Goal: Task Accomplishment & Management: Manage account settings

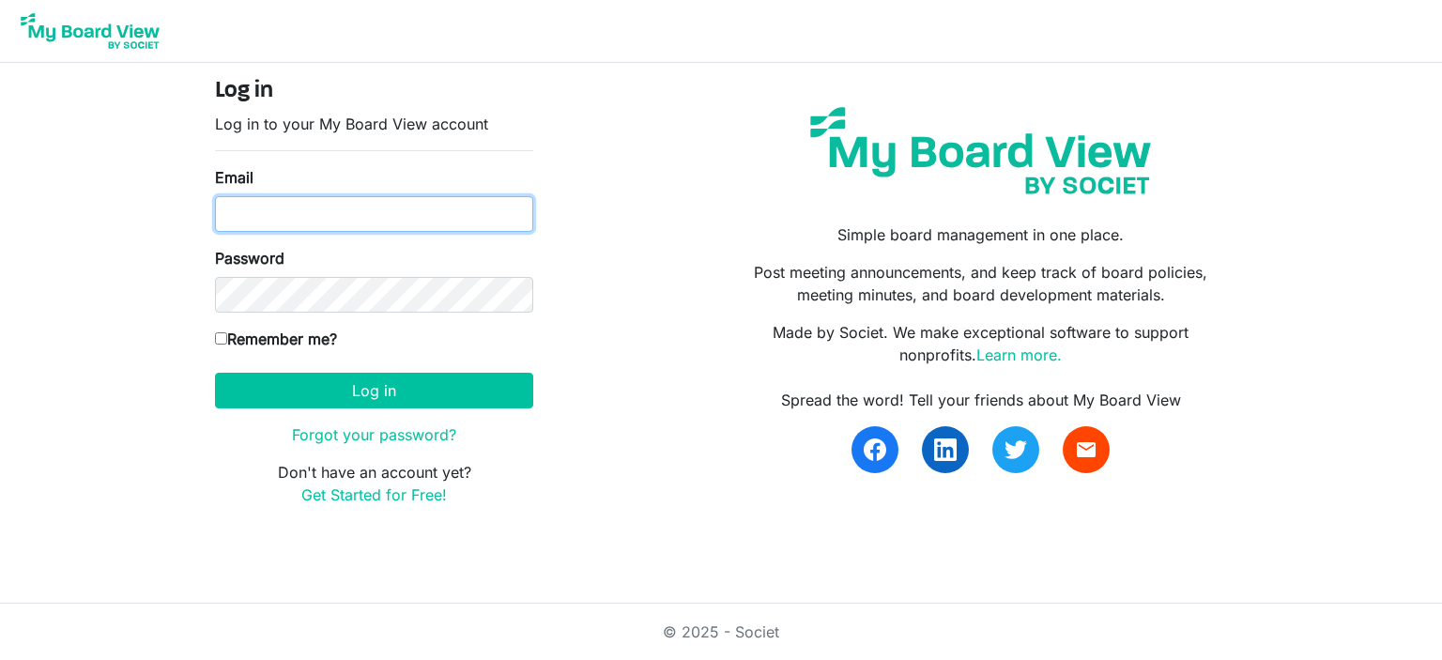
click at [450, 212] on input "Email" at bounding box center [374, 214] width 318 height 36
type input "Elinor.Burke@easternhealth.ca"
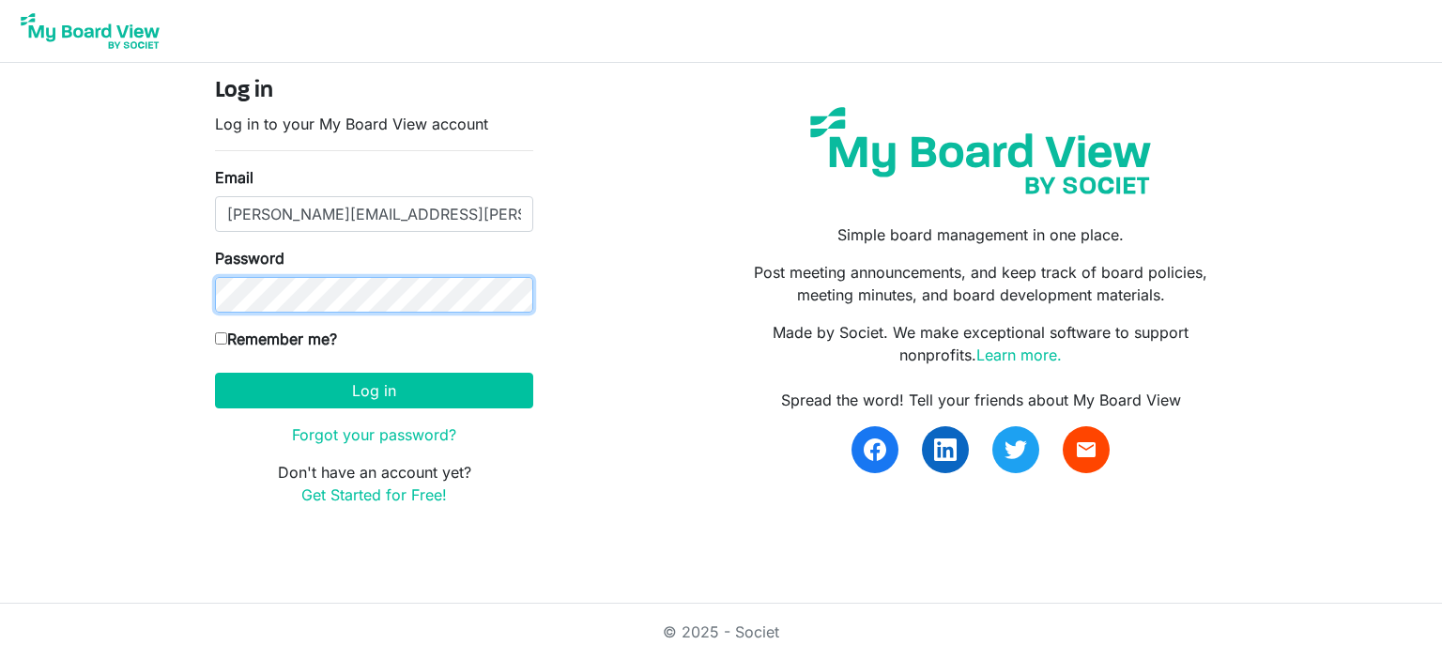
click at [215, 373] on button "Log in" at bounding box center [374, 391] width 318 height 36
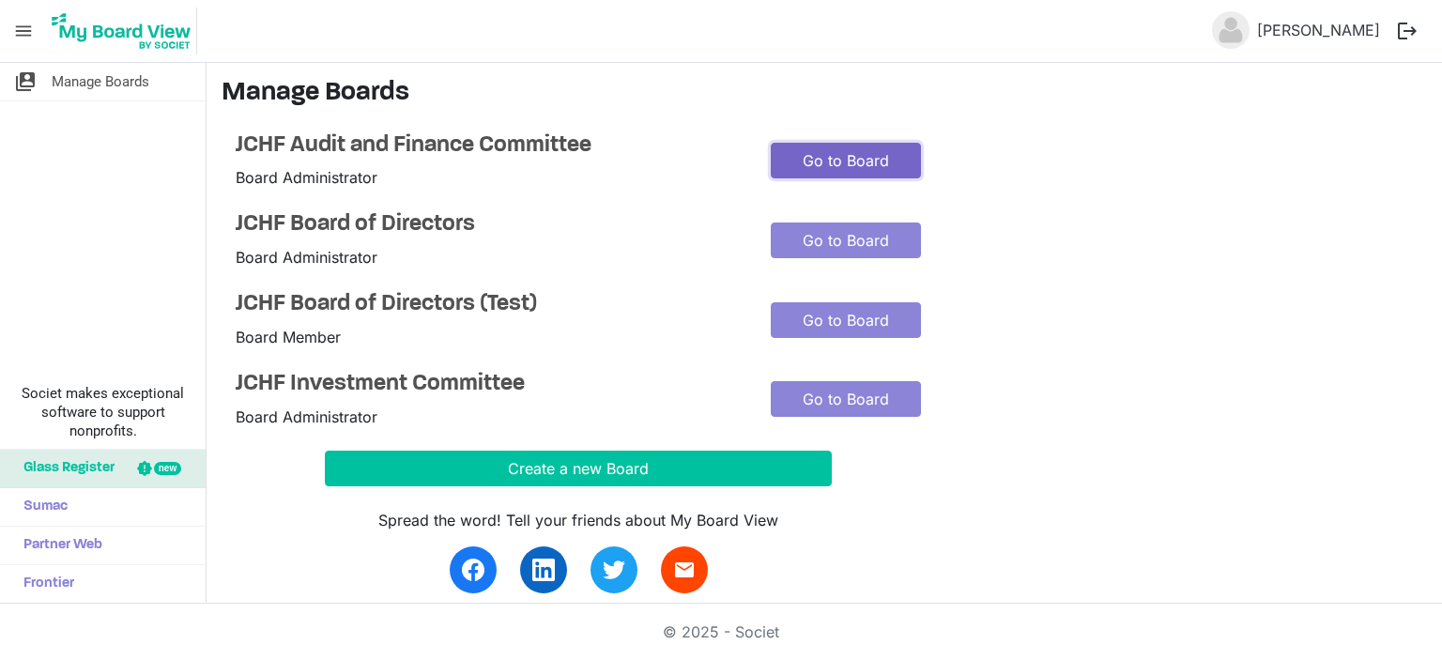
click at [806, 160] on link "Go to Board" at bounding box center [846, 161] width 150 height 36
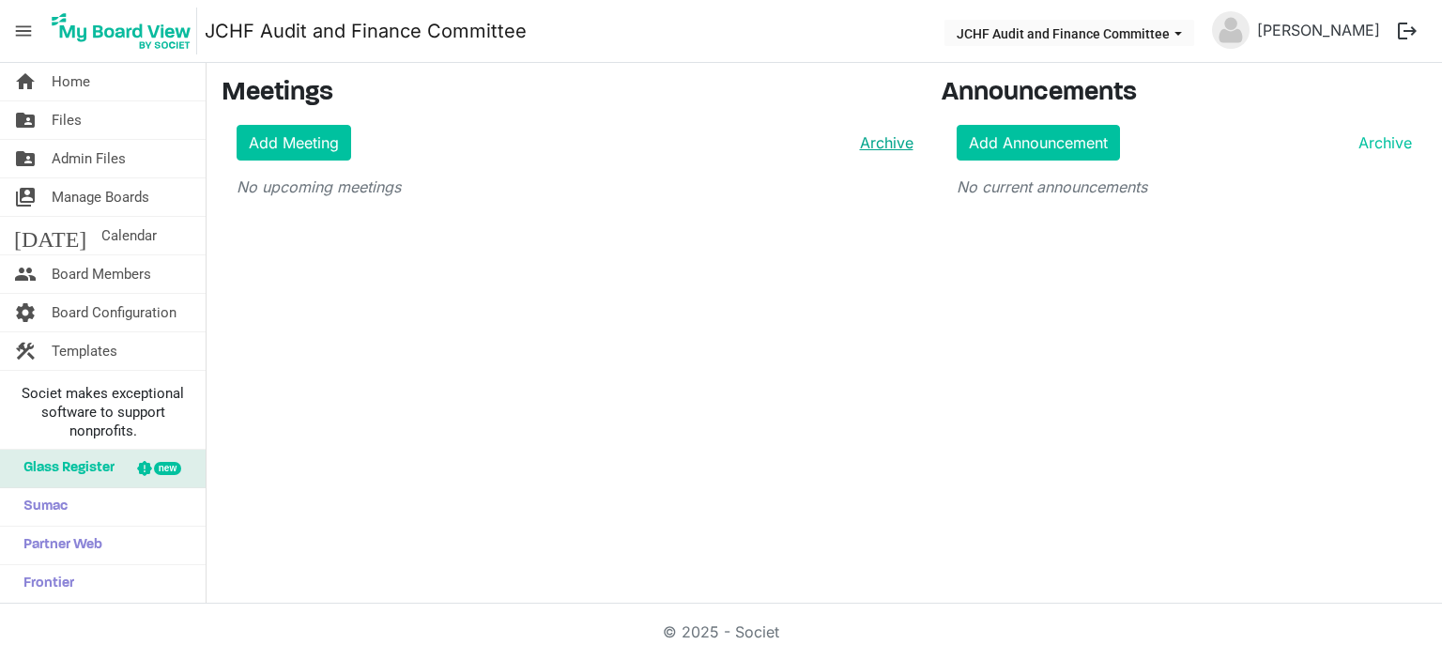
click at [867, 142] on link "Archive" at bounding box center [882, 142] width 61 height 23
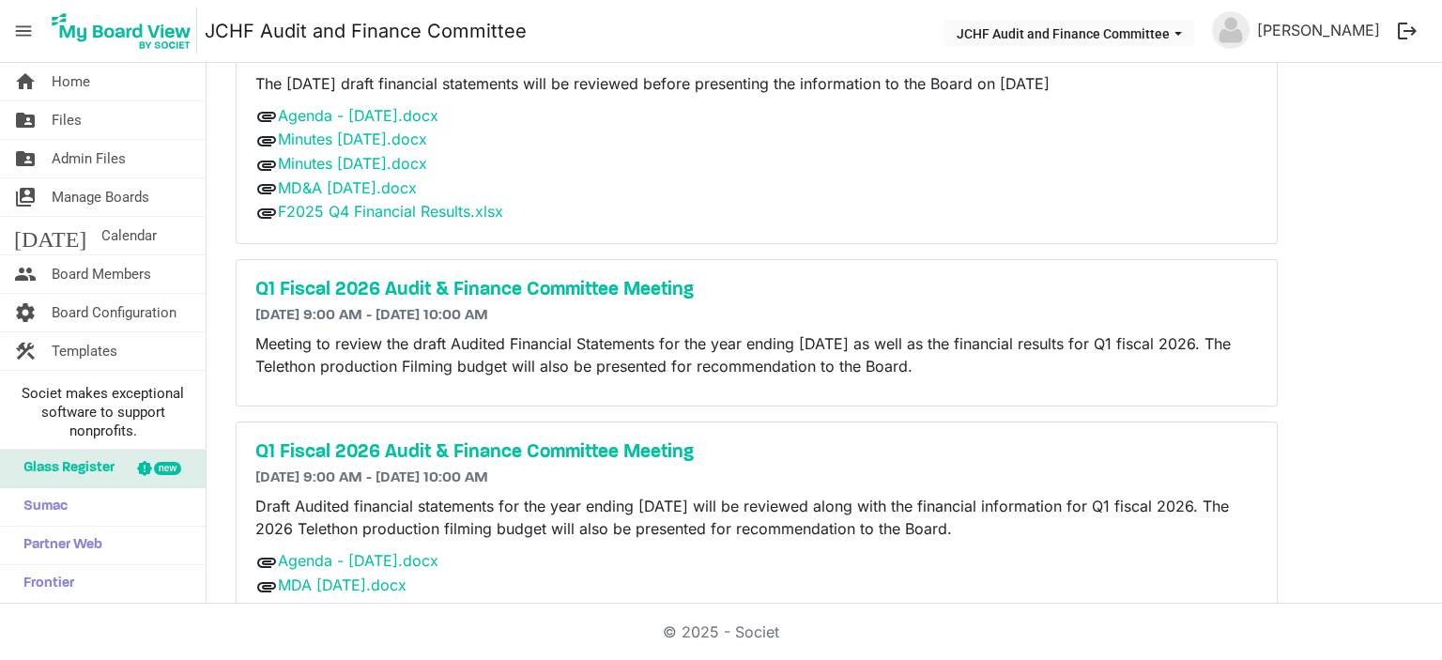
scroll to position [2331, 0]
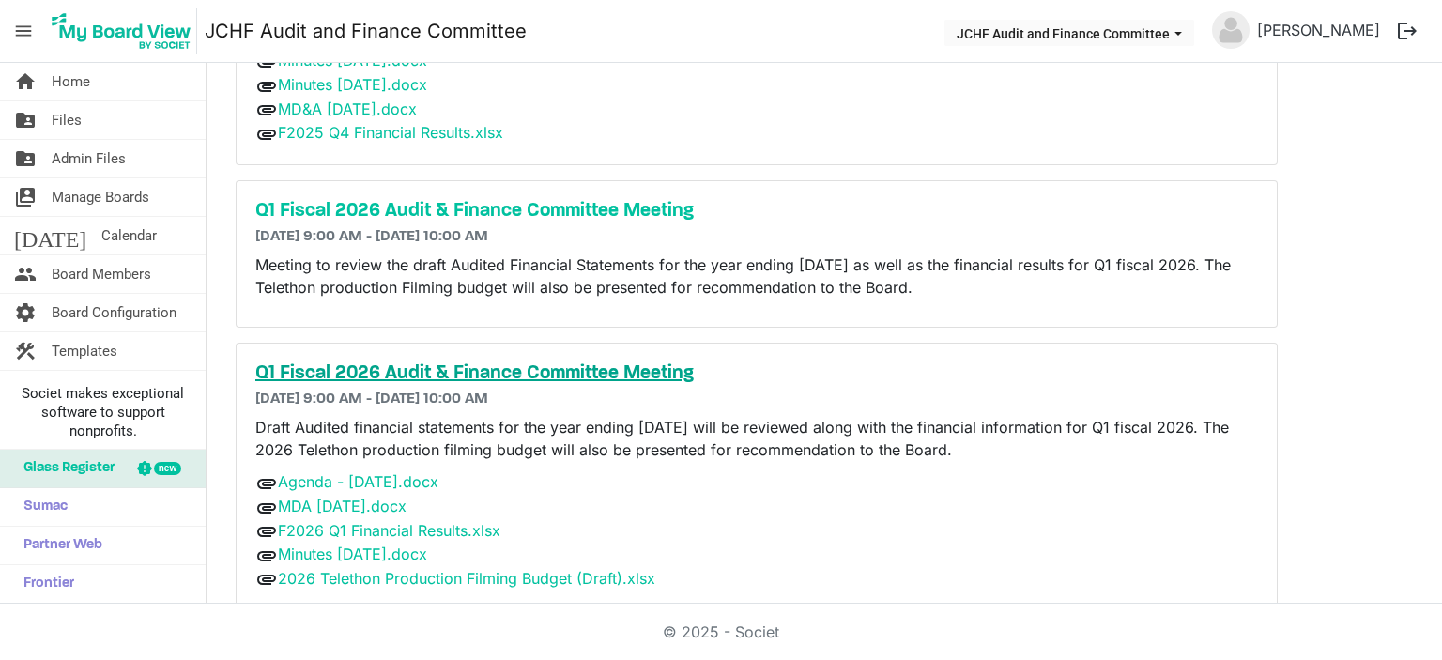
click at [657, 362] on h5 "Q1 Fiscal 2026 Audit & Finance Committee Meeting" at bounding box center [756, 373] width 1002 height 23
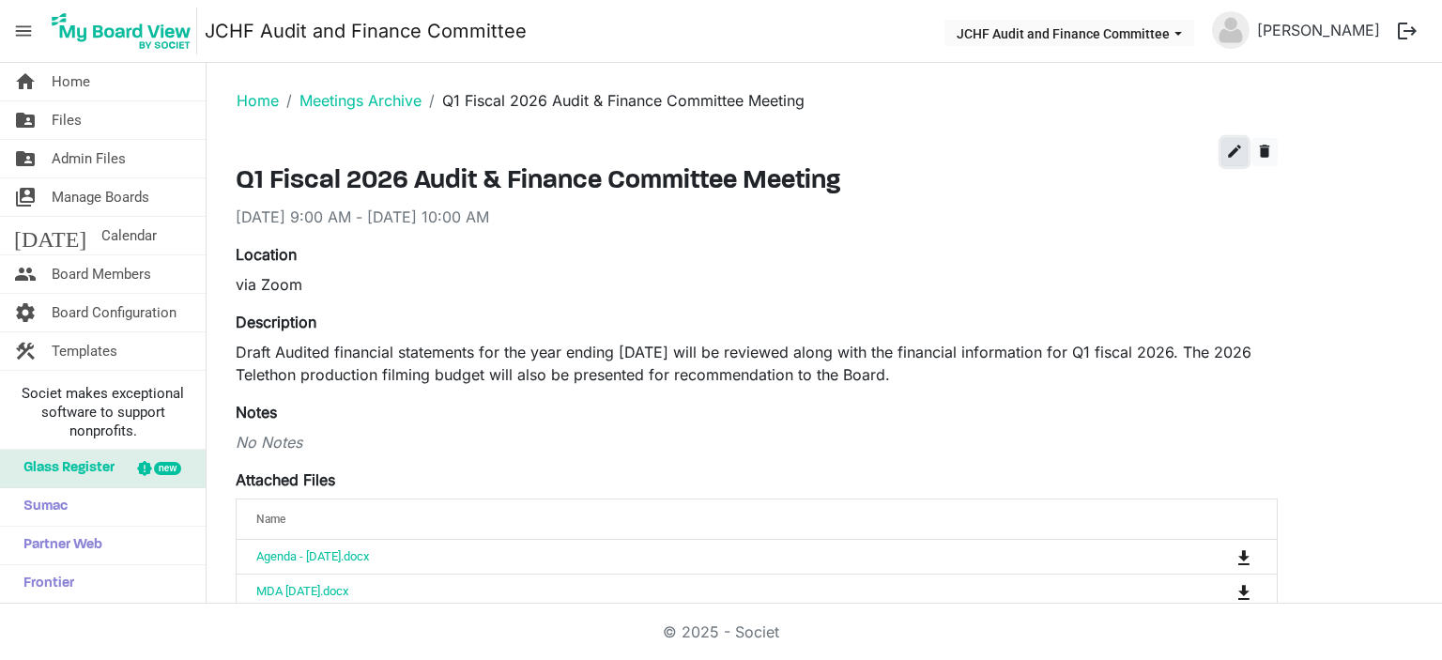
click at [1228, 151] on span "edit" at bounding box center [1234, 151] width 17 height 17
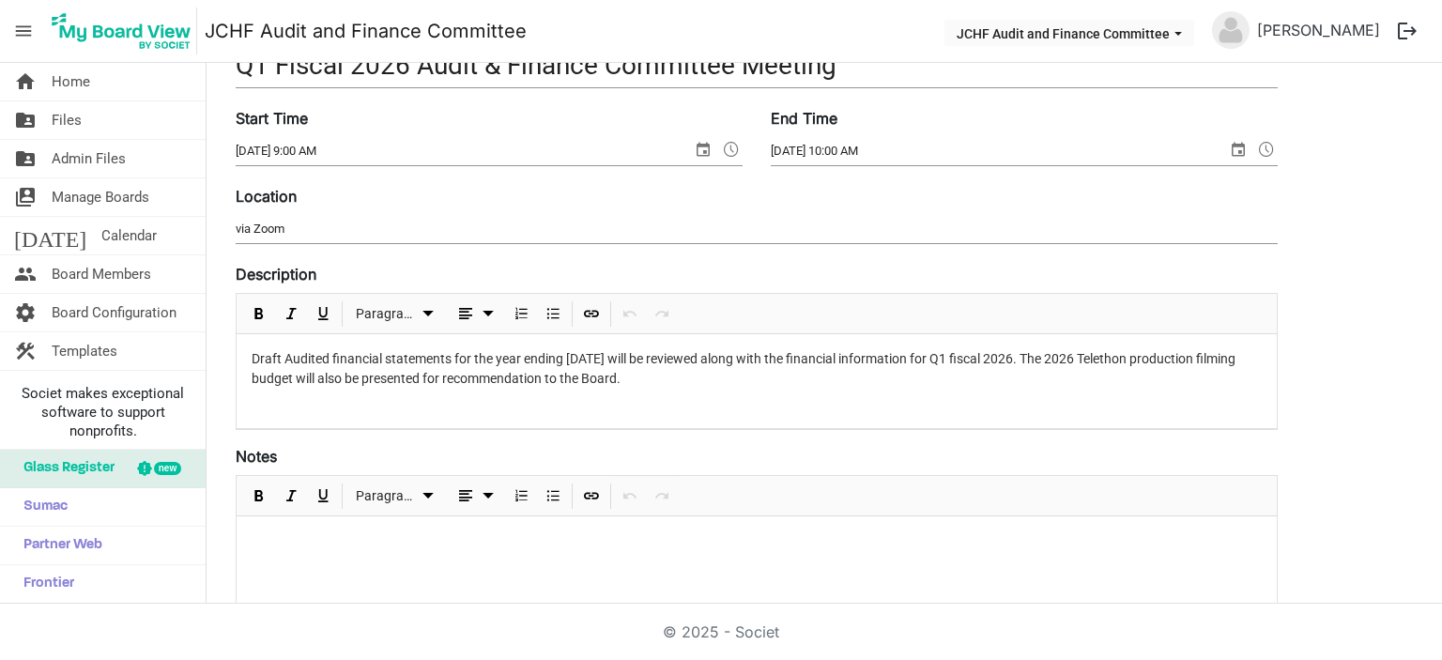
scroll to position [94, 0]
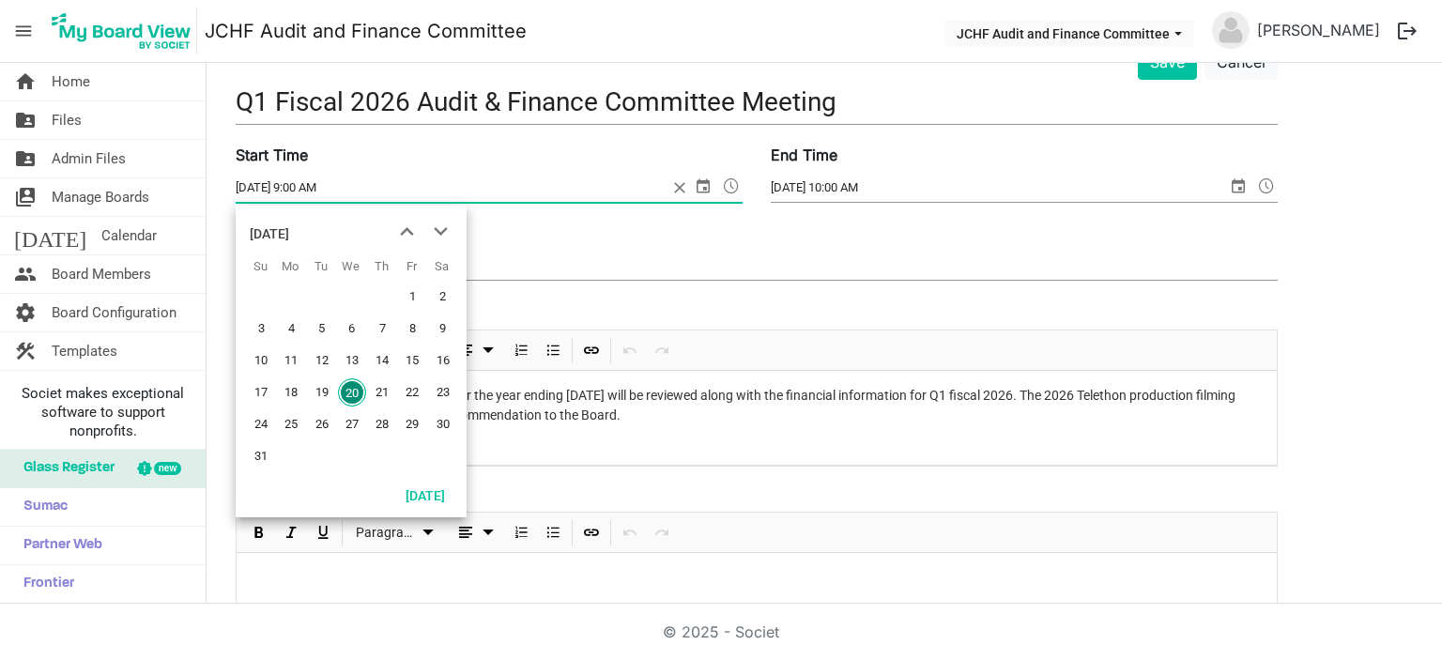
click at [703, 187] on span "select" at bounding box center [703, 186] width 23 height 24
click at [285, 423] on span "25" at bounding box center [291, 424] width 28 height 28
type input "8/25/2025 9:00 AM"
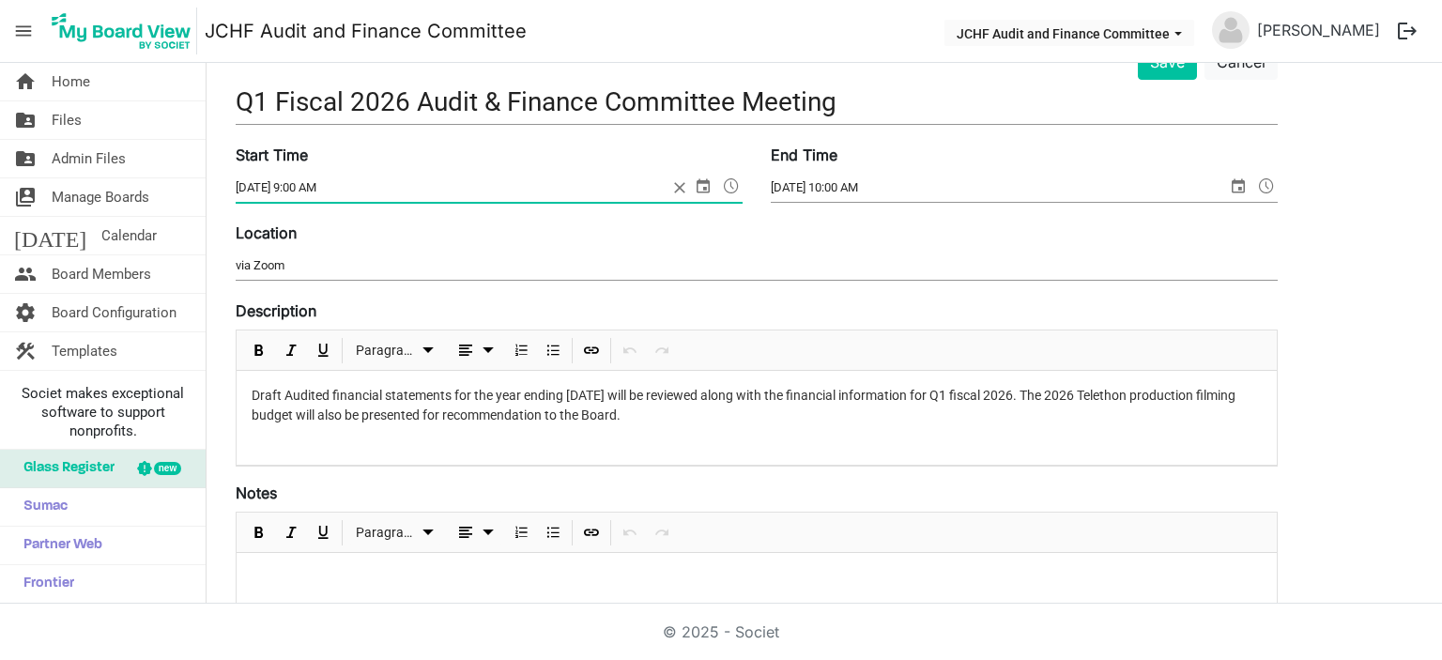
click at [1243, 187] on span "select" at bounding box center [1238, 186] width 23 height 24
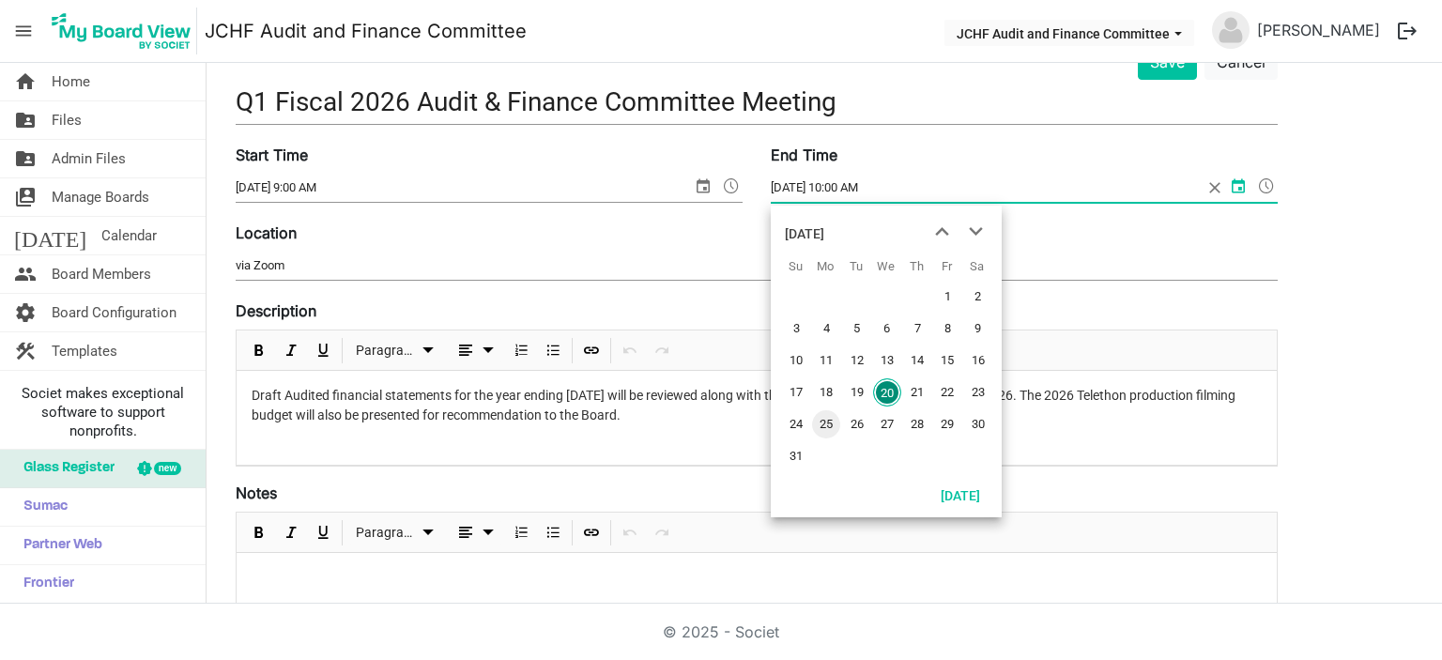
click at [832, 425] on span "25" at bounding box center [826, 424] width 28 height 28
type input "8/25/2025 10:00 AM"
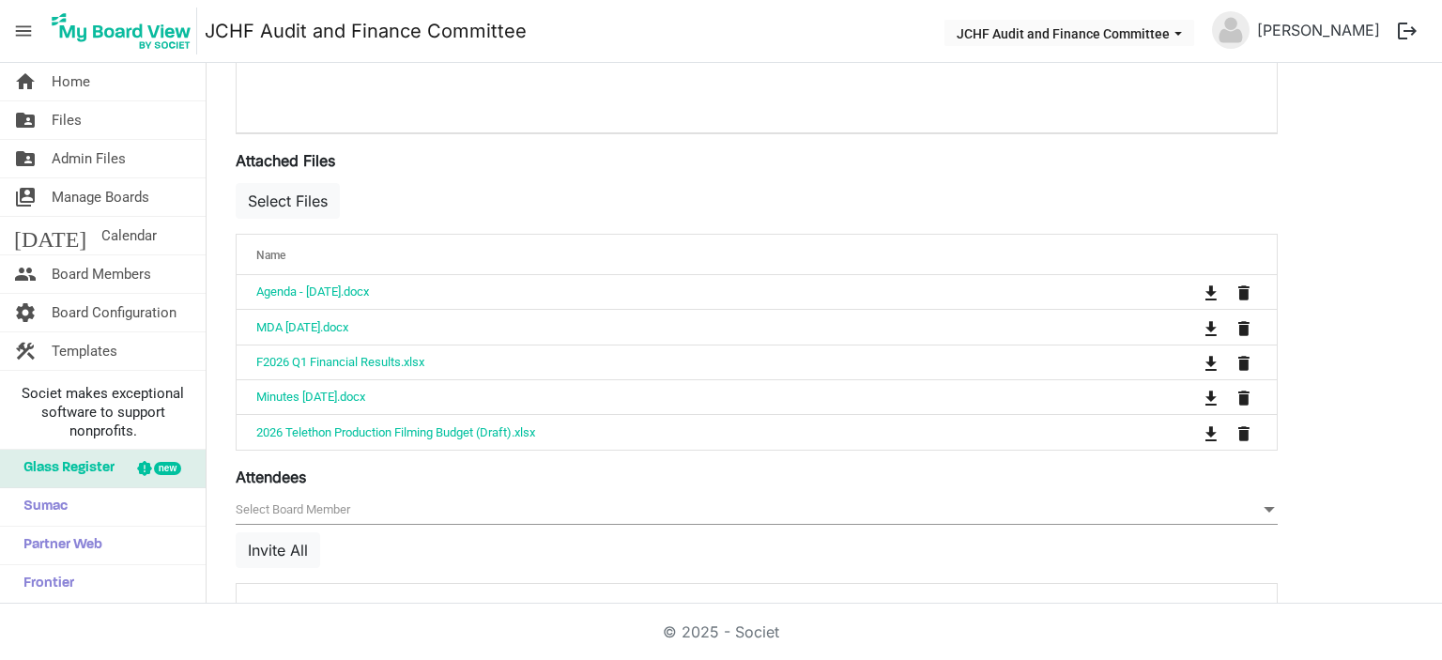
scroll to position [733, 0]
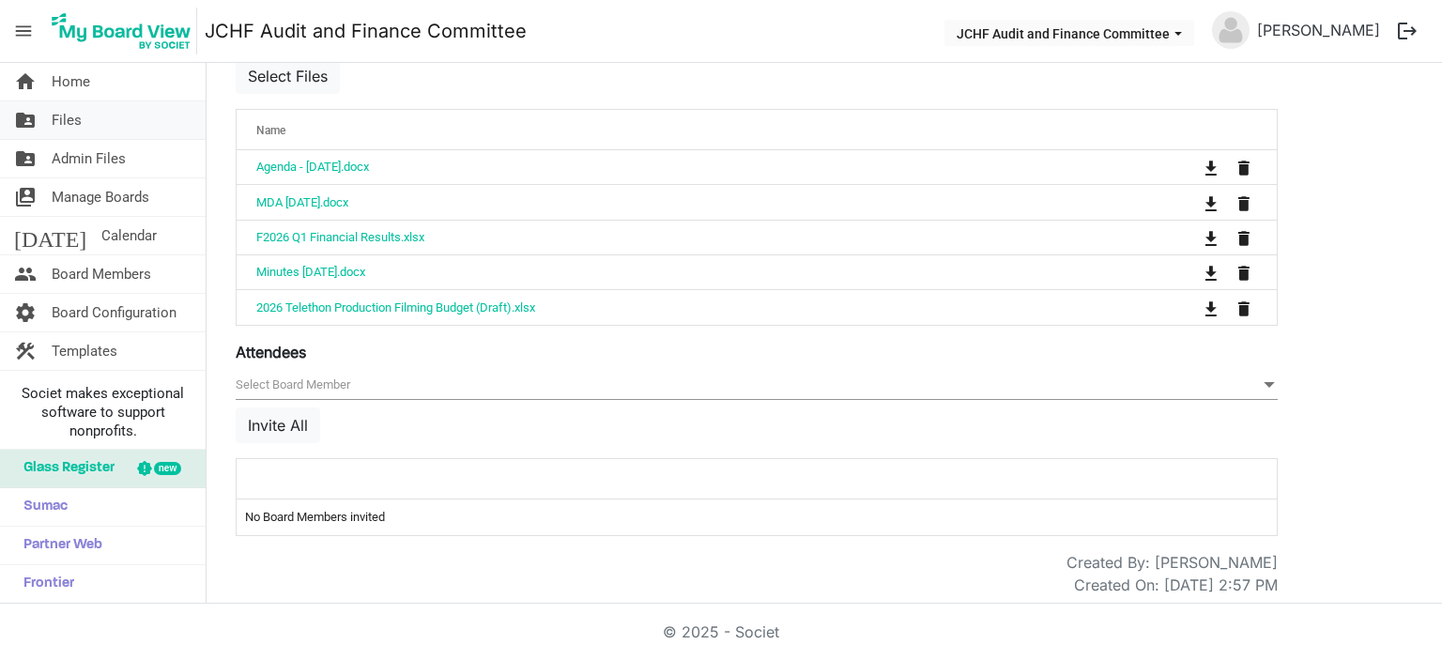
click at [77, 122] on span "Files" at bounding box center [67, 120] width 30 height 38
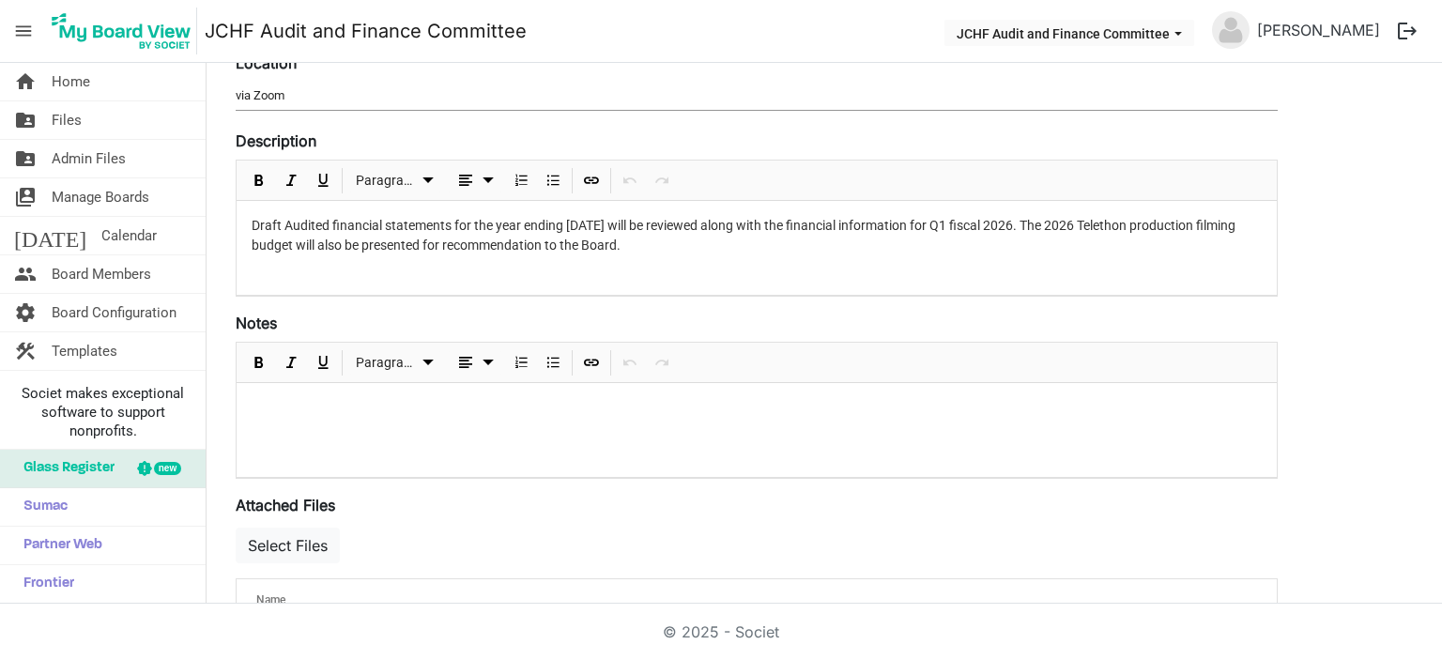
scroll to position [0, 0]
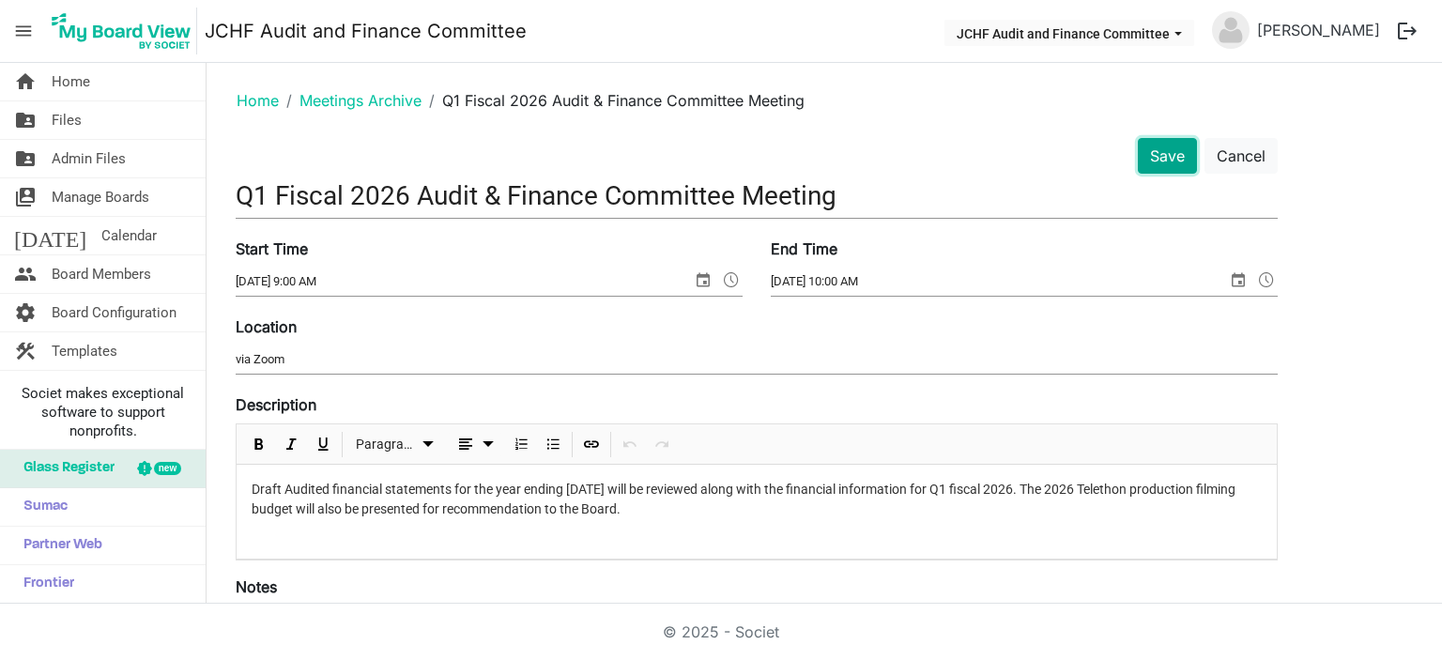
click at [1165, 157] on button "Save" at bounding box center [1166, 156] width 59 height 36
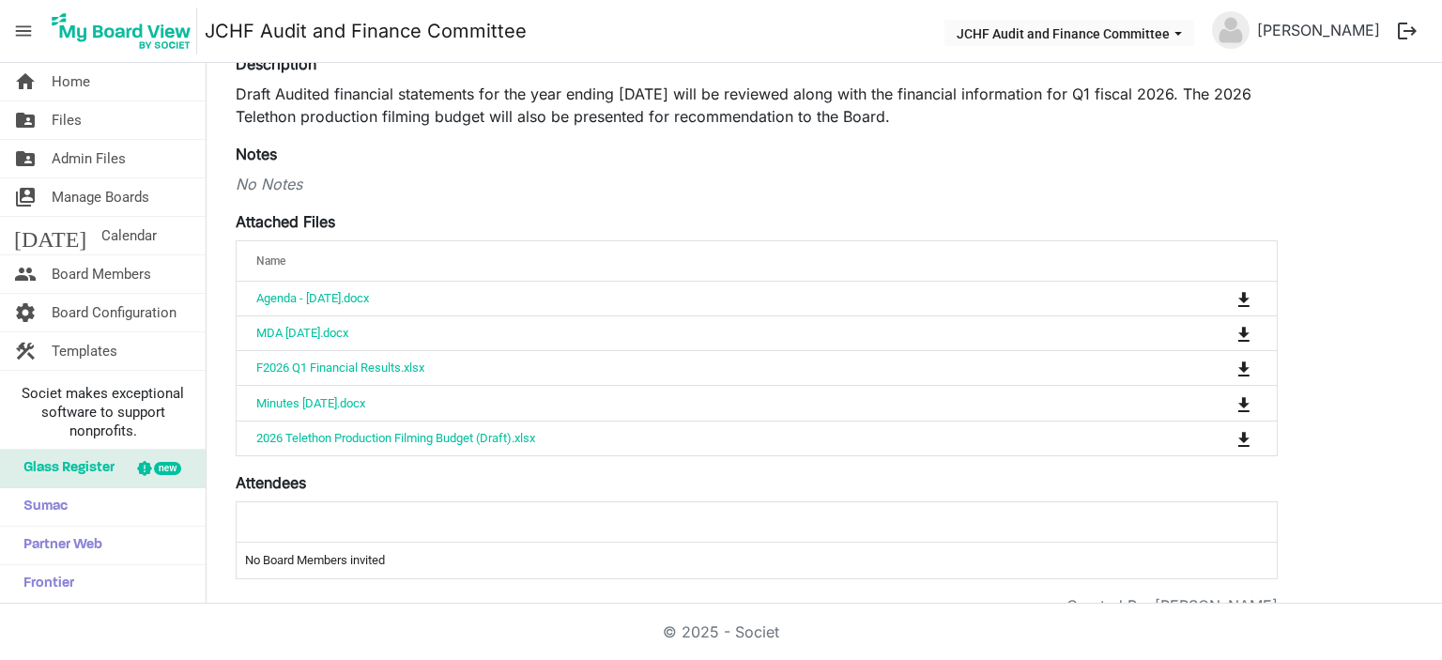
scroll to position [304, 0]
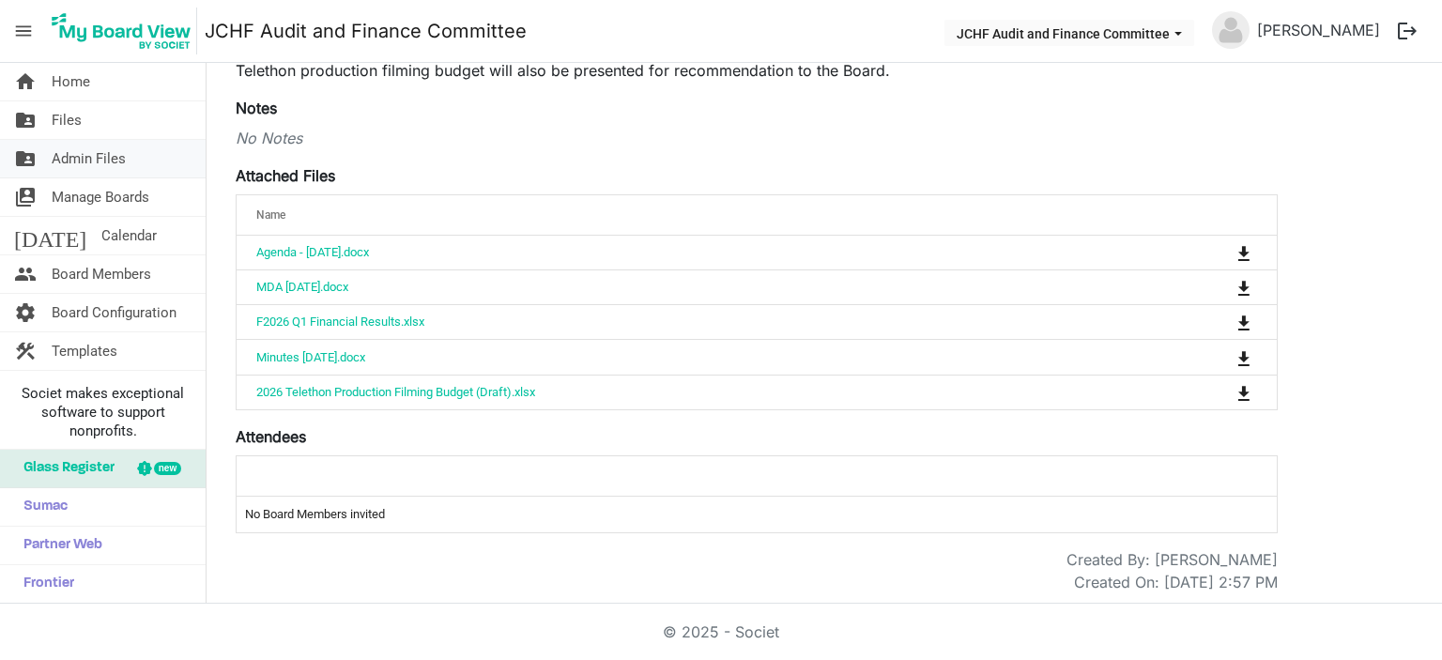
click at [87, 160] on span "Admin Files" at bounding box center [89, 159] width 74 height 38
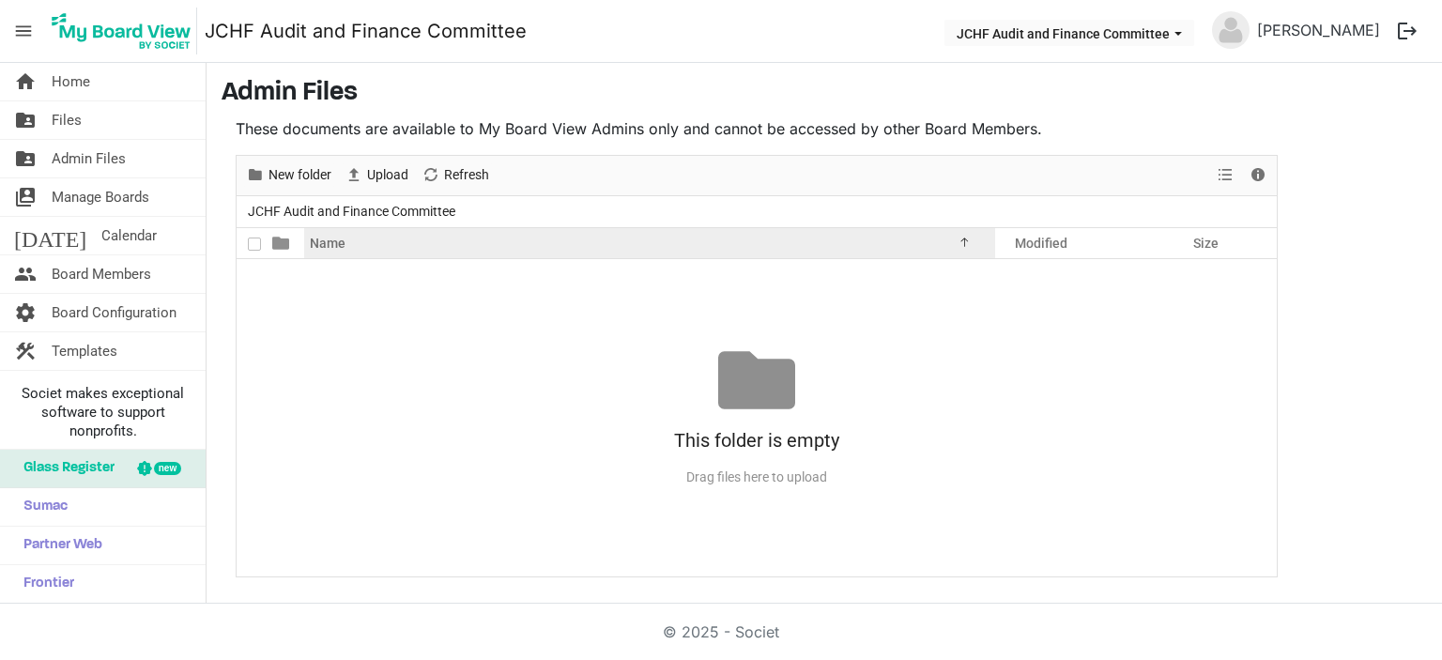
click at [333, 247] on span "Name" at bounding box center [328, 243] width 36 height 15
click at [308, 239] on div "Name" at bounding box center [642, 242] width 679 height 27
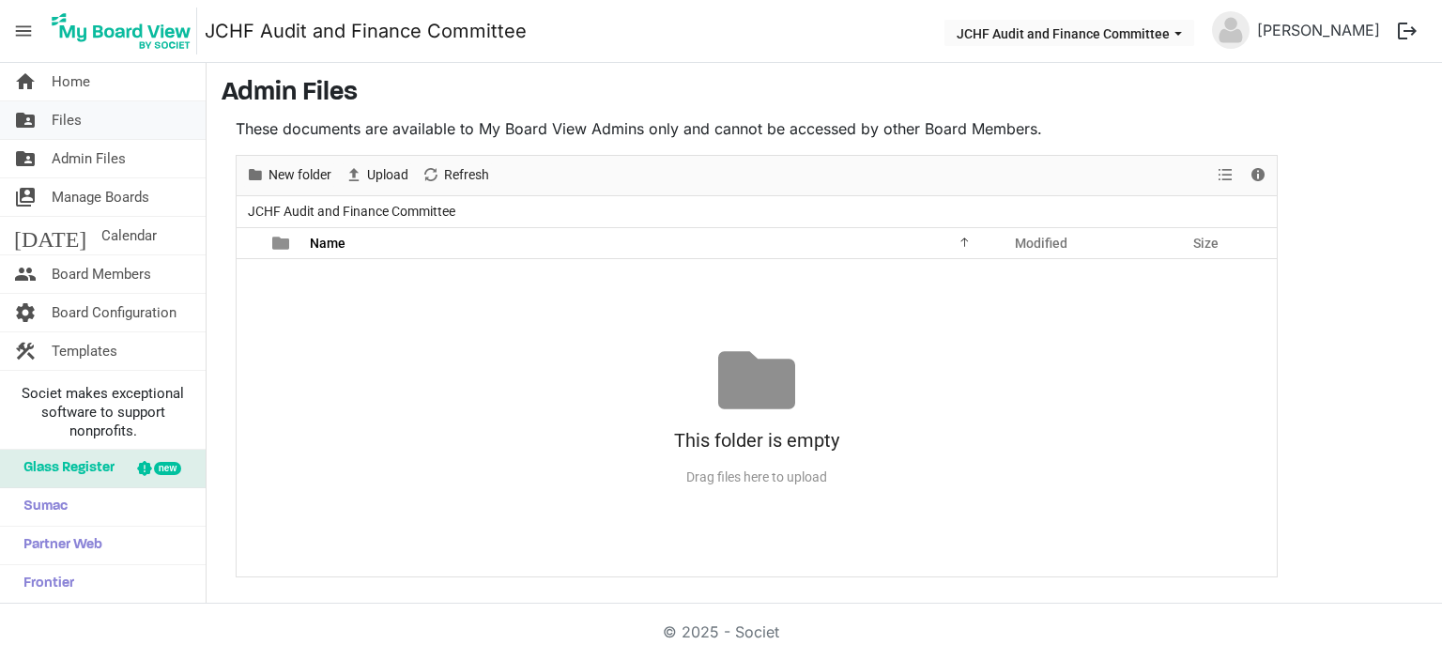
click at [78, 117] on span "Files" at bounding box center [67, 120] width 30 height 38
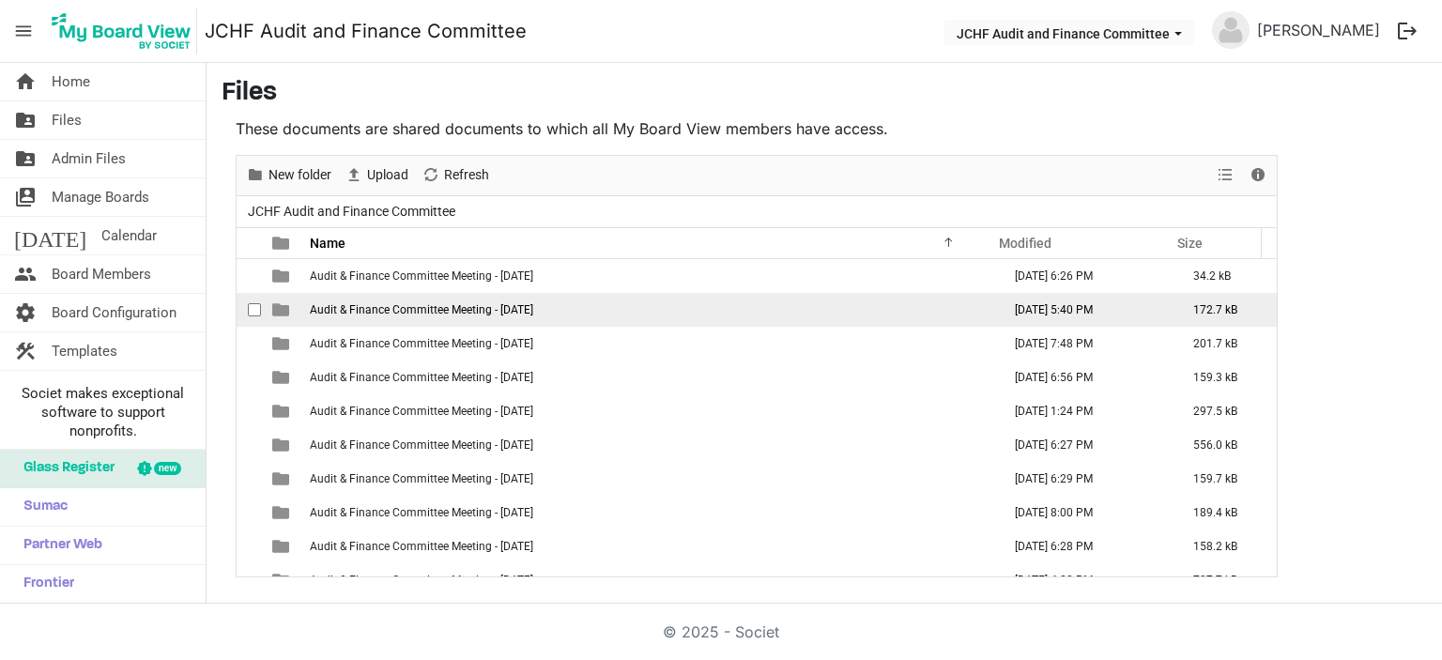
click at [616, 307] on td "Audit & Finance Committee Meeting - [DATE]" at bounding box center [649, 310] width 691 height 34
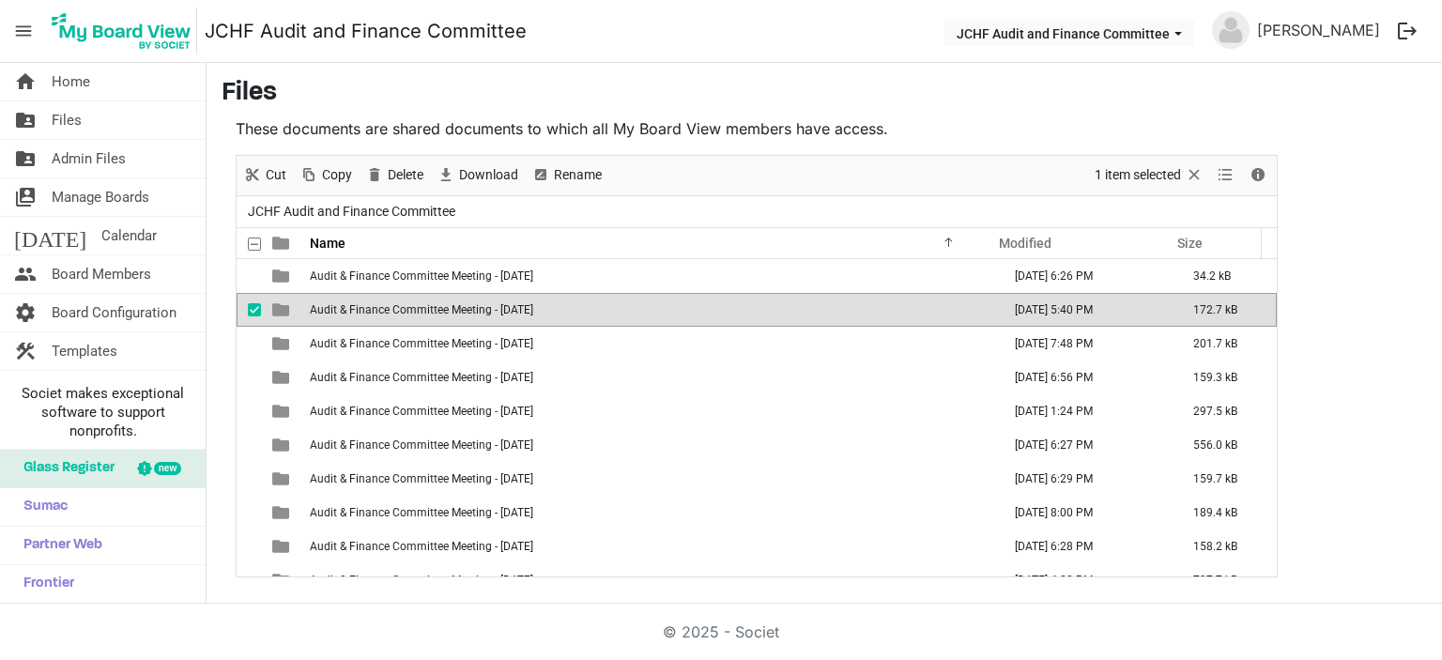
click at [616, 307] on td "Audit & Finance Committee Meeting - [DATE]" at bounding box center [649, 310] width 691 height 34
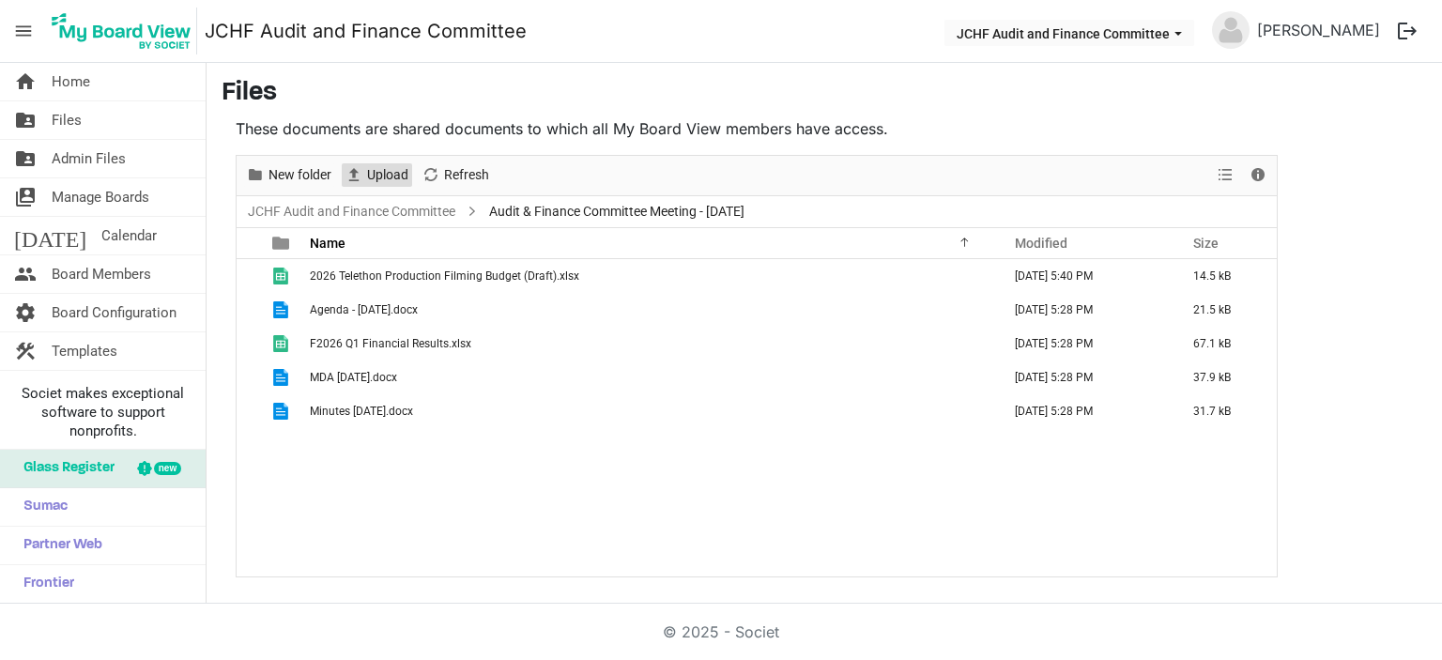
click at [392, 175] on span "Upload" at bounding box center [387, 174] width 45 height 23
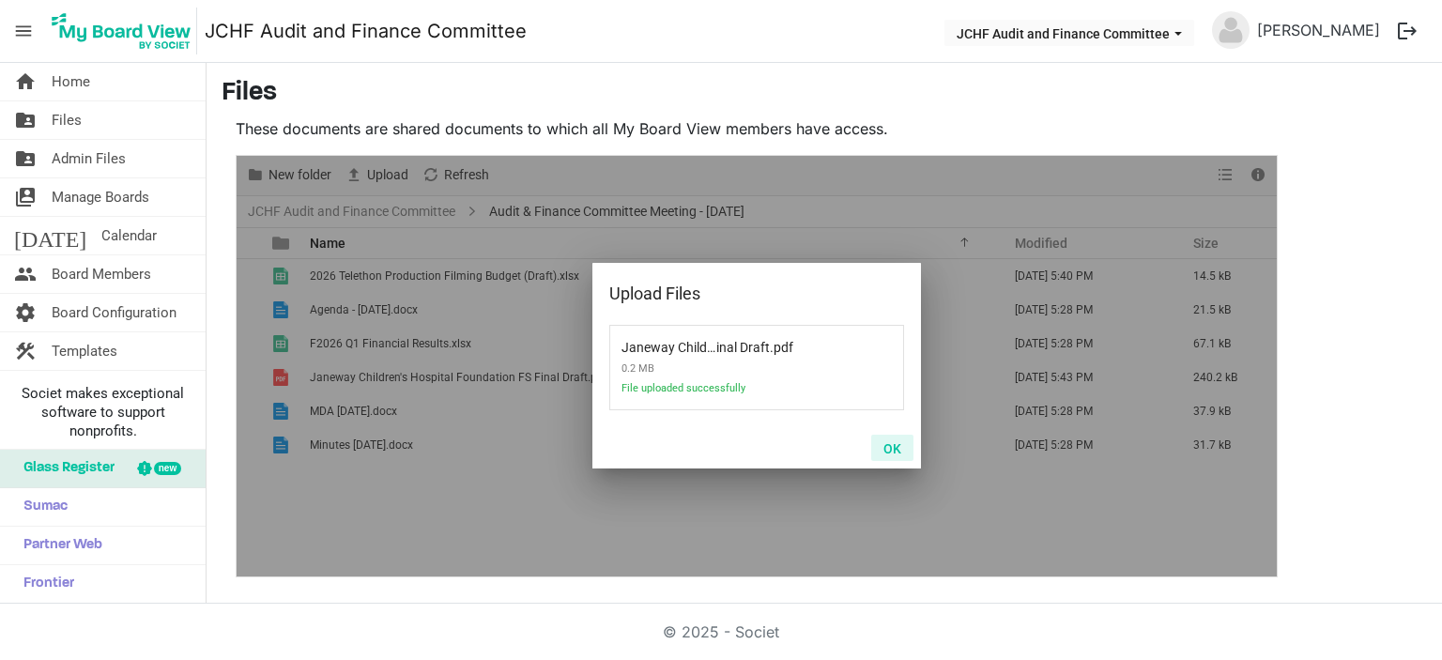
click at [894, 446] on button "OK" at bounding box center [892, 448] width 42 height 26
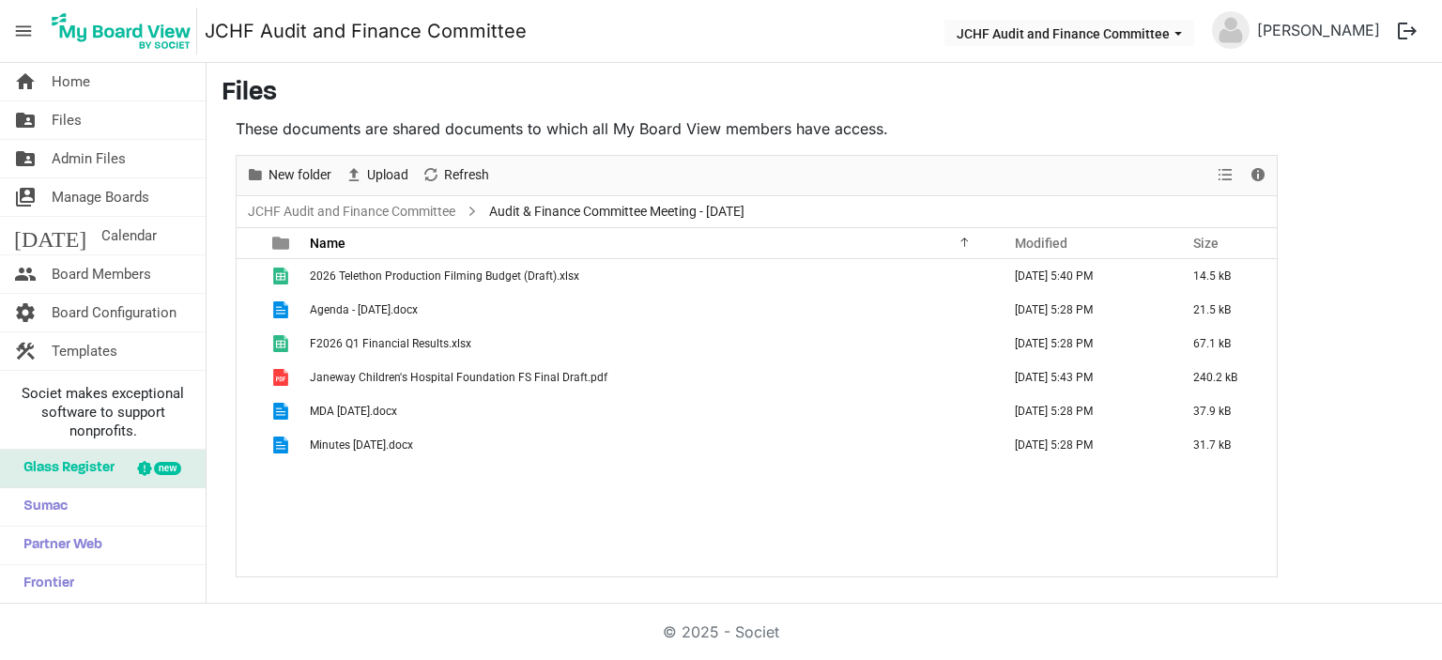
click at [775, 540] on div "2026 Telethon Production Filming Budget (Draft).xlsx August 18, 2025 5:40 PM 14…" at bounding box center [757, 417] width 1040 height 317
click at [77, 84] on span "Home" at bounding box center [71, 82] width 38 height 38
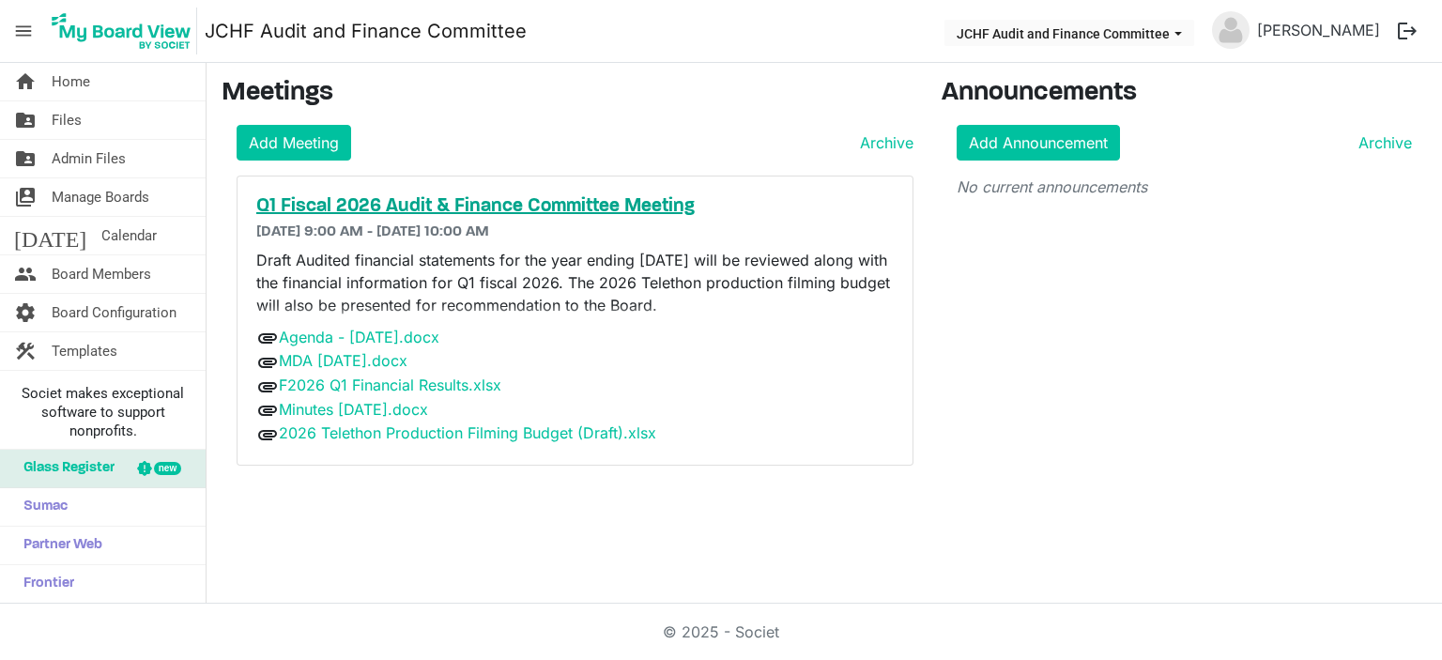
click at [556, 206] on h5 "Q1 Fiscal 2026 Audit & Finance Committee Meeting" at bounding box center [574, 206] width 637 height 23
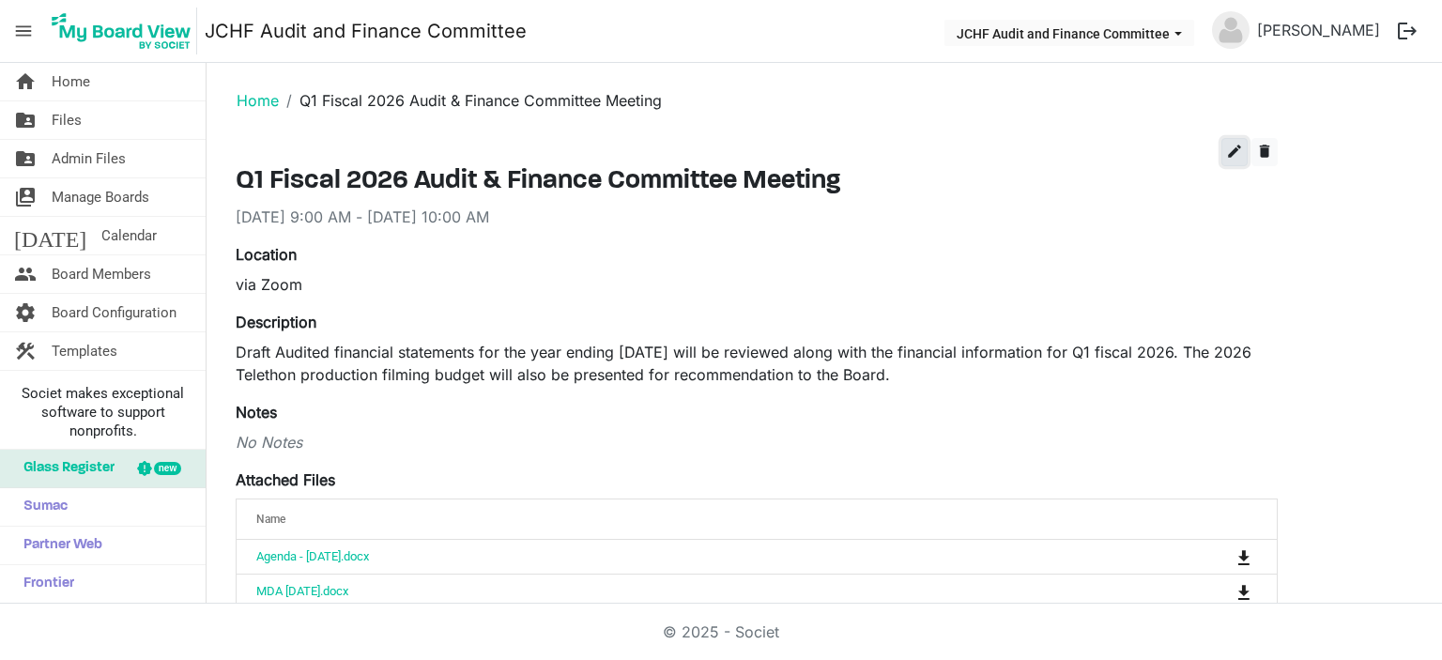
click at [1238, 148] on span "edit" at bounding box center [1234, 151] width 17 height 17
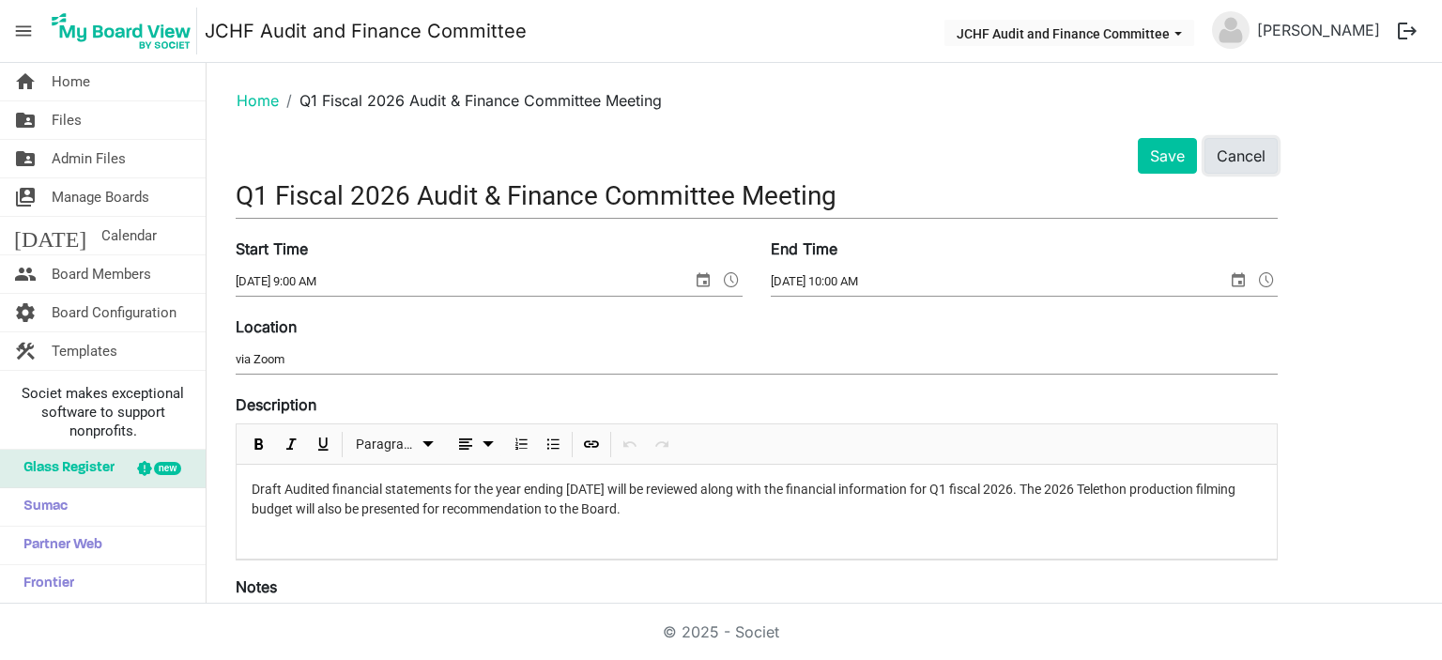
click at [1224, 157] on button "Cancel" at bounding box center [1240, 156] width 73 height 36
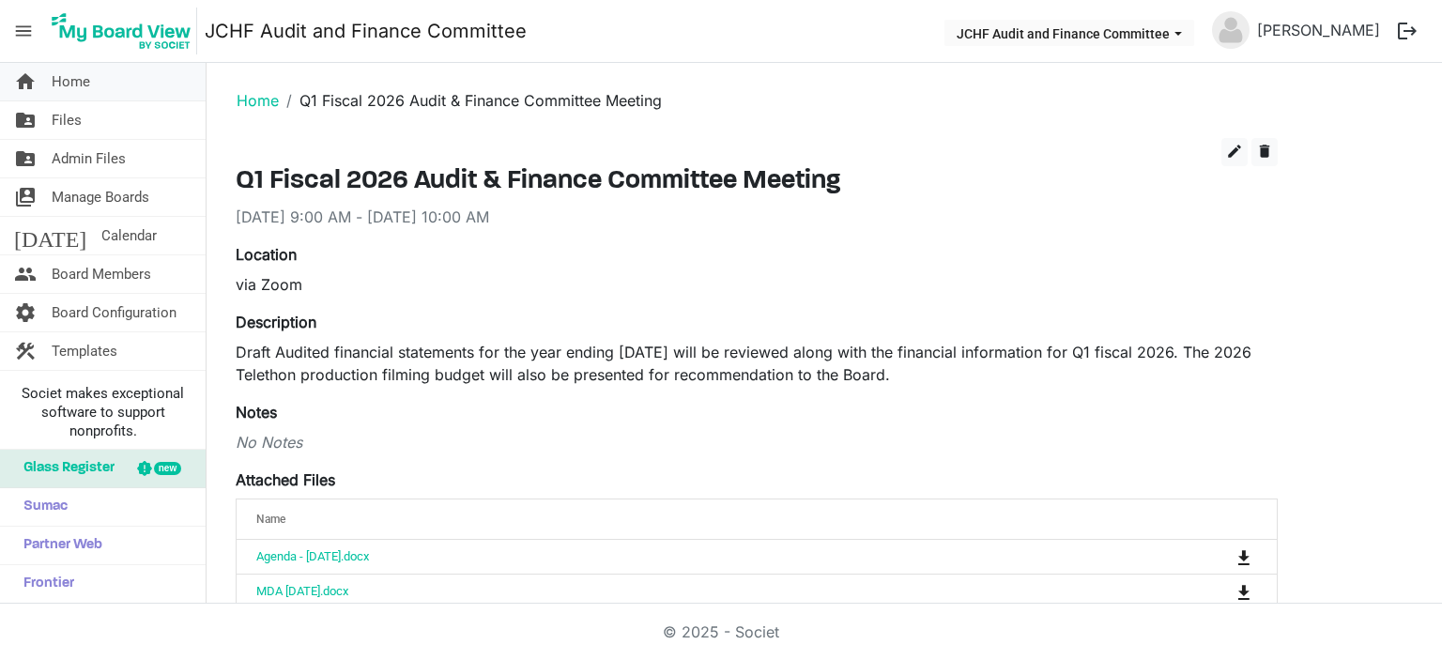
click at [83, 83] on span "Home" at bounding box center [71, 82] width 38 height 38
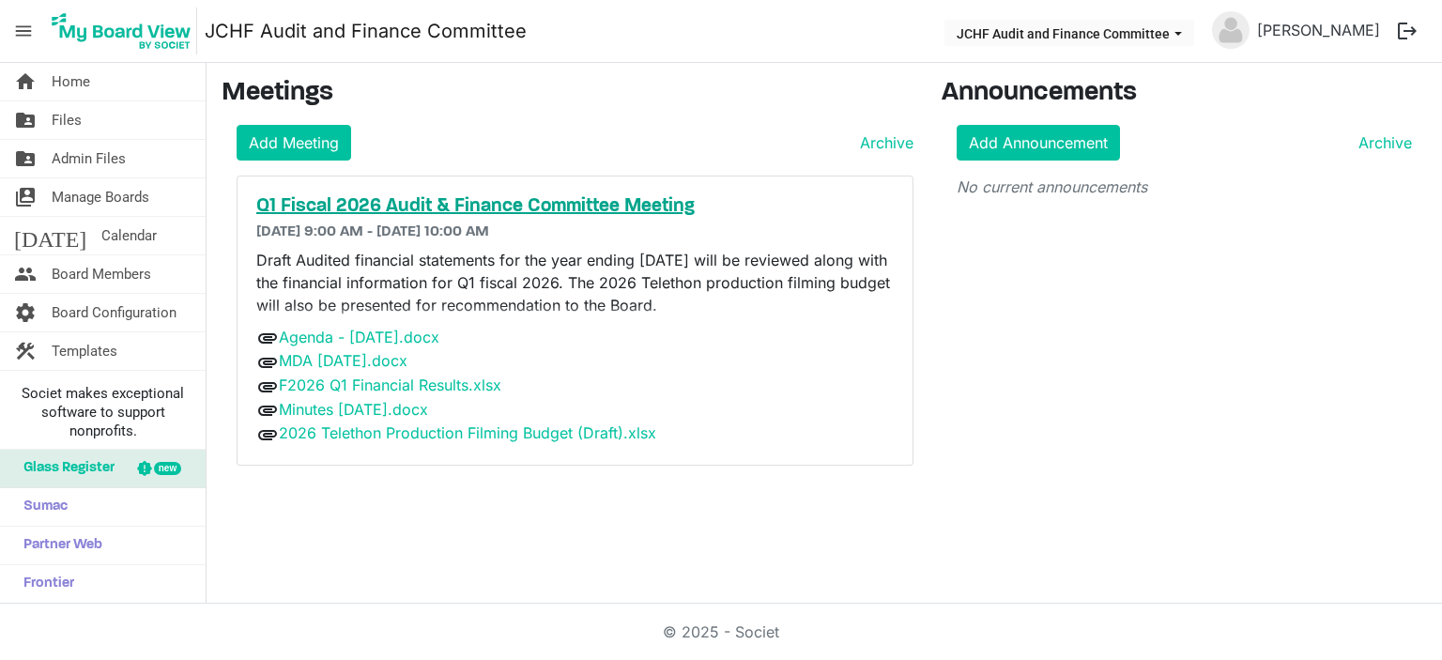
click at [404, 204] on h5 "Q1 Fiscal 2026 Audit & Finance Committee Meeting" at bounding box center [574, 206] width 637 height 23
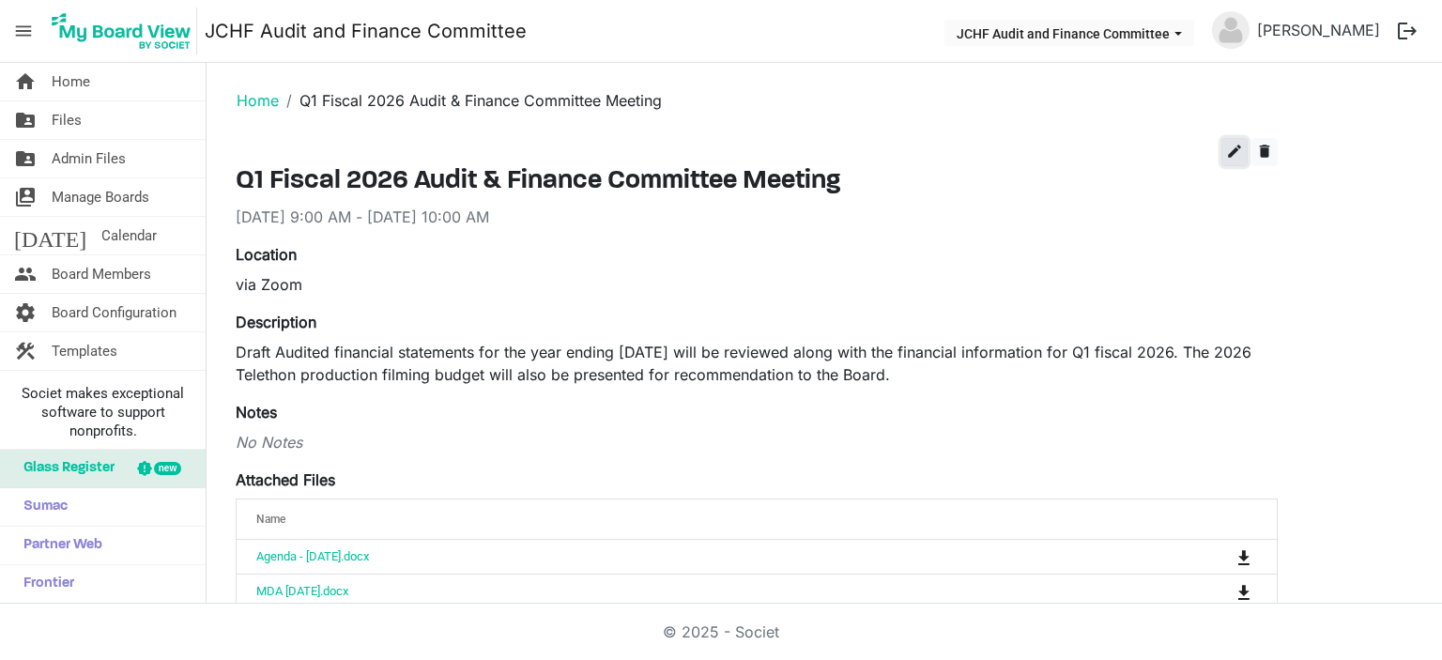
click at [1228, 152] on span "edit" at bounding box center [1234, 151] width 17 height 17
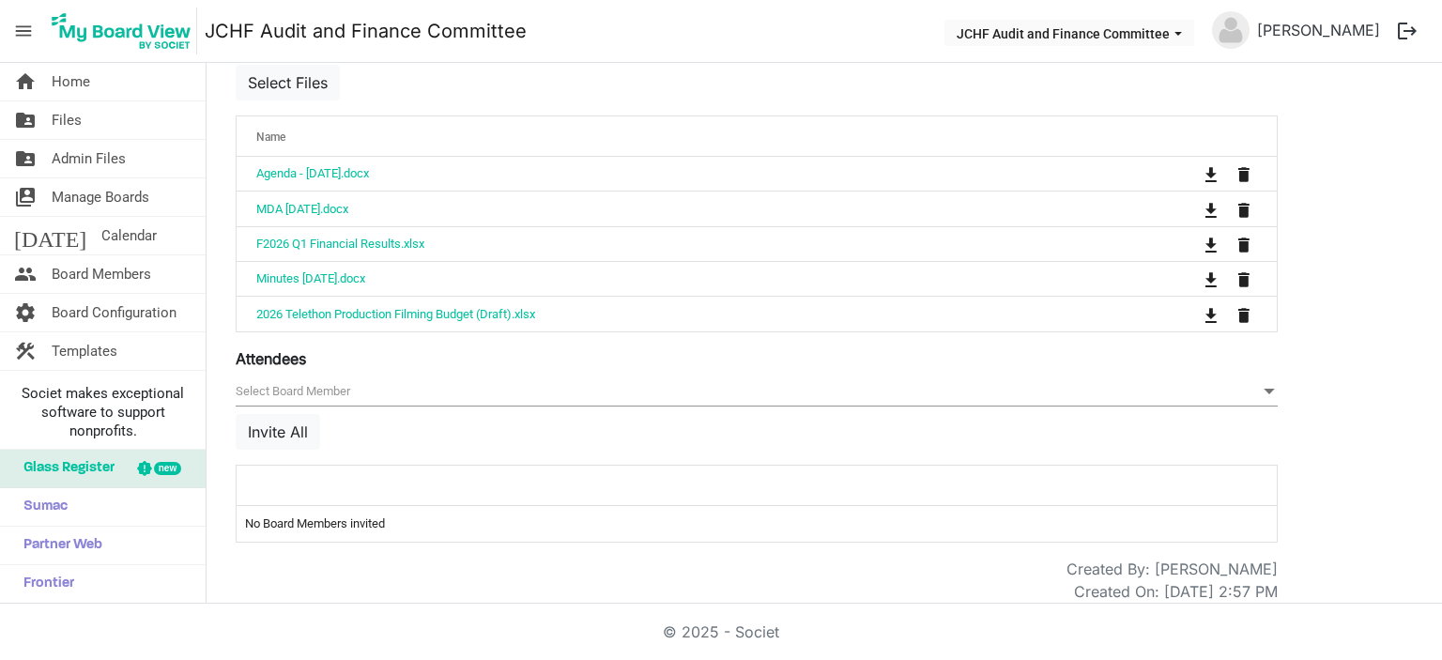
scroll to position [733, 0]
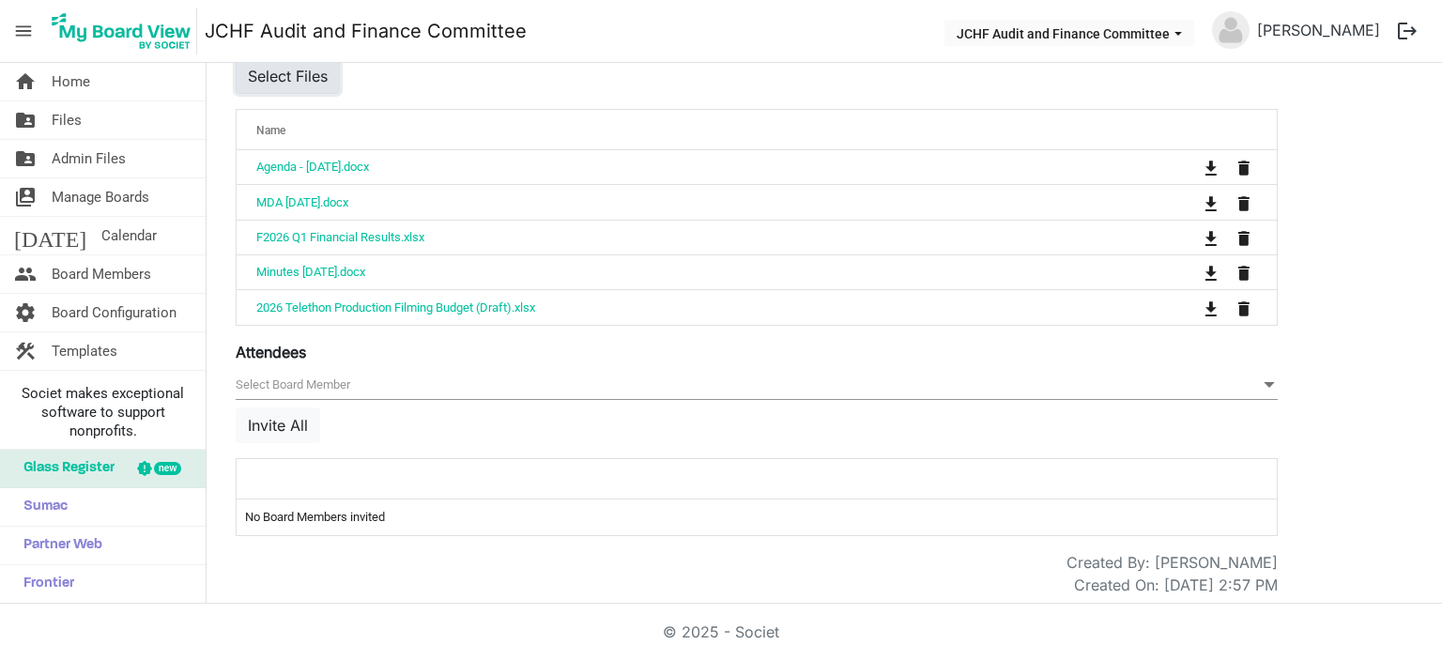
click at [295, 78] on button "Select Files" at bounding box center [288, 76] width 104 height 36
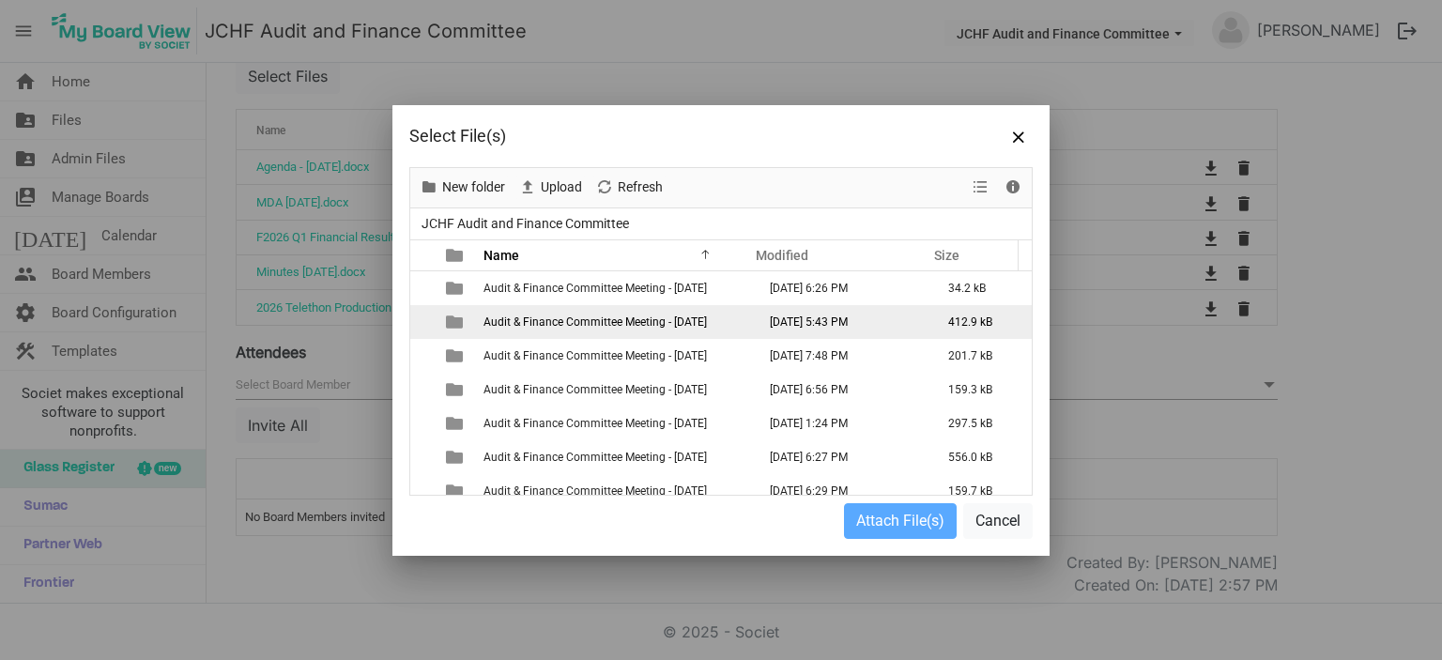
click at [531, 322] on span "Audit & Finance Committee Meeting - August 20, 2025" at bounding box center [594, 321] width 223 height 13
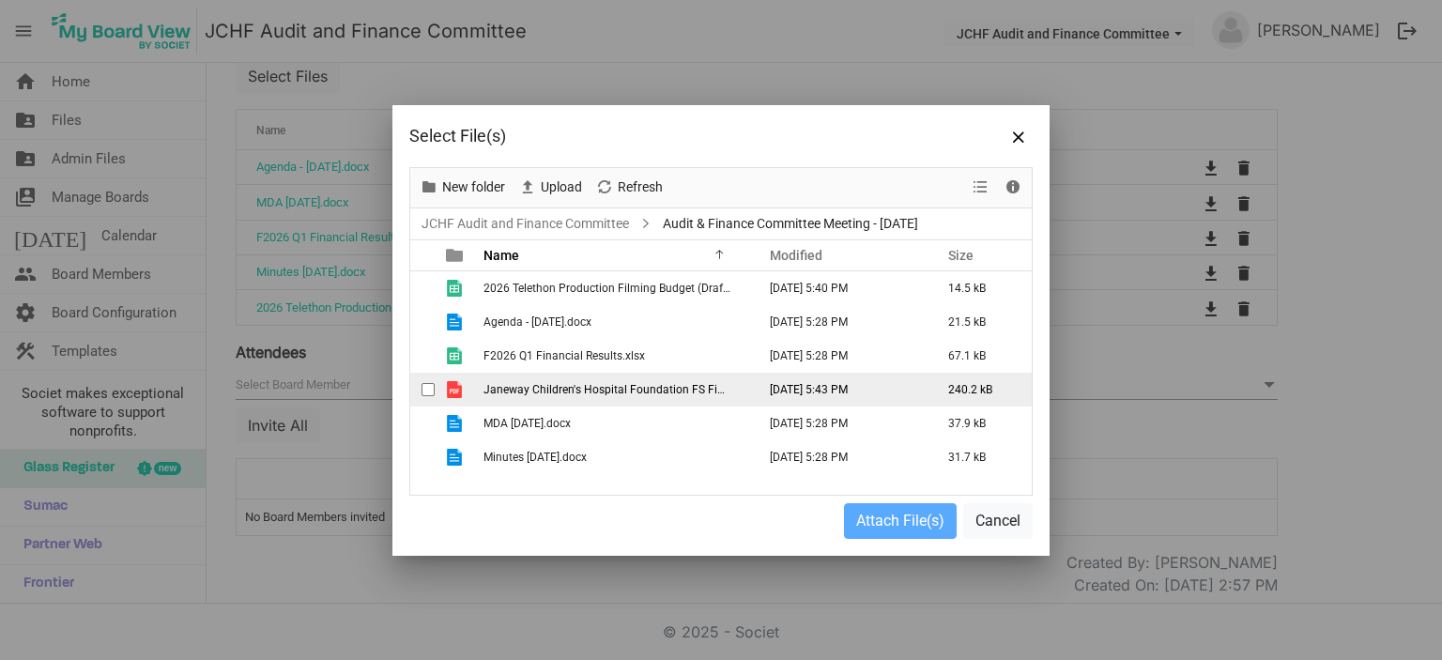
click at [428, 389] on span "checkbox" at bounding box center [427, 389] width 13 height 13
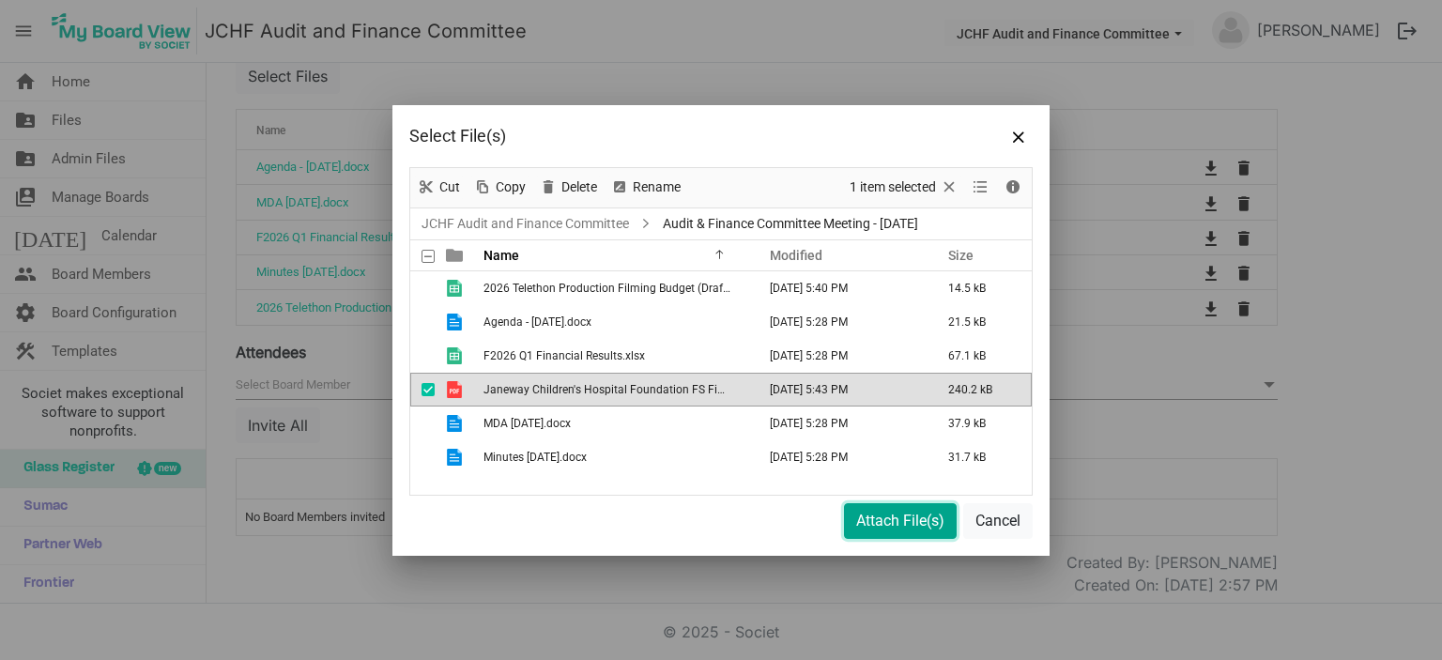
click at [908, 521] on button "Attach File(s)" at bounding box center [900, 521] width 113 height 36
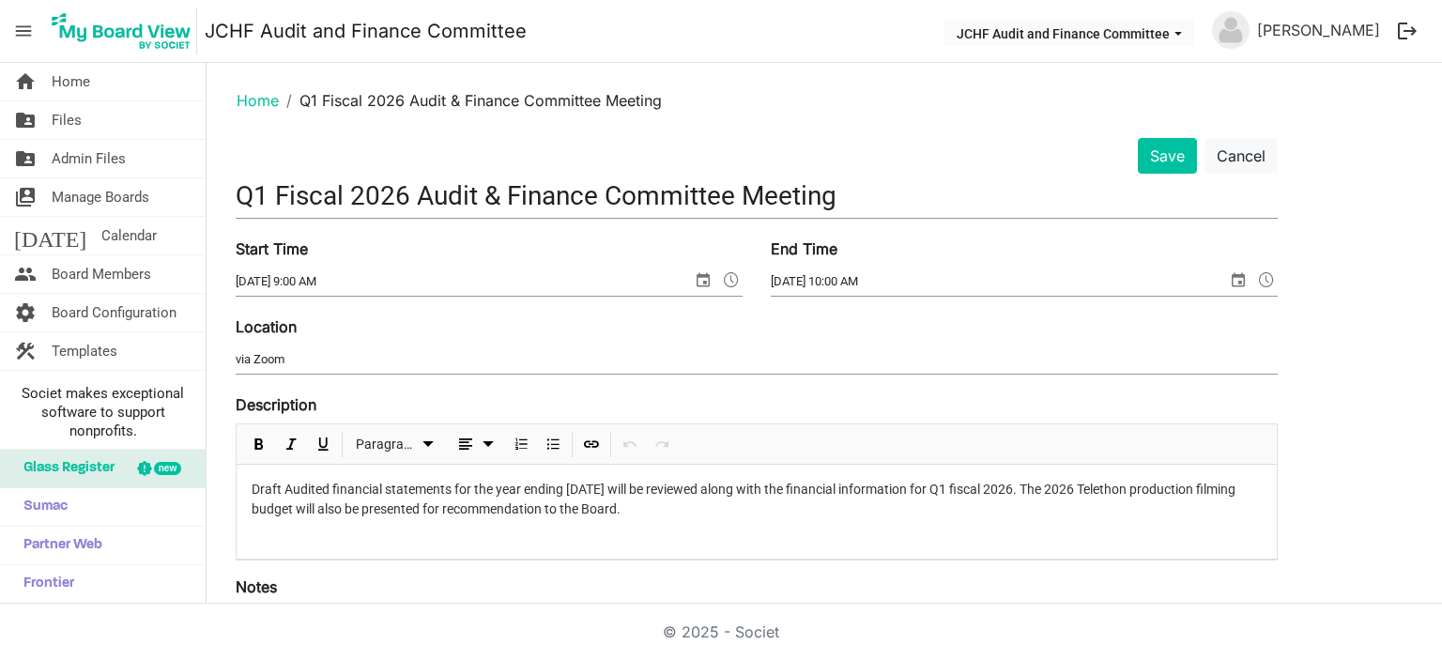
scroll to position [0, 0]
click at [1153, 153] on button "Save" at bounding box center [1166, 156] width 59 height 36
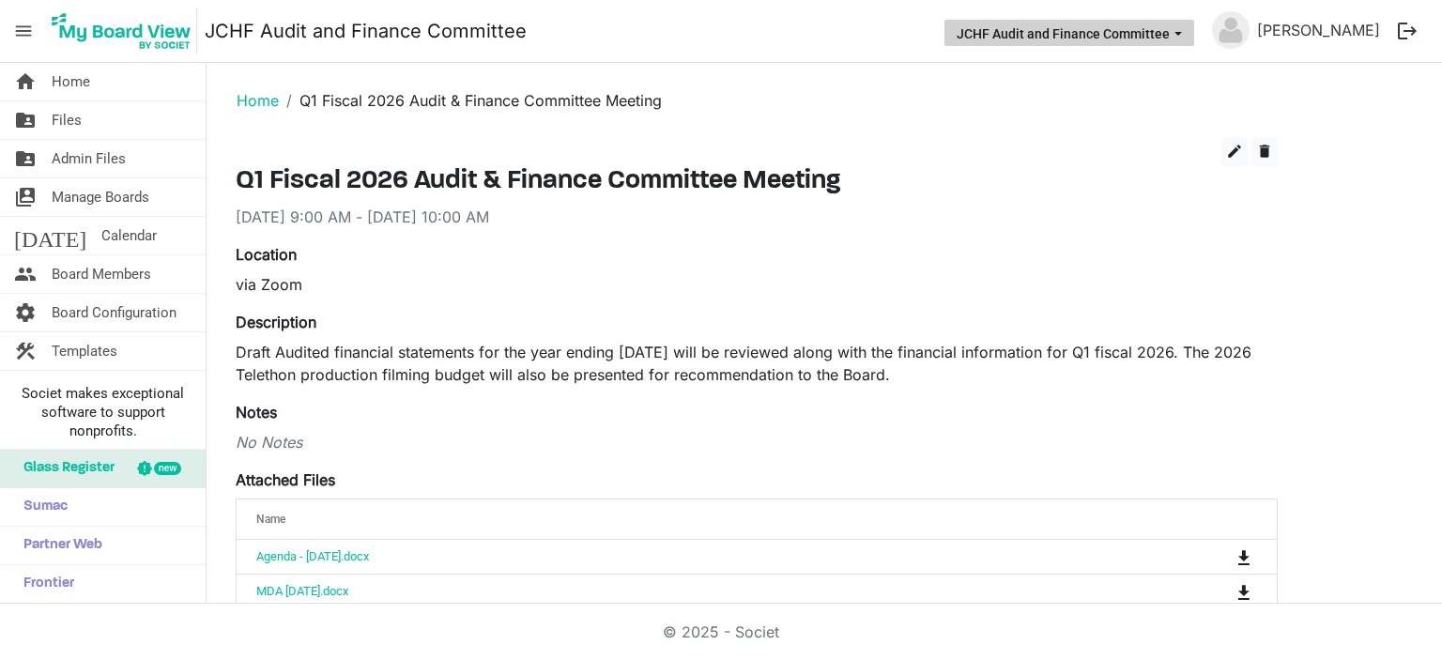
click at [1186, 32] on span "JCHF Audit and Finance Committee dropdownbutton" at bounding box center [1177, 34] width 17 height 8
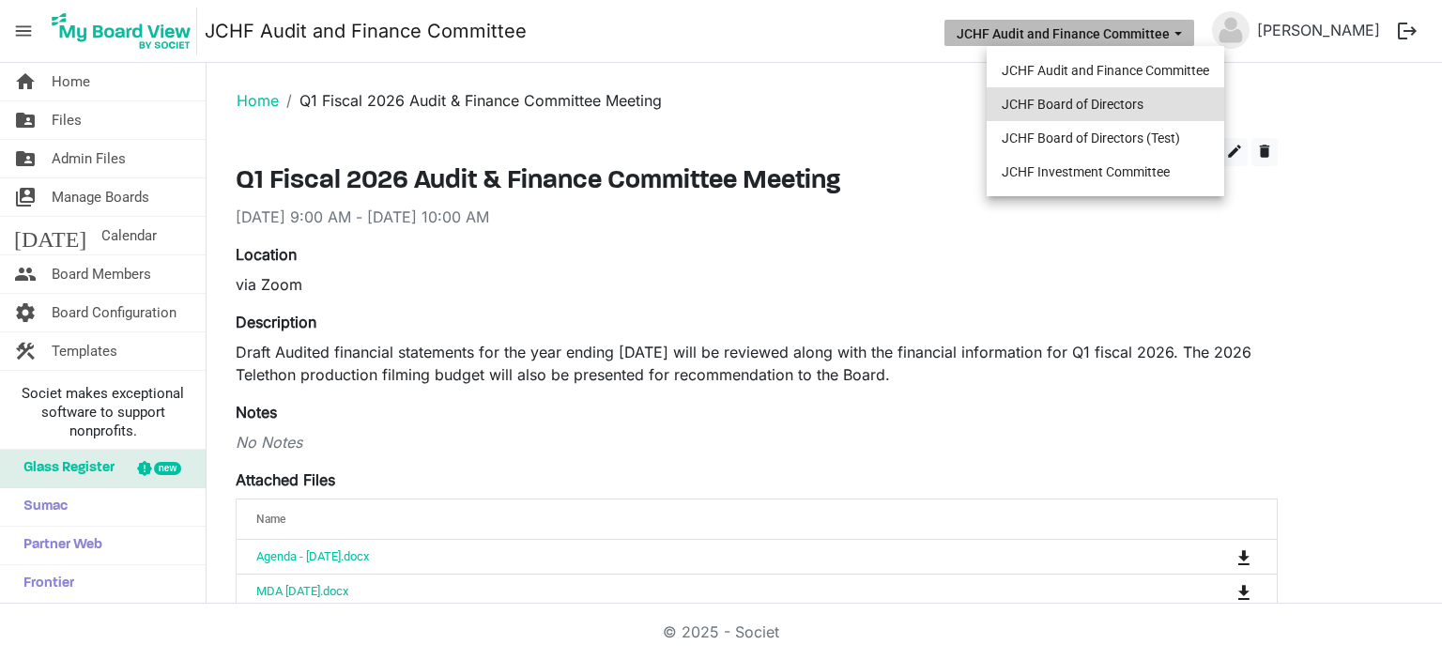
click at [1115, 102] on li "JCHF Board of Directors" at bounding box center [1104, 104] width 237 height 34
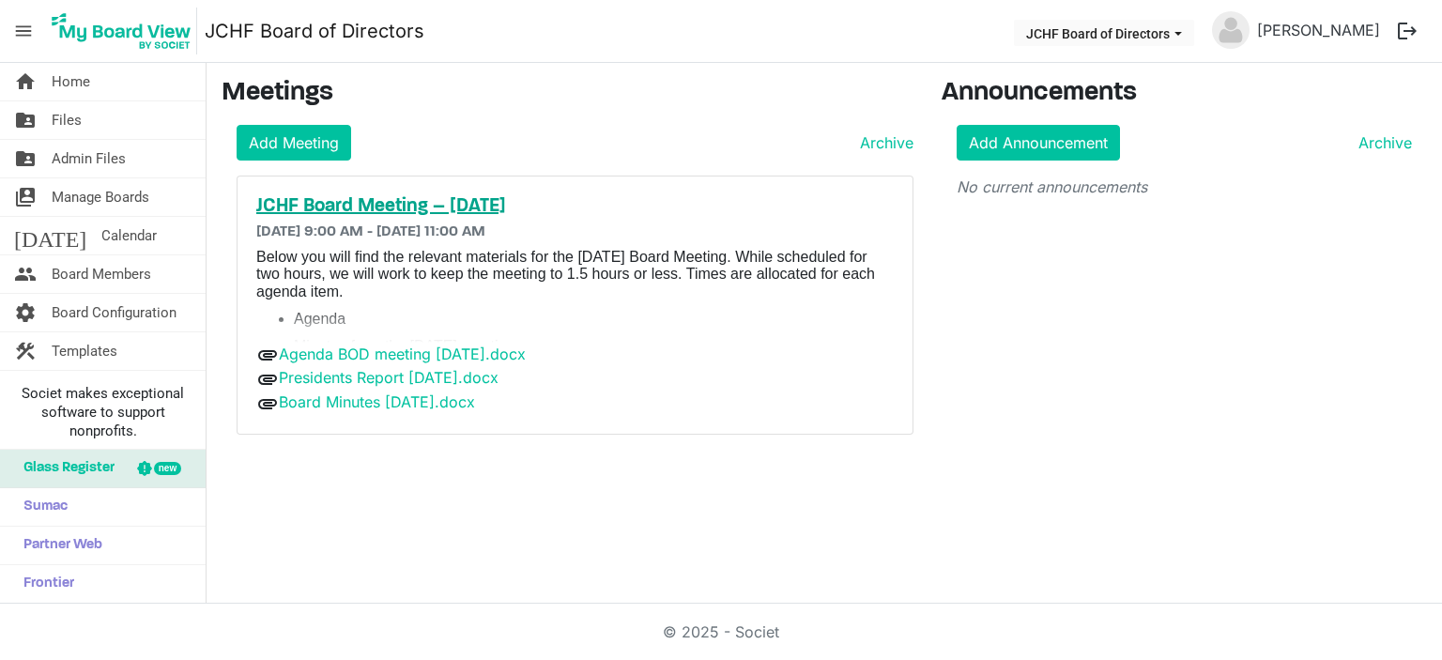
click at [574, 203] on h5 "JCHF Board Meeting – August 25, 2025" at bounding box center [574, 206] width 637 height 23
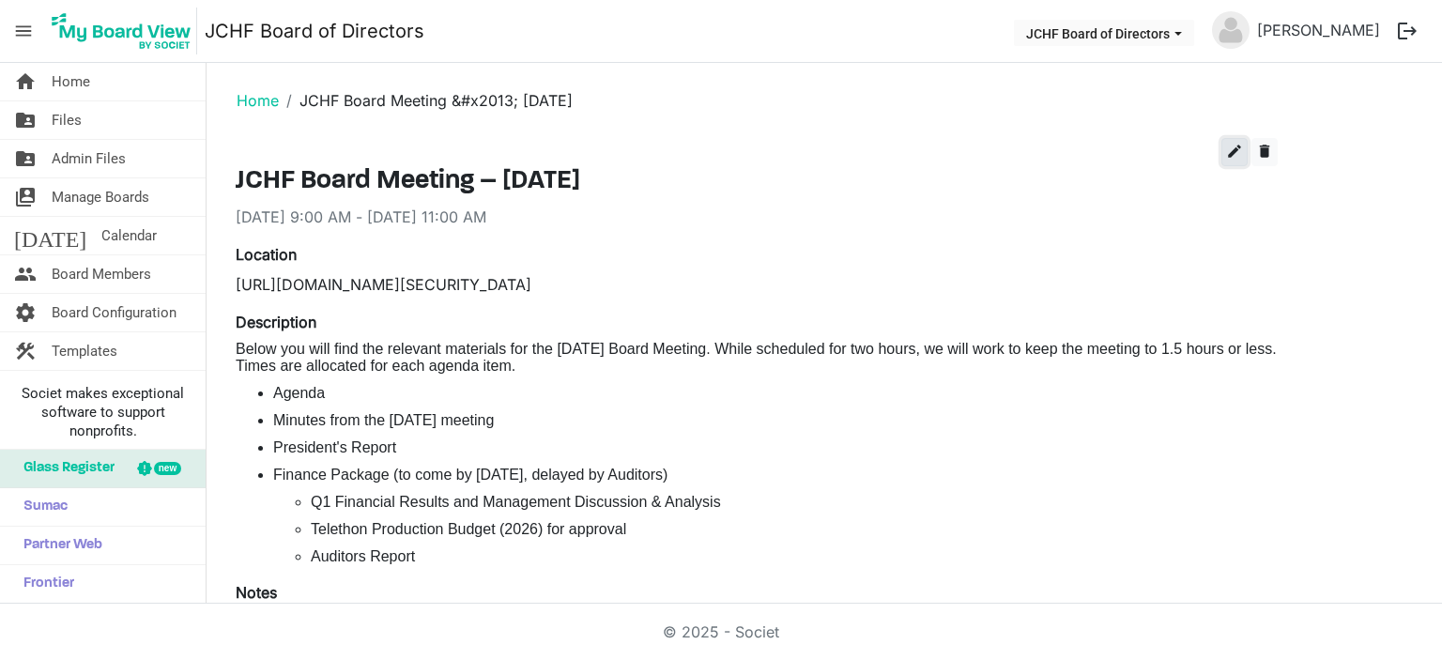
click at [1236, 153] on span "edit" at bounding box center [1234, 151] width 17 height 17
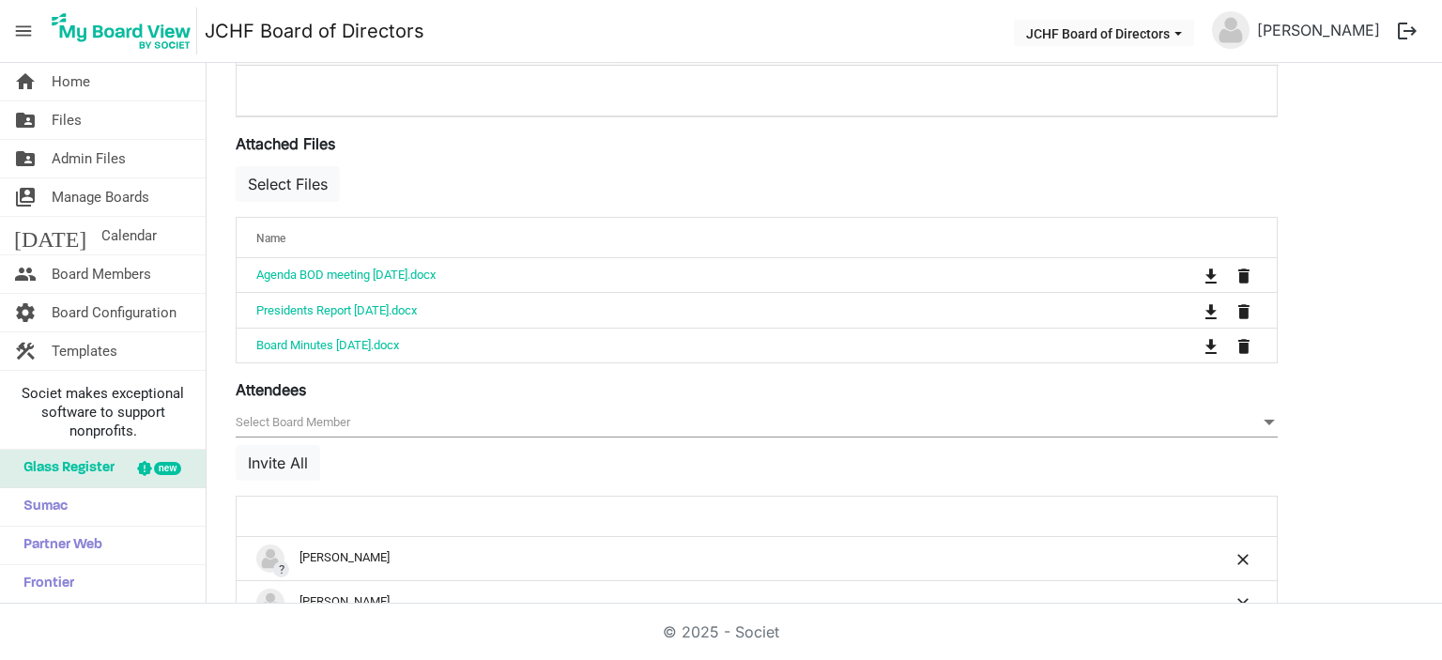
scroll to position [845, 0]
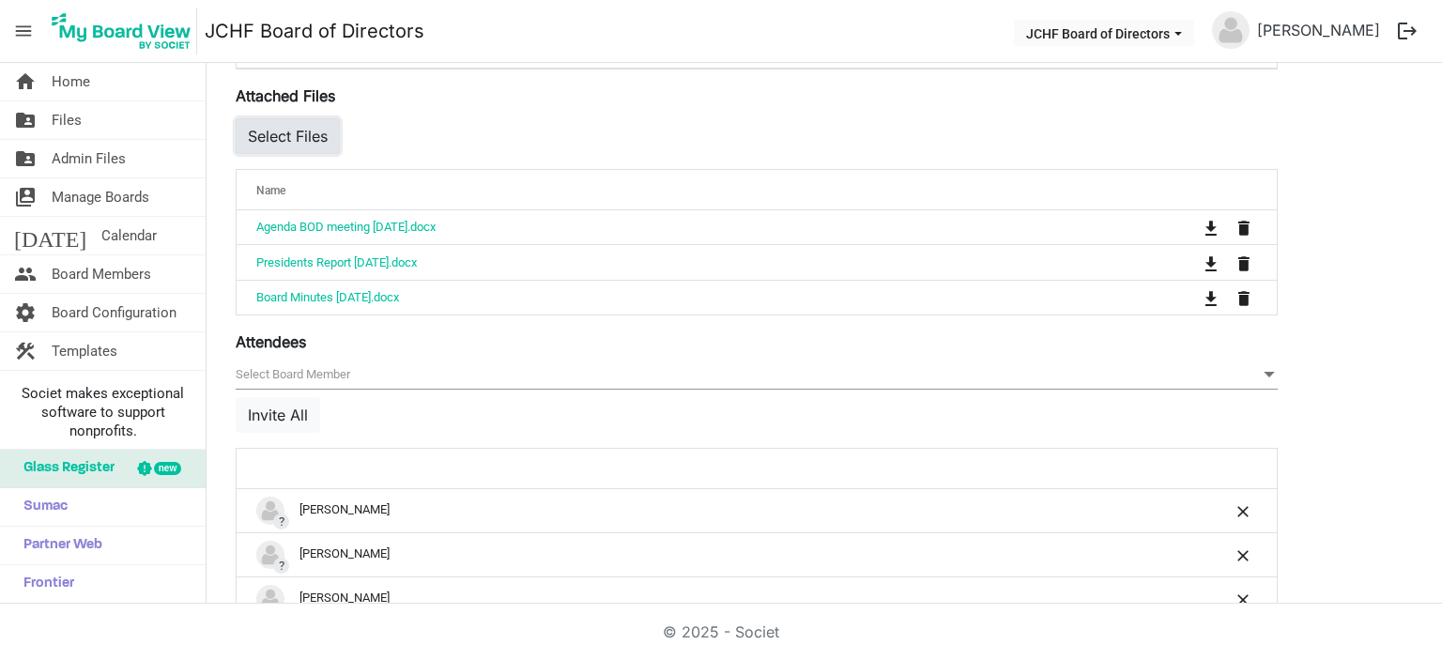
click at [304, 138] on button "Select Files" at bounding box center [288, 136] width 104 height 36
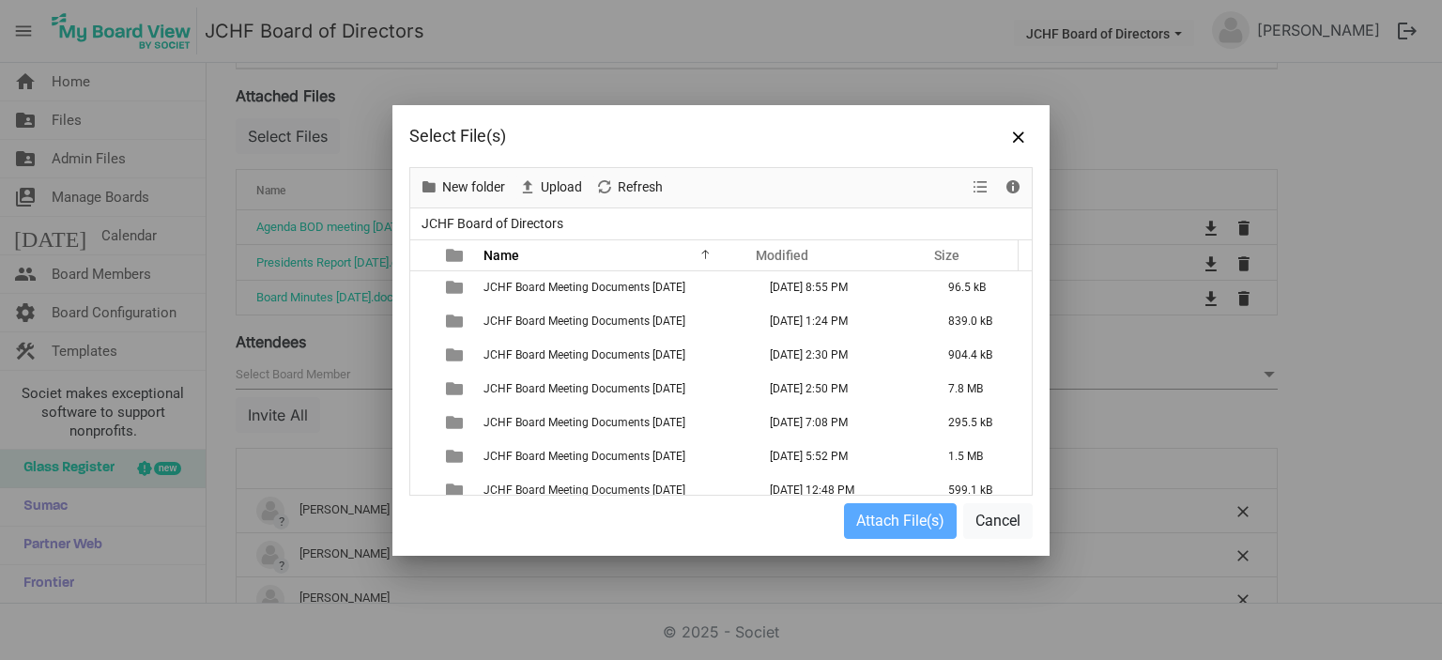
scroll to position [0, 0]
click at [988, 517] on button "Cancel" at bounding box center [997, 521] width 69 height 36
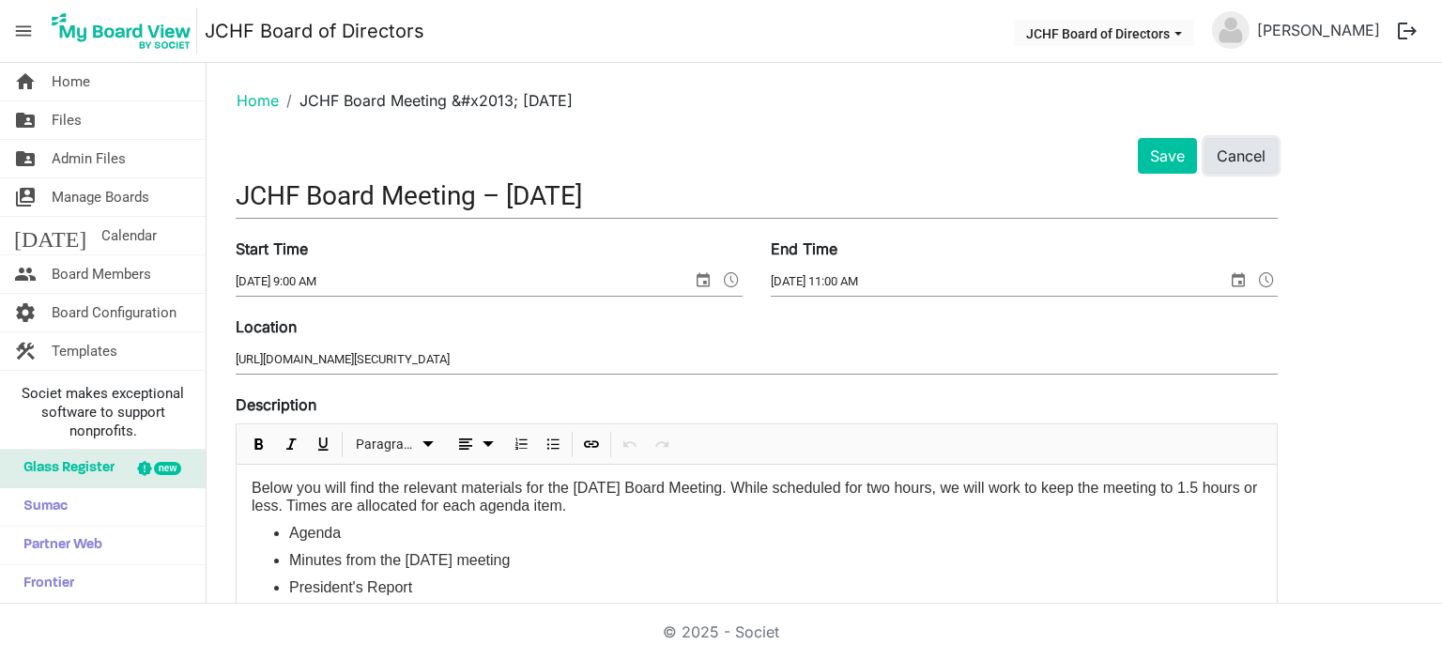
click at [1223, 150] on button "Cancel" at bounding box center [1240, 156] width 73 height 36
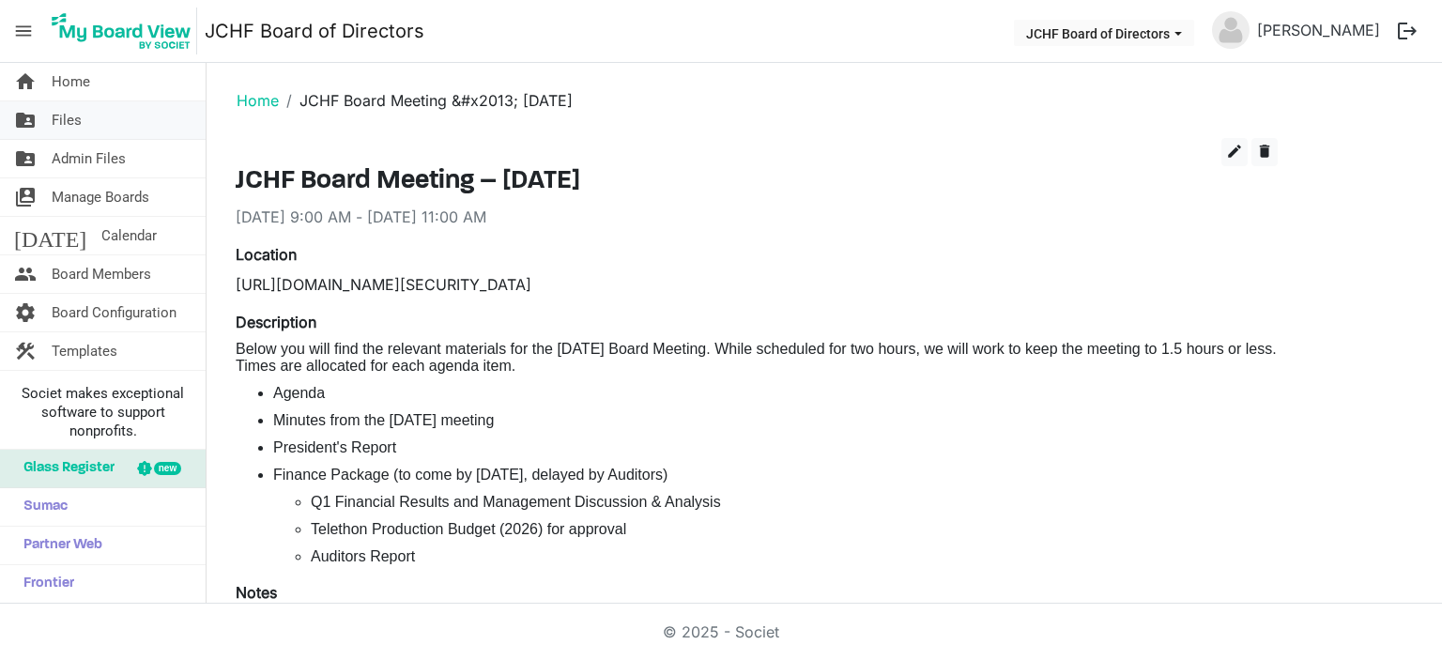
click at [75, 122] on span "Files" at bounding box center [67, 120] width 30 height 38
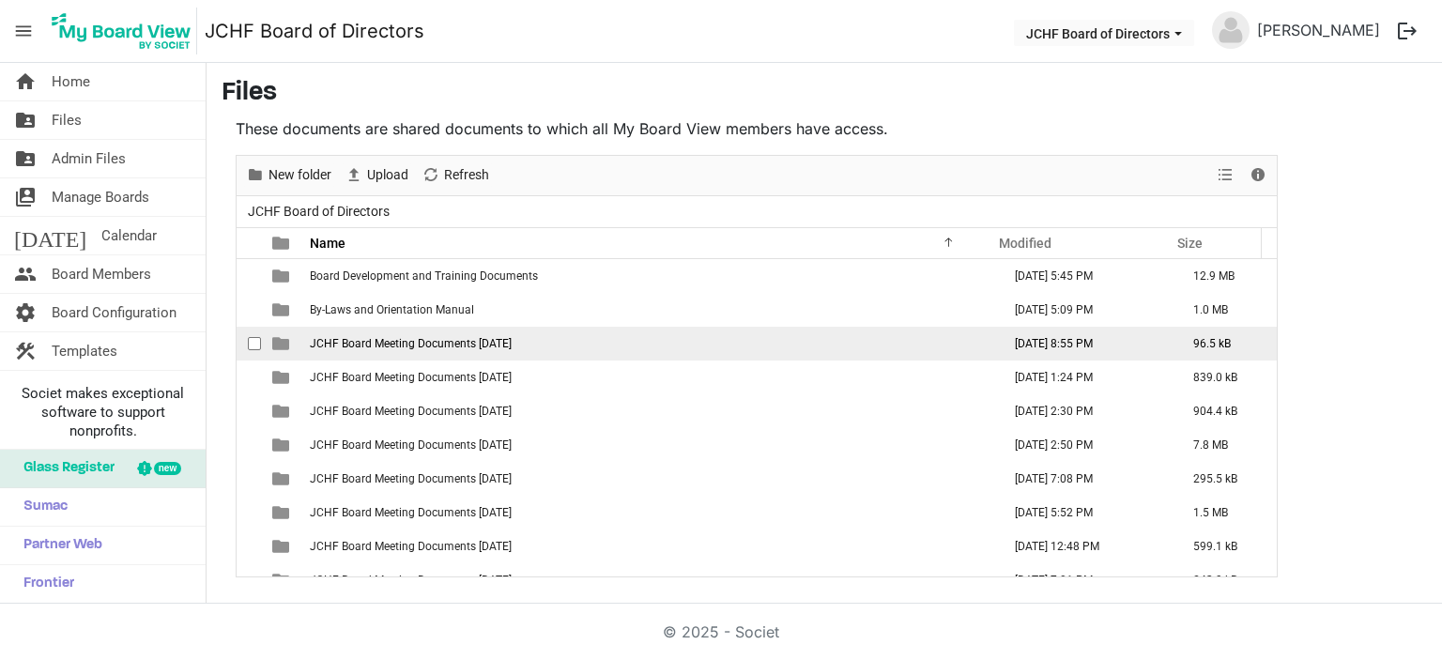
click at [570, 338] on td "JCHF Board Meeting Documents [DATE]" at bounding box center [649, 344] width 691 height 34
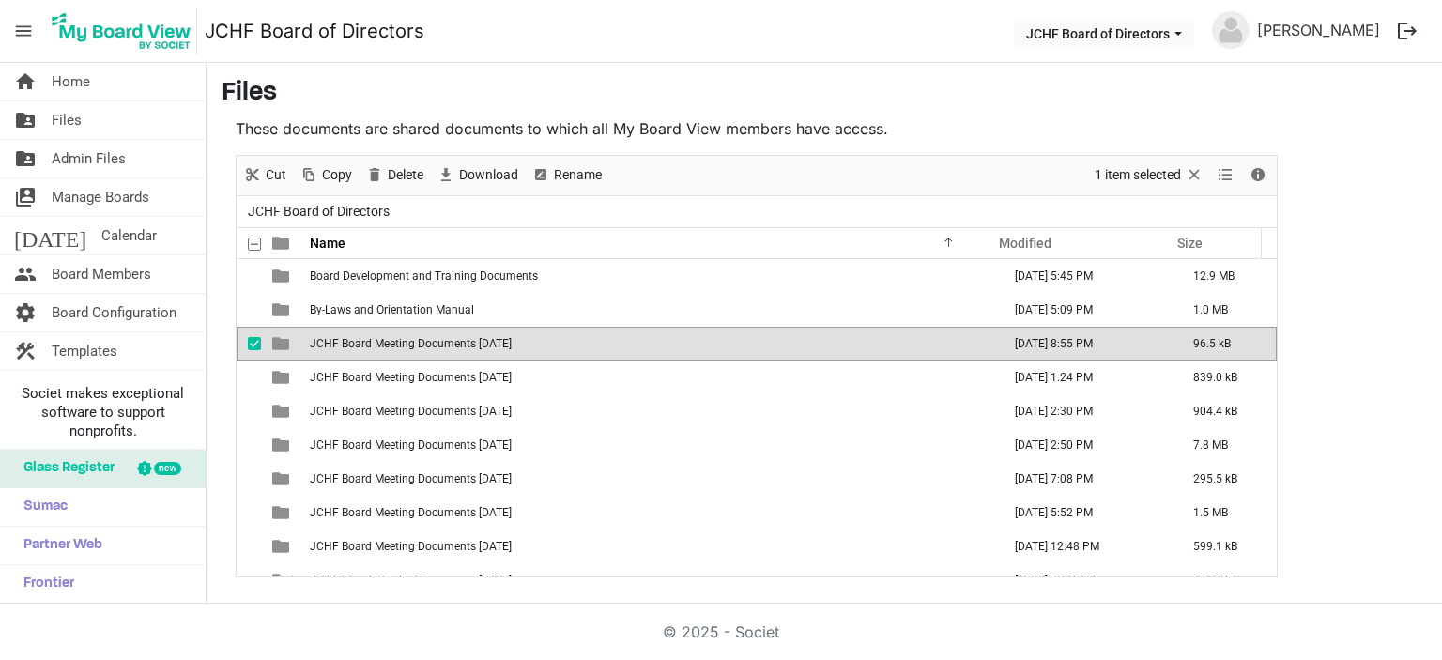
click at [570, 338] on td "JCHF Board Meeting Documents [DATE]" at bounding box center [649, 344] width 691 height 34
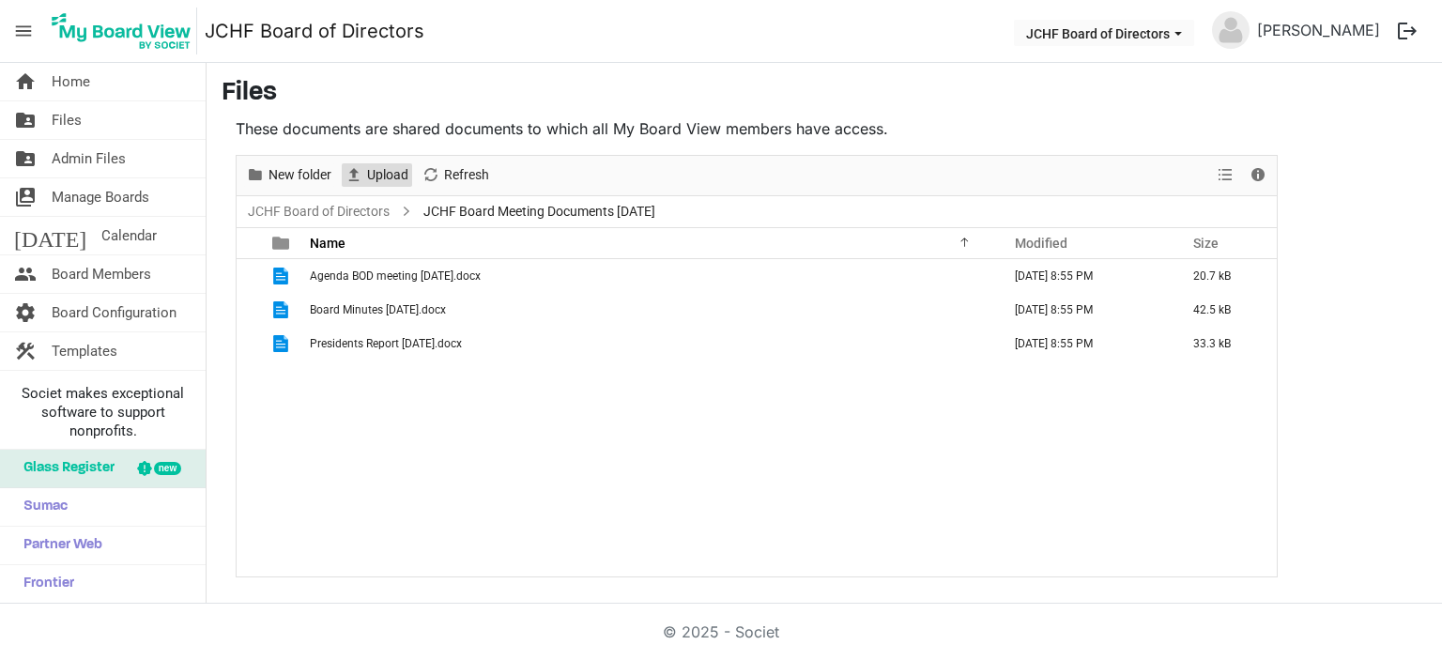
click at [359, 170] on span "Upload" at bounding box center [354, 174] width 23 height 23
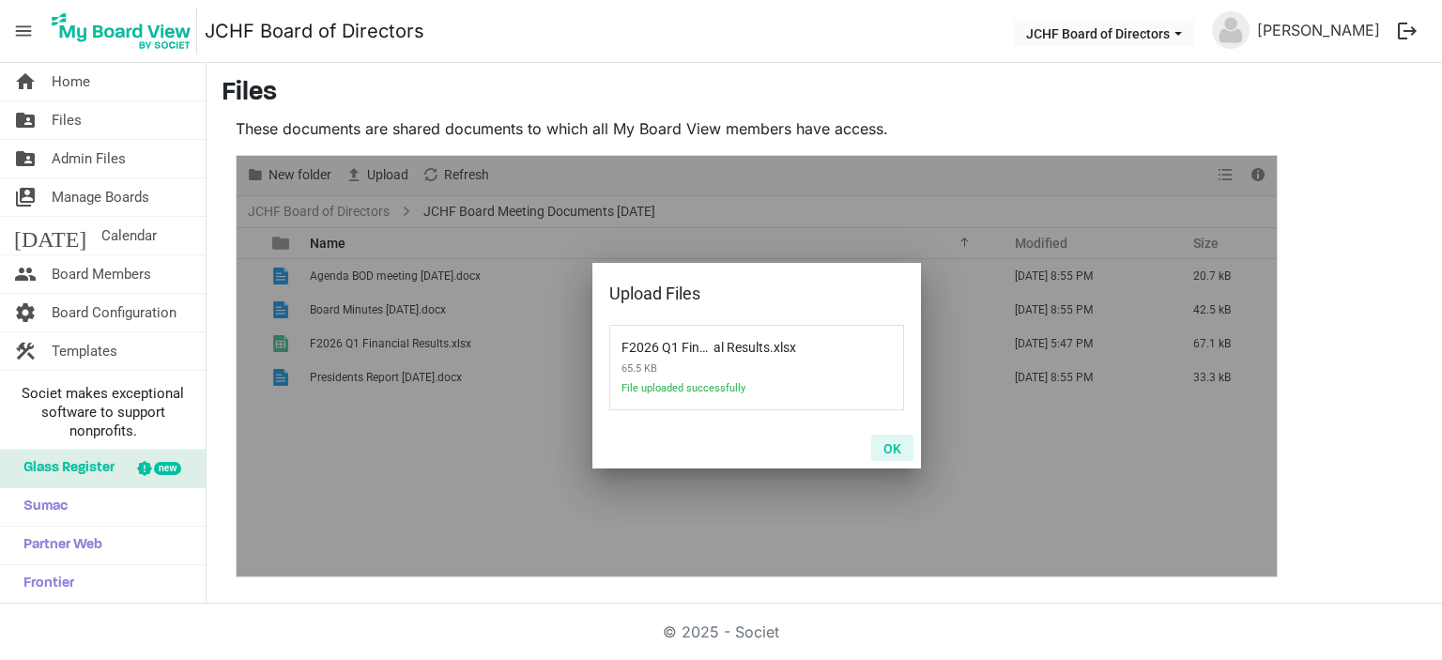
click at [893, 446] on button "OK" at bounding box center [892, 448] width 42 height 26
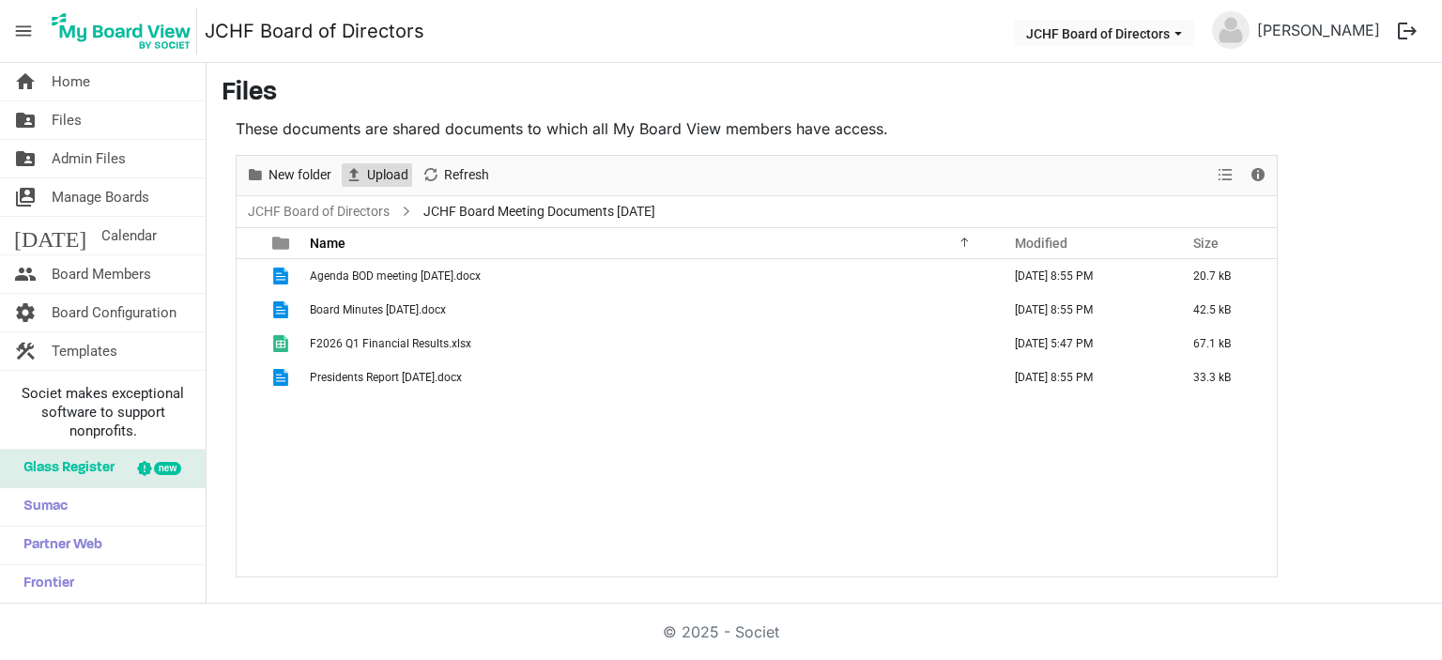
click at [375, 175] on span "Upload" at bounding box center [387, 174] width 45 height 23
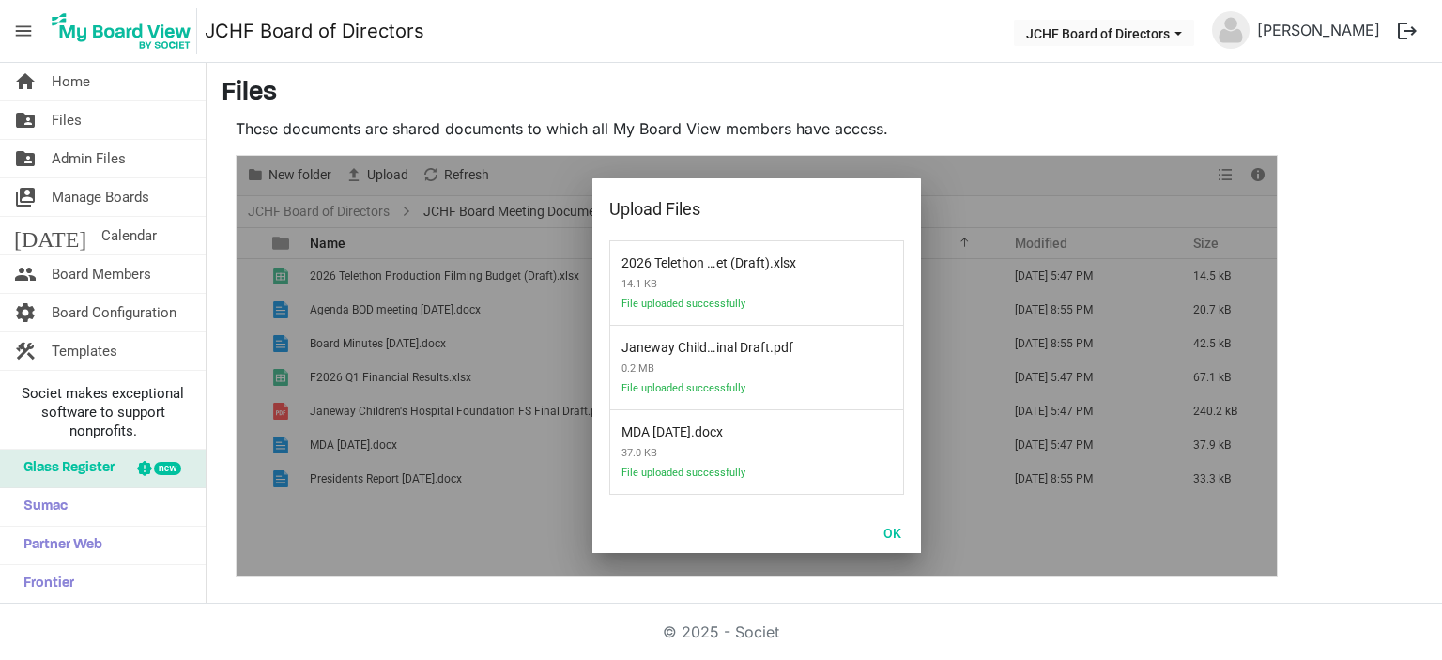
click at [920, 79] on h3 "Files" at bounding box center [823, 94] width 1205 height 32
click at [889, 533] on button "OK" at bounding box center [892, 532] width 42 height 26
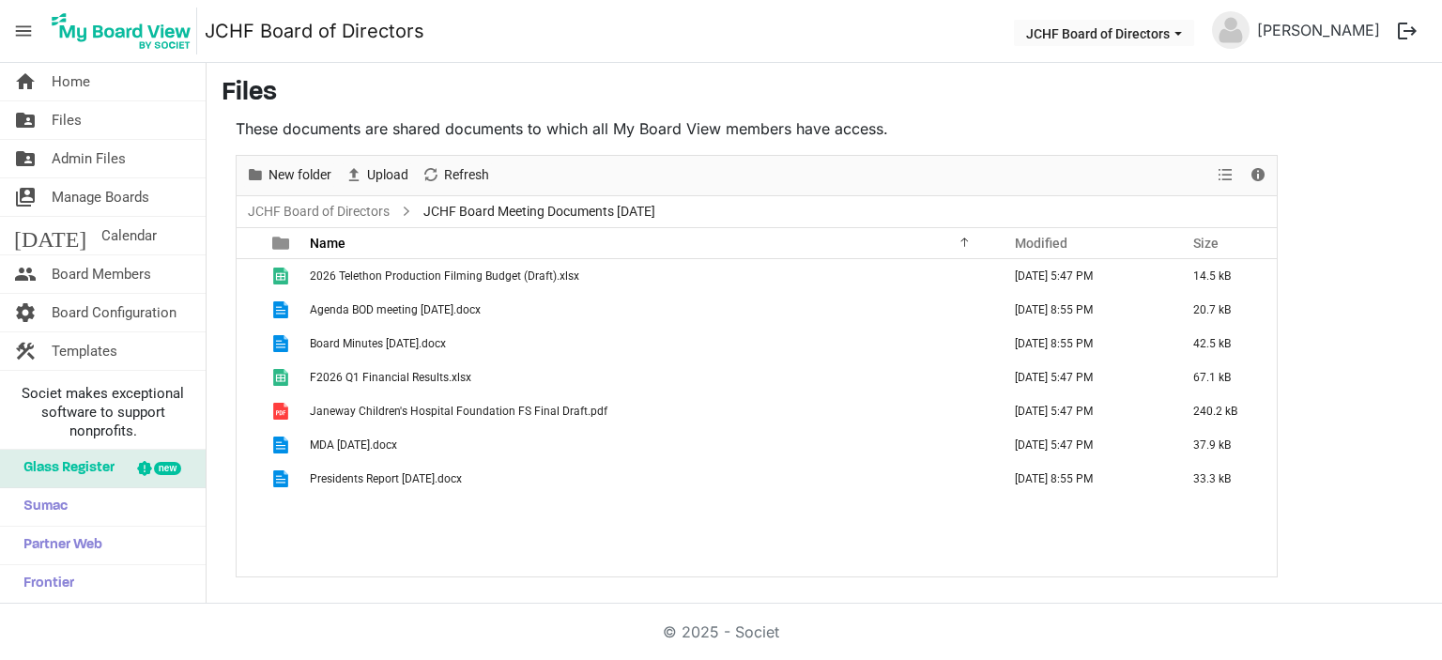
click at [871, 104] on h3 "Files" at bounding box center [823, 94] width 1205 height 32
click at [1186, 31] on span "JCHF Board of Directors dropdownbutton" at bounding box center [1177, 34] width 17 height 8
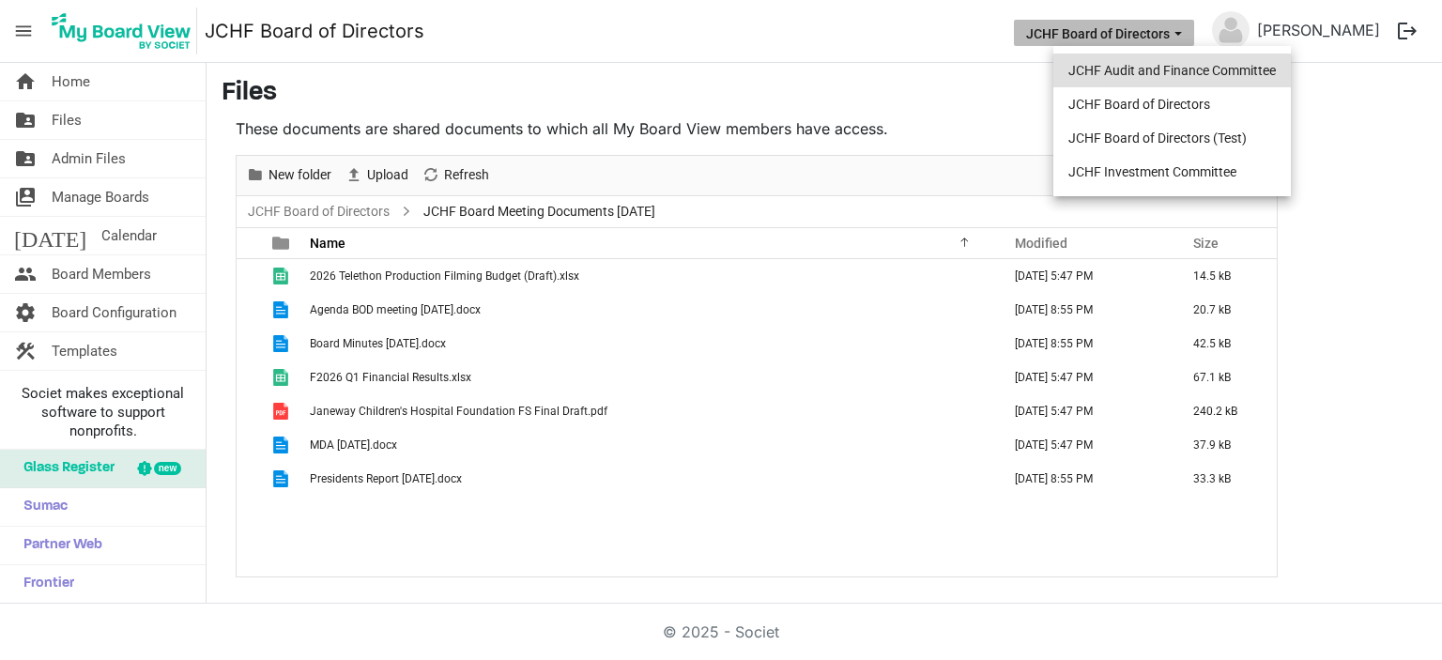
click at [1214, 73] on li "JCHF Audit and Finance Committee" at bounding box center [1171, 70] width 237 height 34
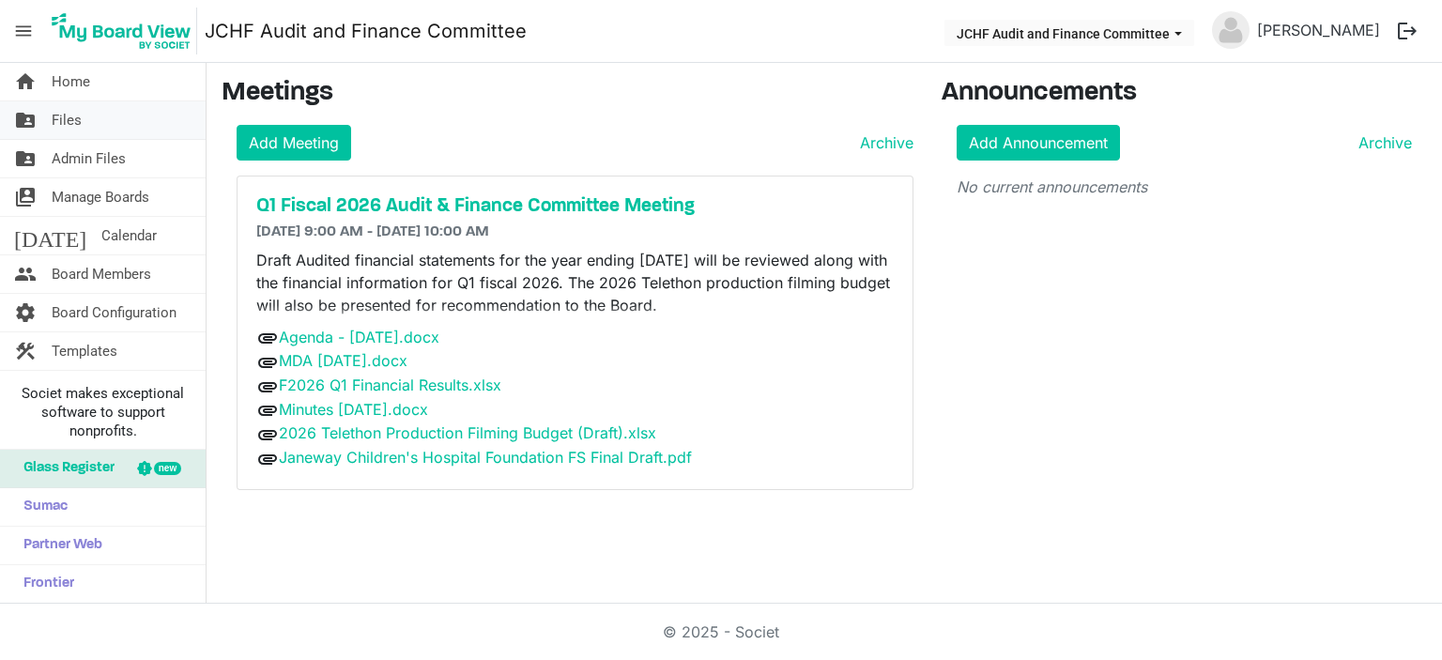
click at [82, 117] on link "folder_shared Files" at bounding box center [103, 120] width 206 height 38
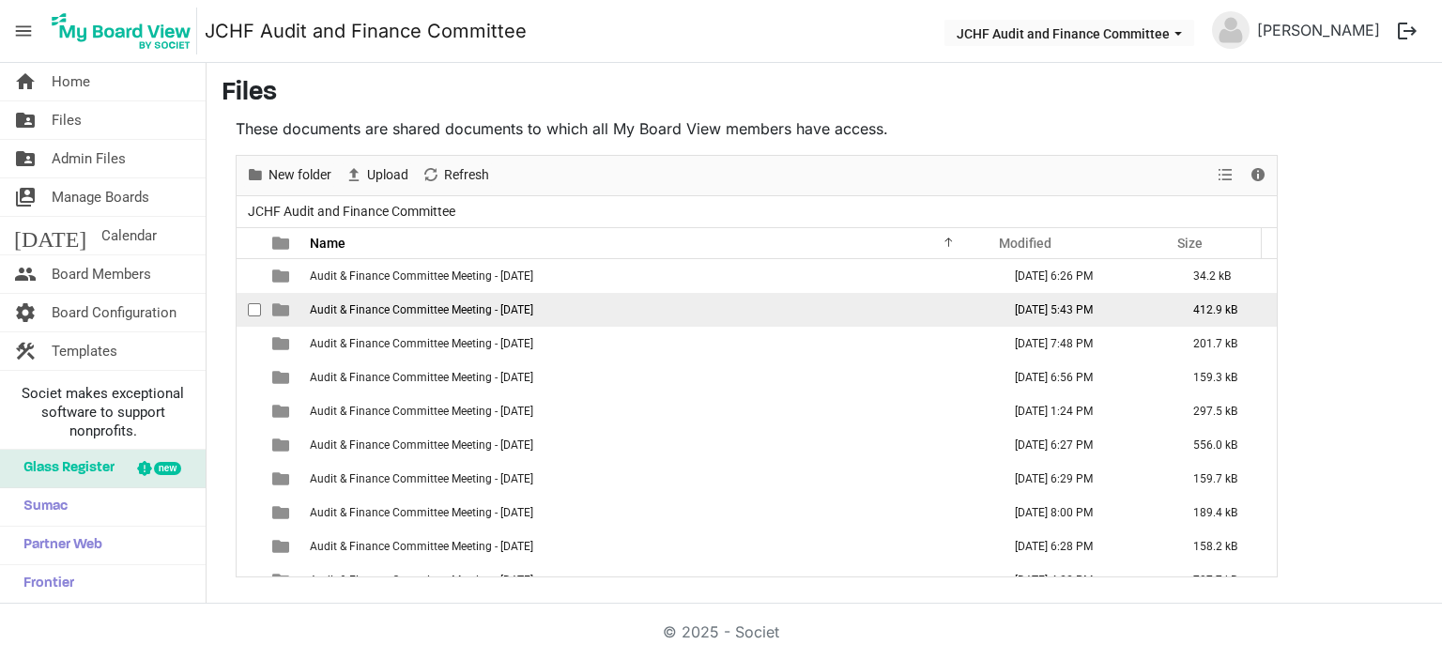
click at [533, 305] on span "Audit & Finance Committee Meeting - August 20, 2025" at bounding box center [421, 309] width 223 height 13
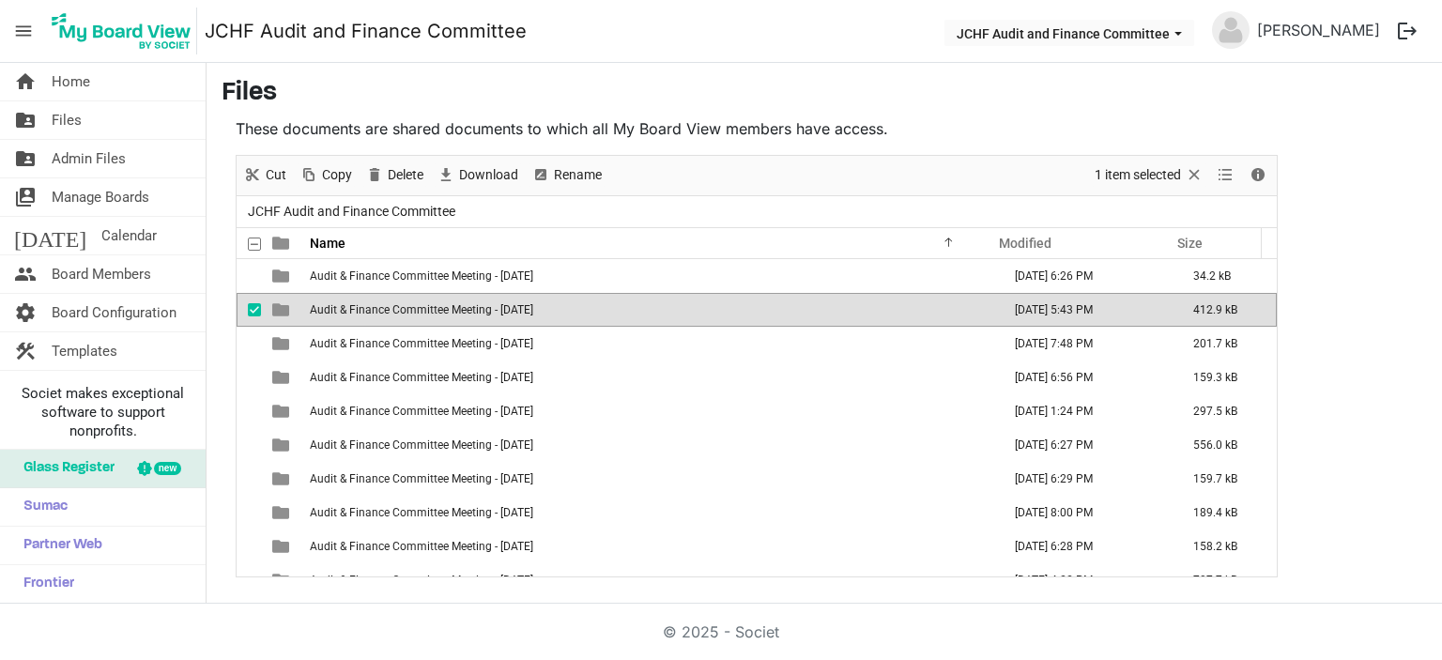
click at [533, 305] on span "Audit & Finance Committee Meeting - August 20, 2025" at bounding box center [421, 309] width 223 height 13
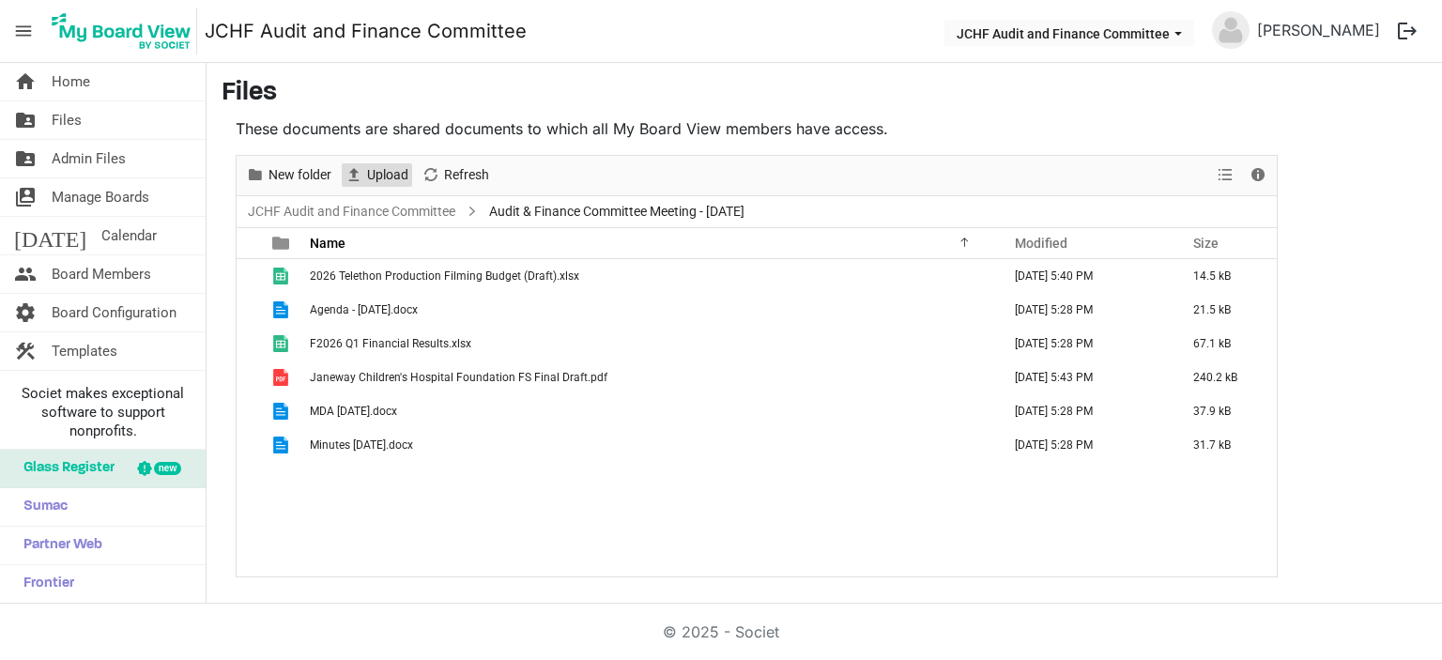
click at [387, 174] on span "Upload" at bounding box center [387, 174] width 45 height 23
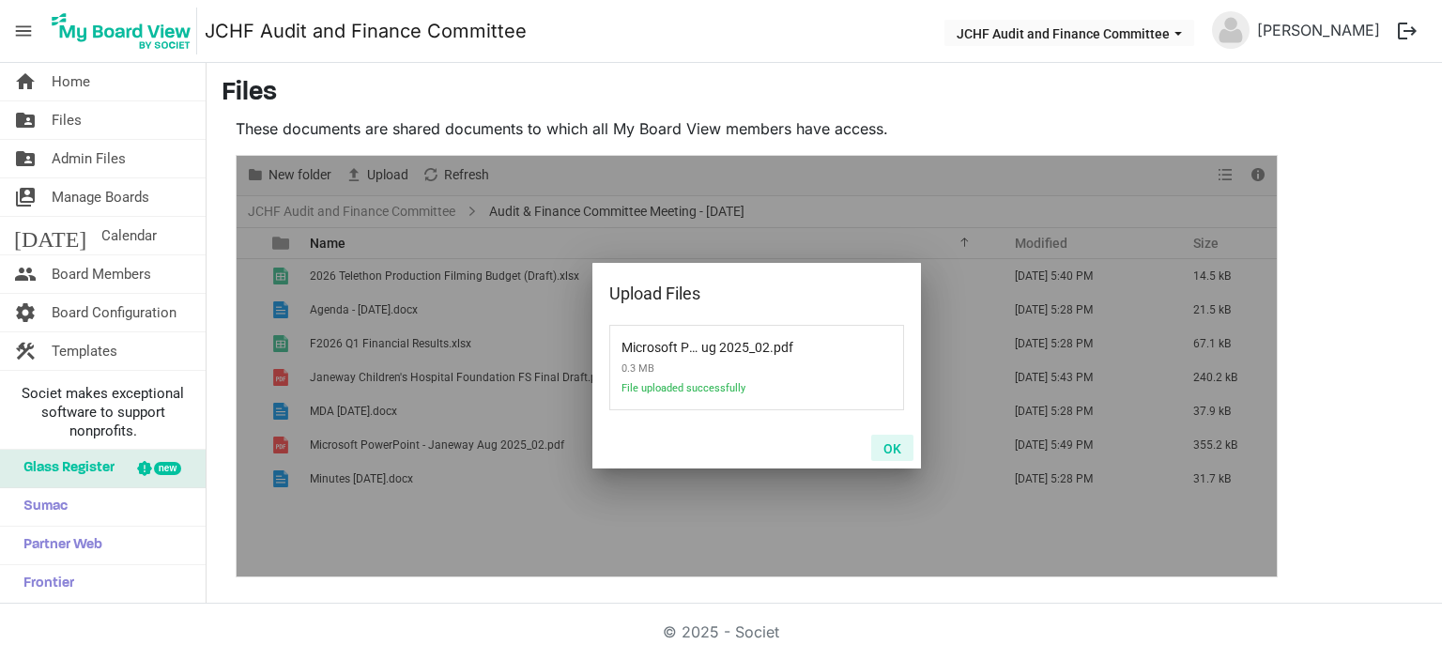
click at [896, 444] on button "OK" at bounding box center [892, 448] width 42 height 26
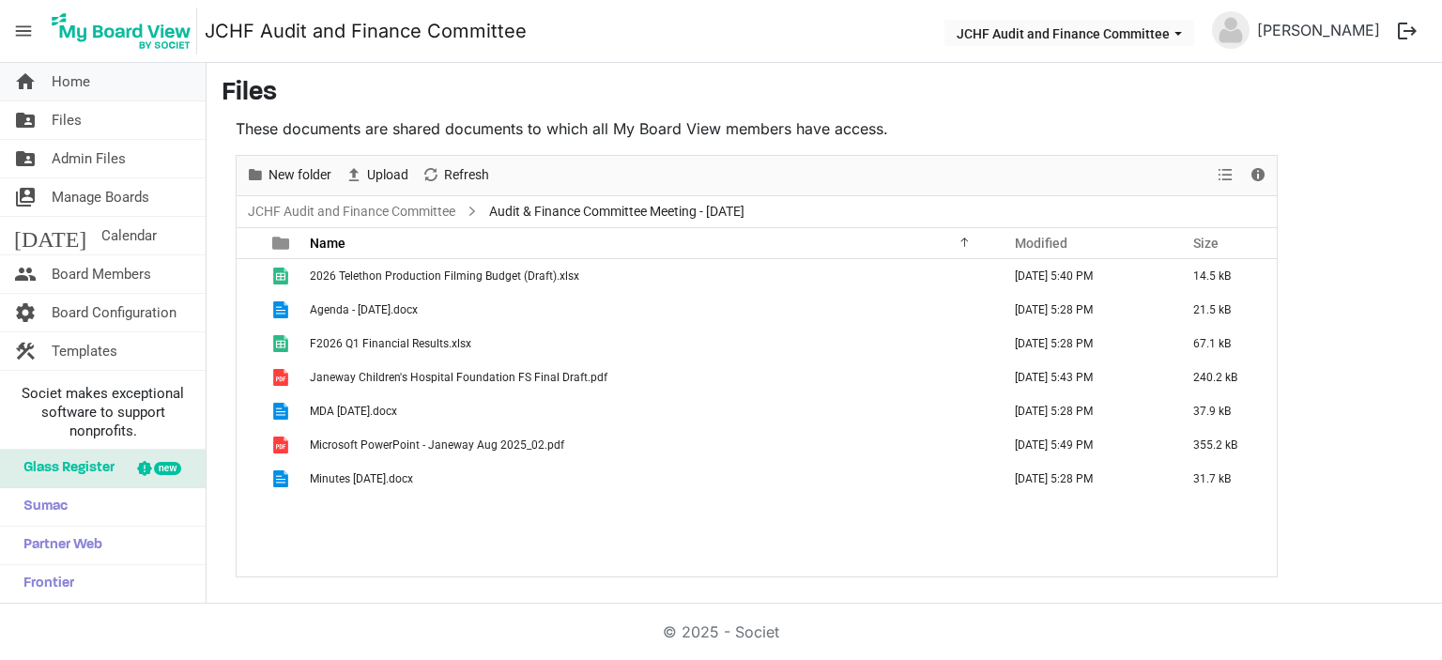
click at [97, 83] on link "home Home" at bounding box center [103, 82] width 206 height 38
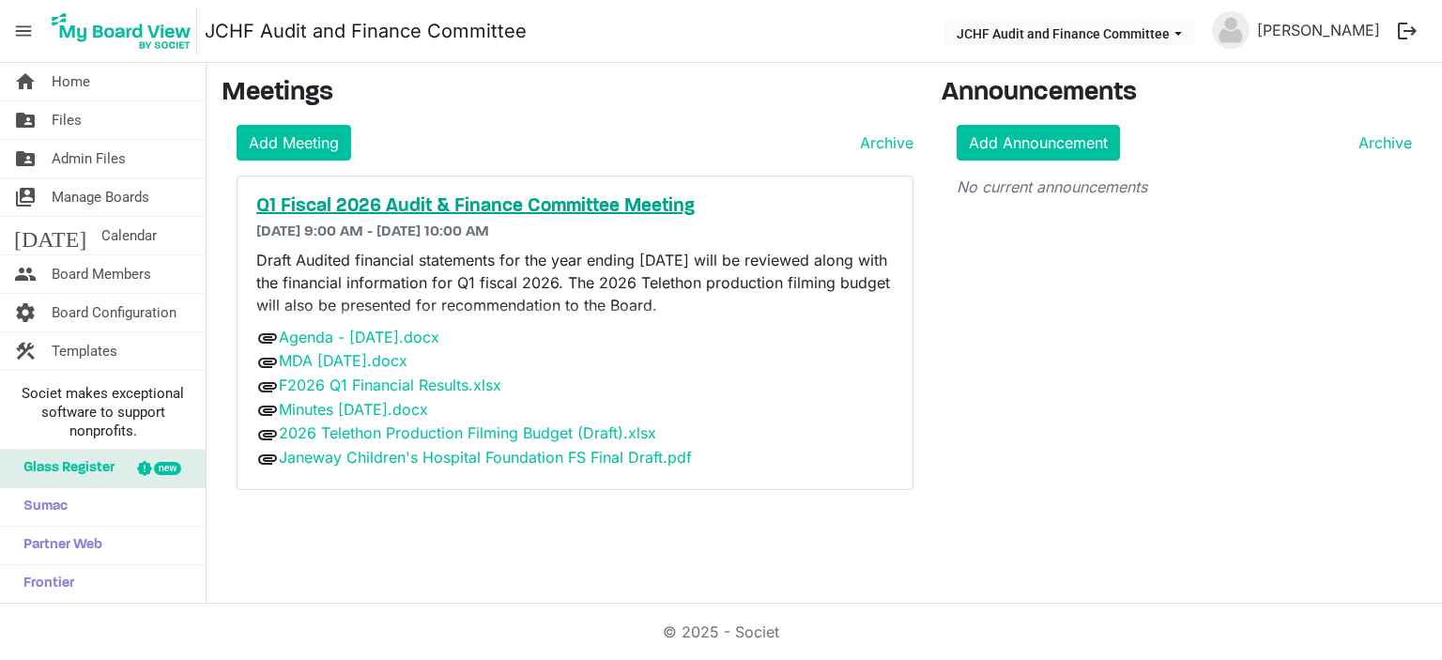
click at [454, 201] on h5 "Q1 Fiscal 2026 Audit & Finance Committee Meeting" at bounding box center [574, 206] width 637 height 23
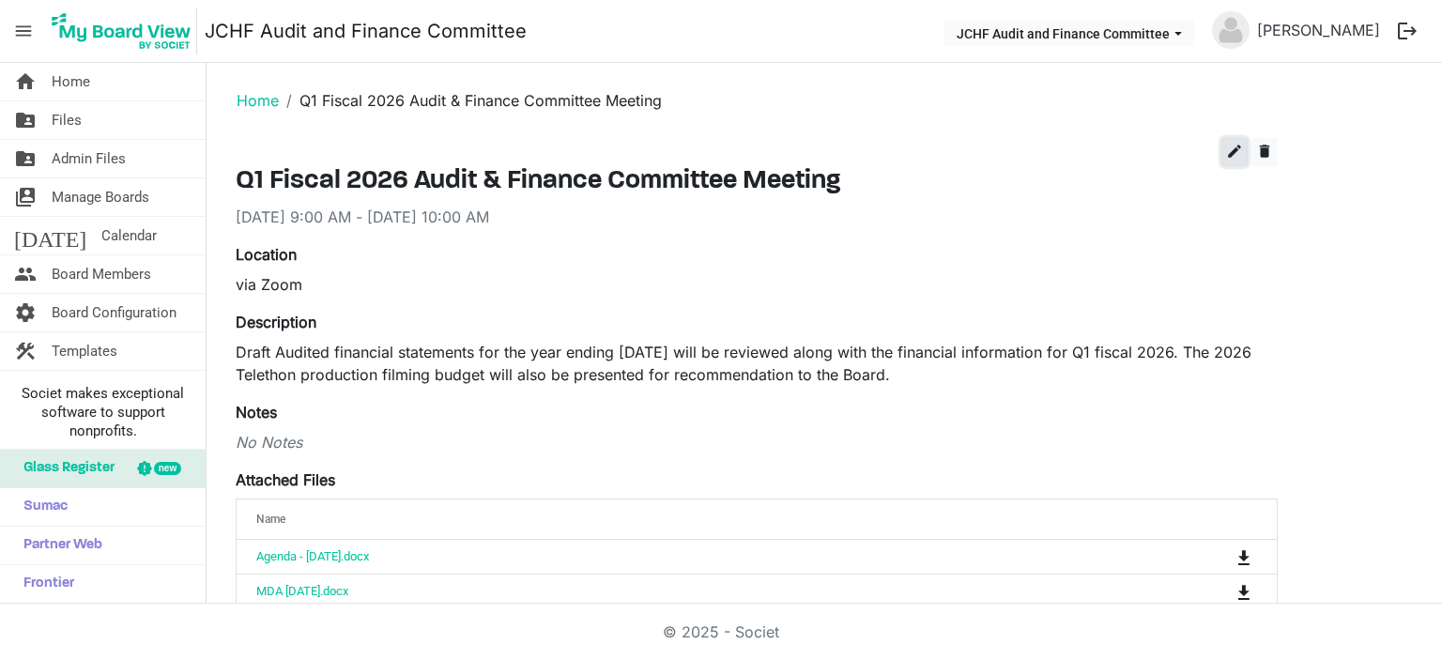
click at [1228, 151] on span "edit" at bounding box center [1234, 151] width 17 height 17
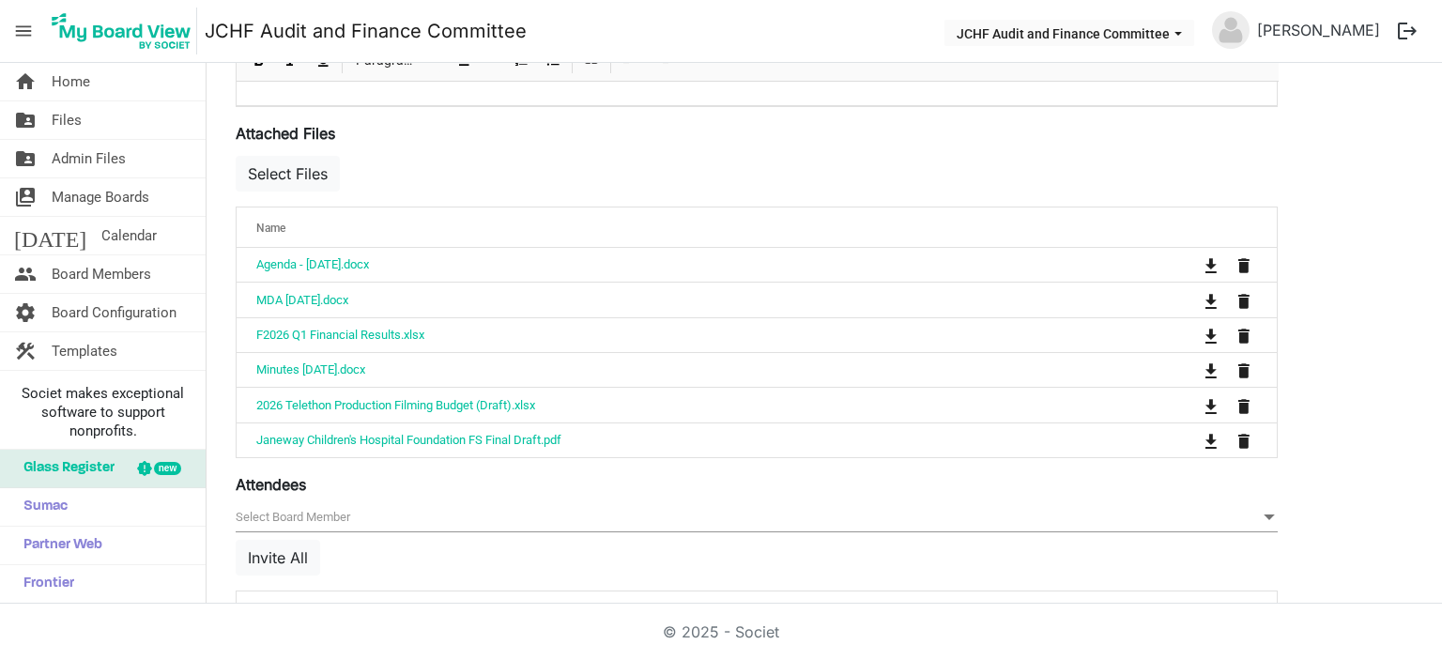
scroll to position [657, 0]
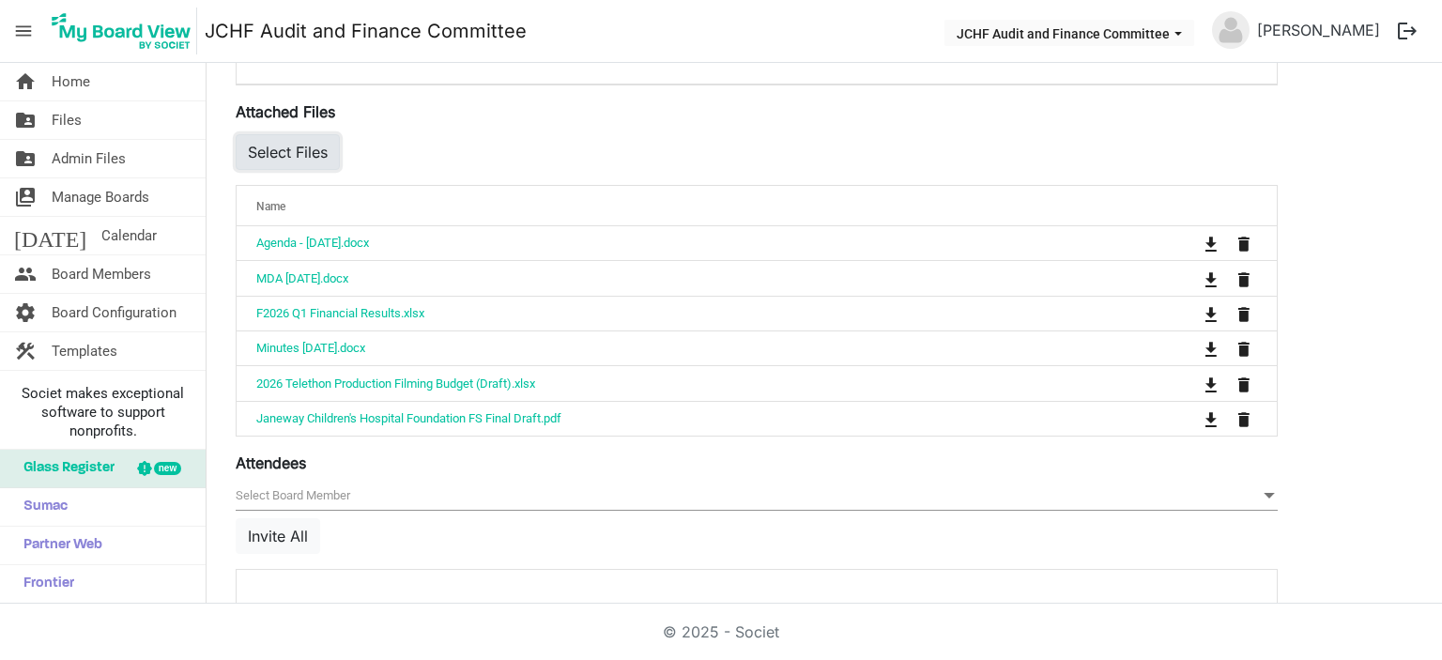
click at [286, 149] on button "Select Files" at bounding box center [288, 152] width 104 height 36
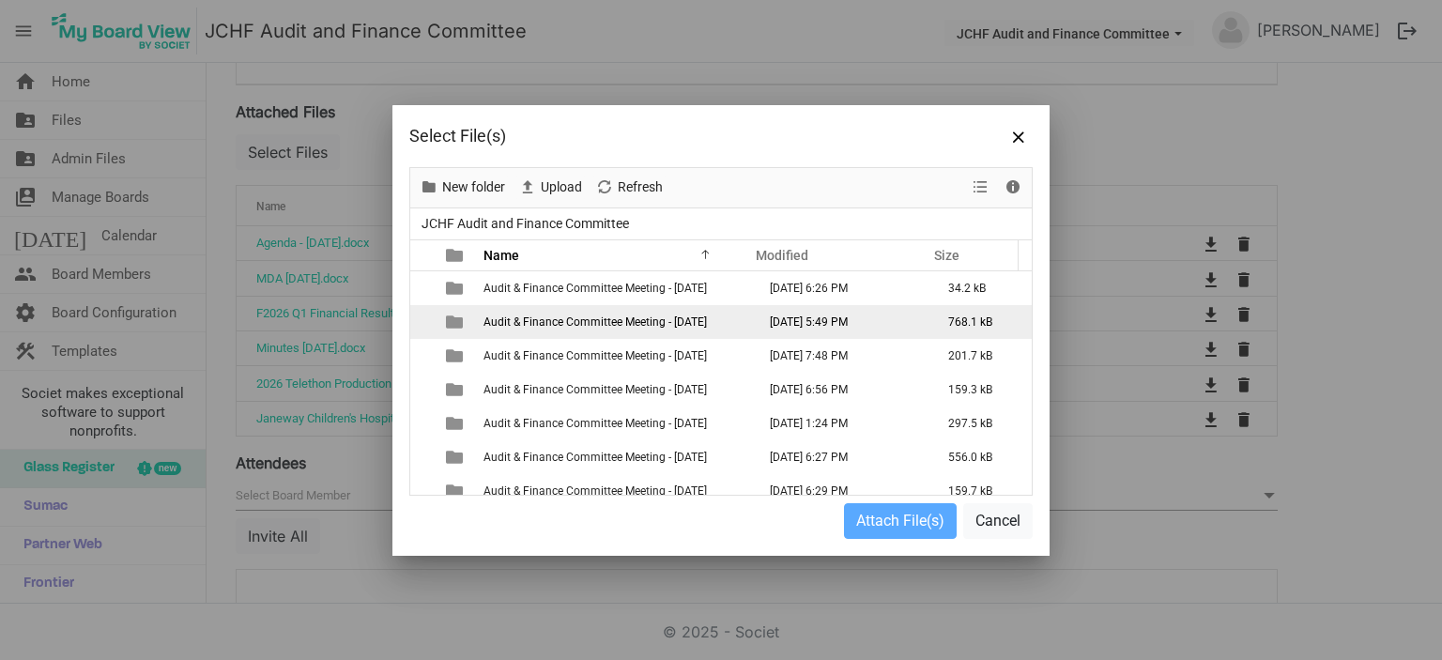
click at [632, 321] on span "Audit & Finance Committee Meeting - [DATE]" at bounding box center [594, 321] width 223 height 13
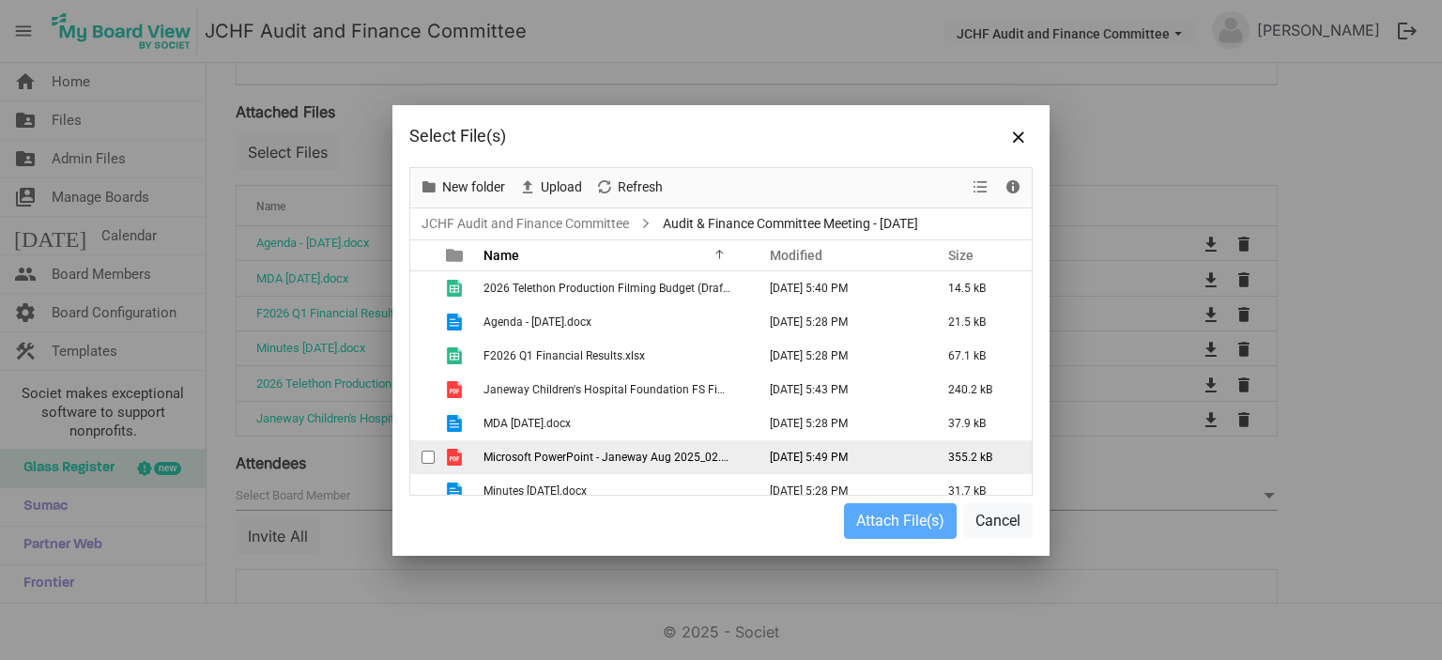
click at [623, 453] on span "Microsoft PowerPoint - Janeway Aug 2025_02.pdf" at bounding box center [610, 456] width 254 height 13
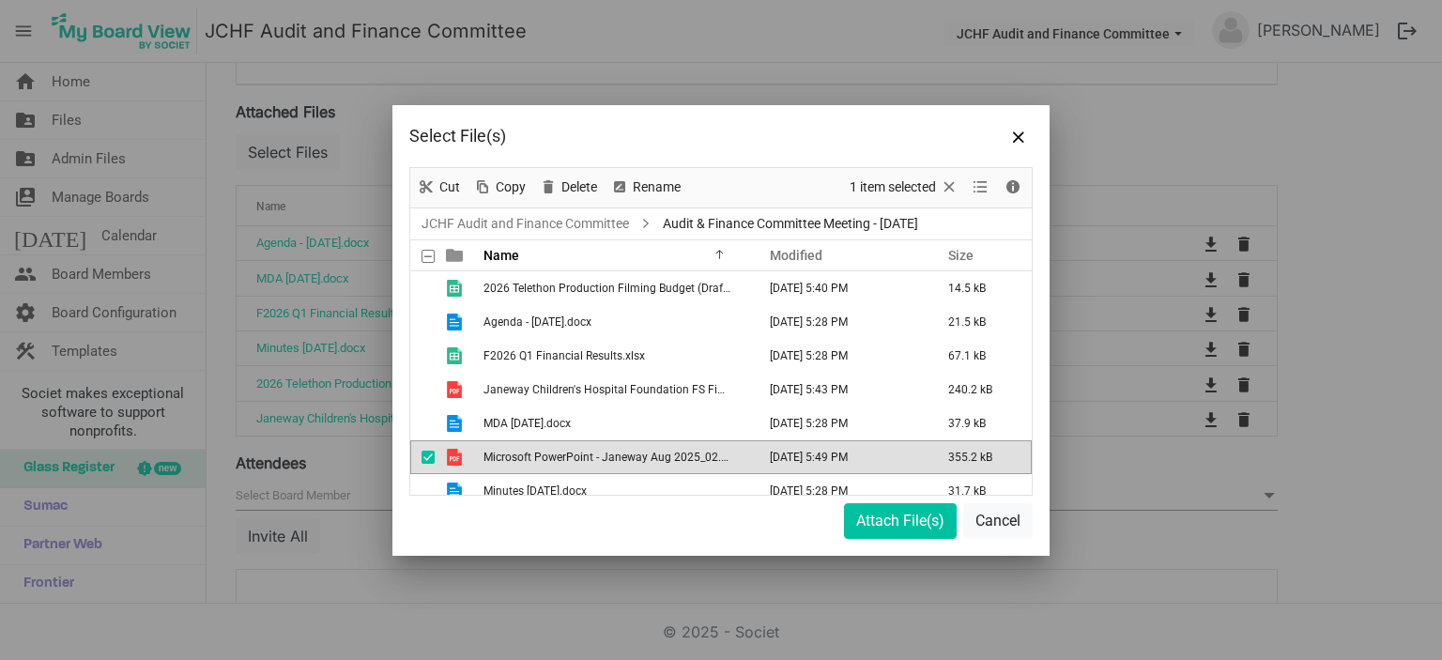
click at [623, 453] on span "Microsoft PowerPoint - Janeway Aug 2025_02.pdf" at bounding box center [610, 456] width 254 height 13
click at [877, 525] on button "Attach File(s)" at bounding box center [900, 521] width 113 height 36
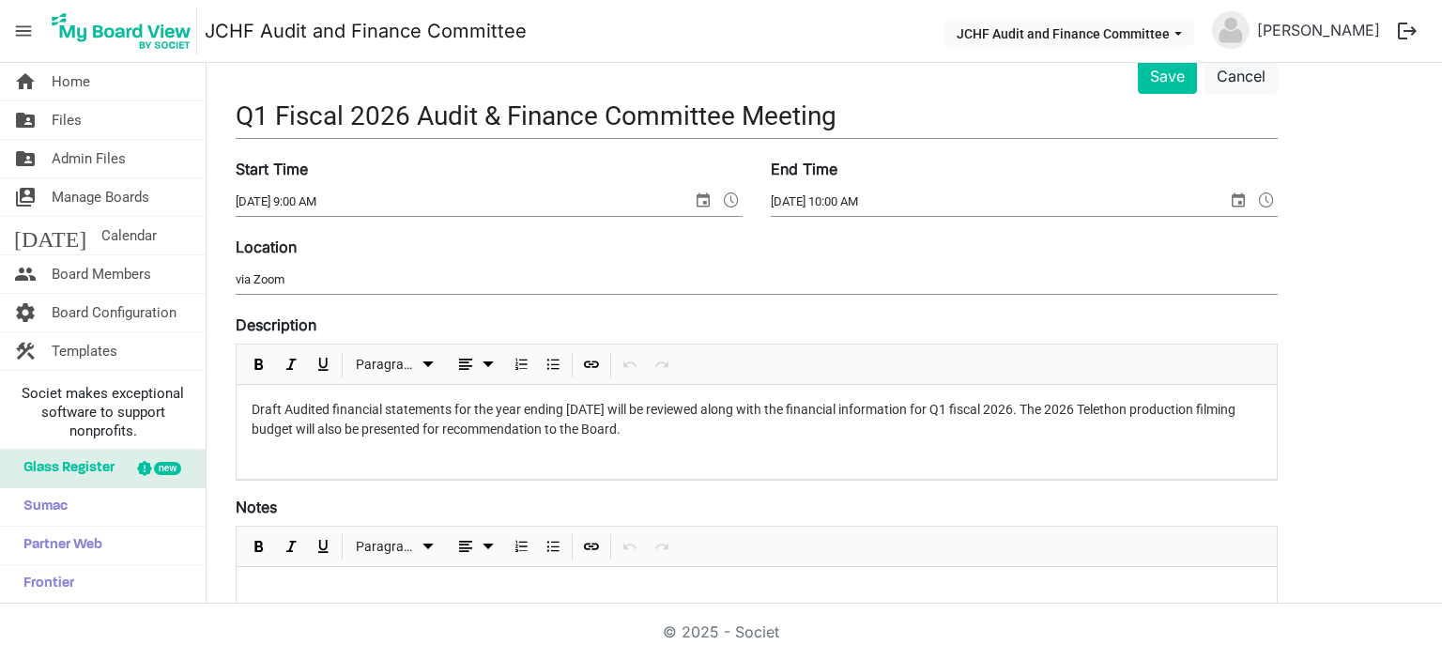
scroll to position [0, 0]
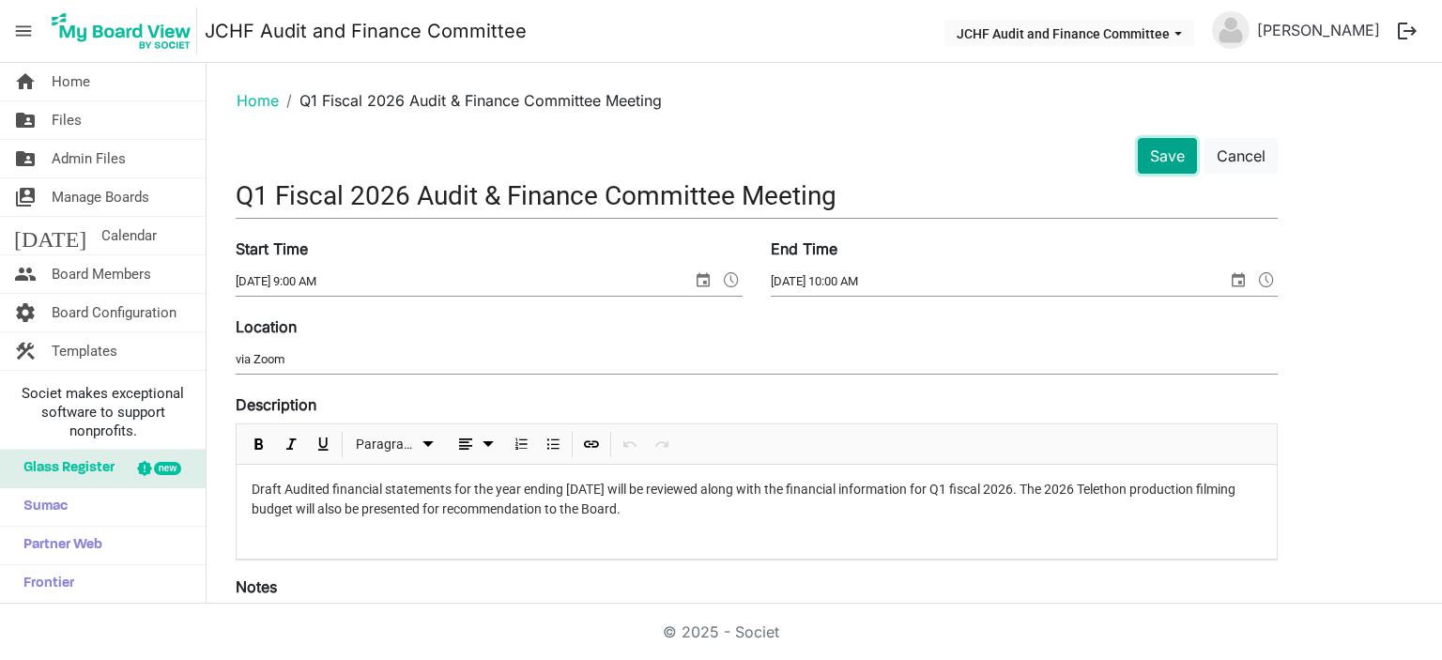
click at [1149, 157] on button "Save" at bounding box center [1166, 156] width 59 height 36
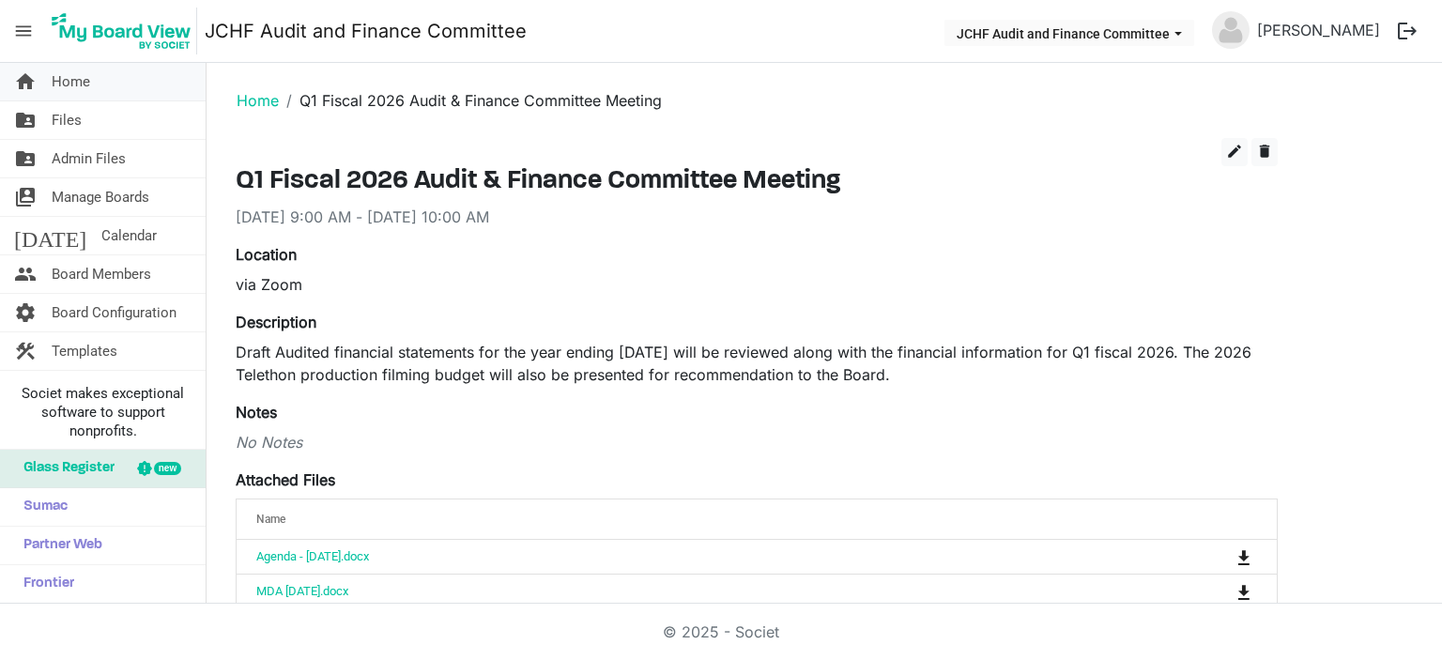
click at [64, 82] on span "Home" at bounding box center [71, 82] width 38 height 38
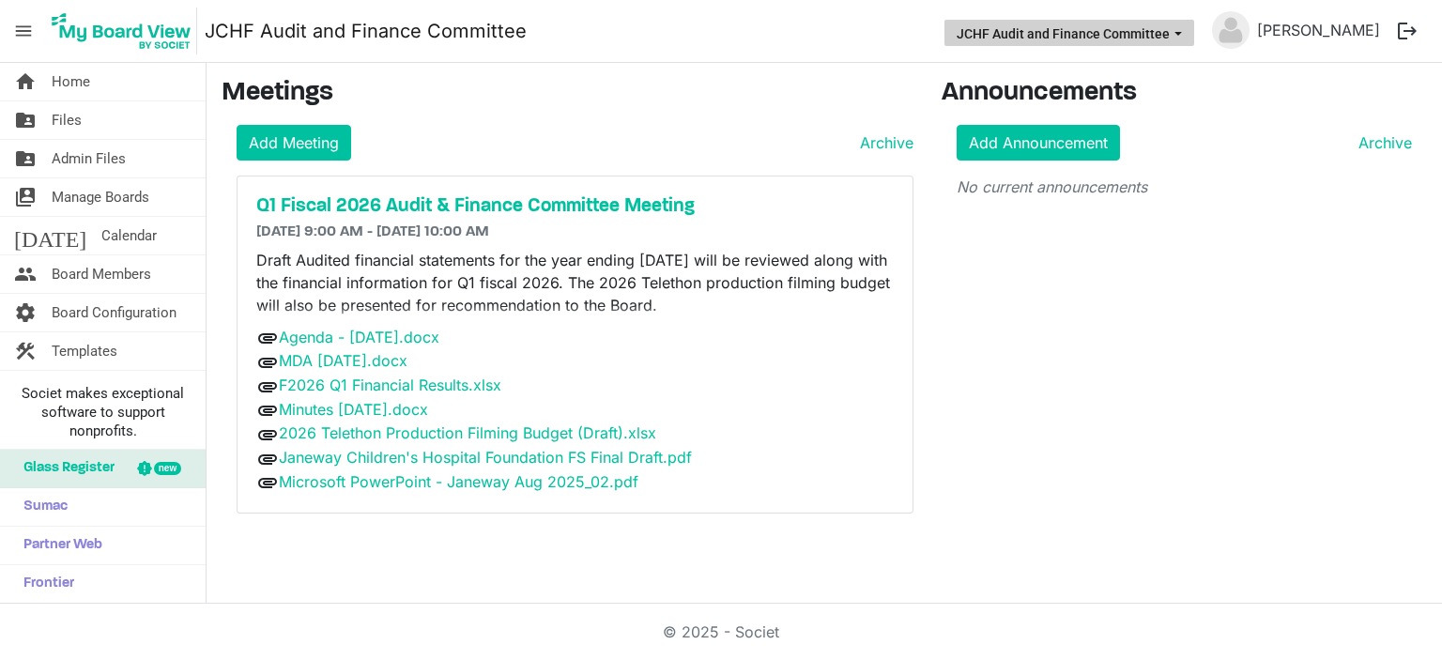
click at [1186, 33] on span "JCHF Audit and Finance Committee dropdownbutton" at bounding box center [1177, 34] width 17 height 8
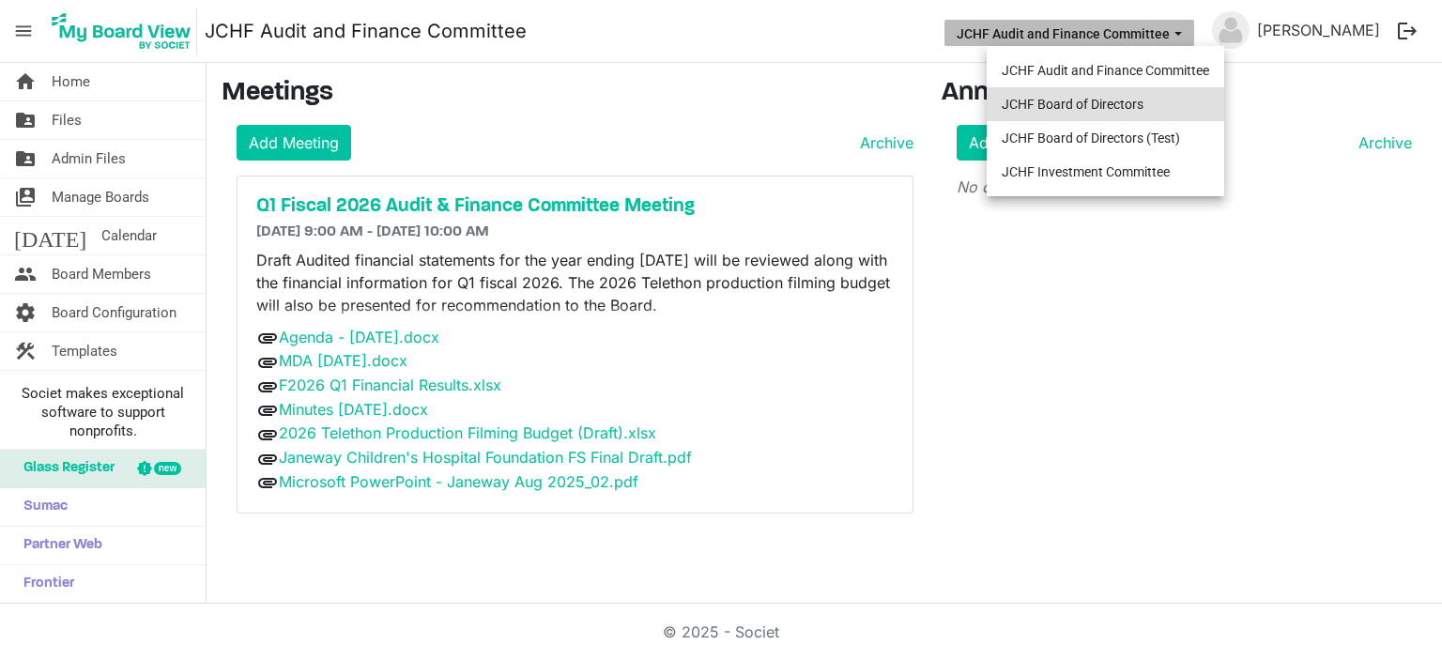
click at [1166, 95] on li "JCHF Board of Directors" at bounding box center [1104, 104] width 237 height 34
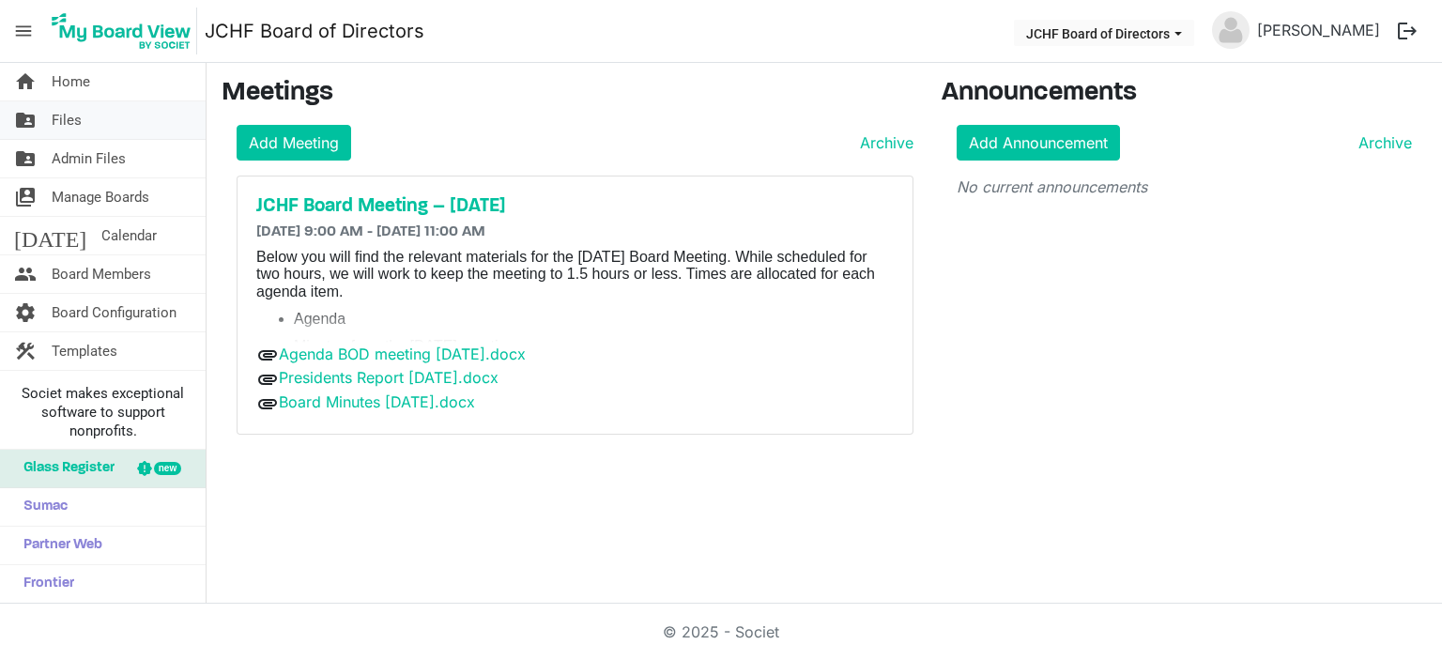
click at [68, 123] on span "Files" at bounding box center [67, 120] width 30 height 38
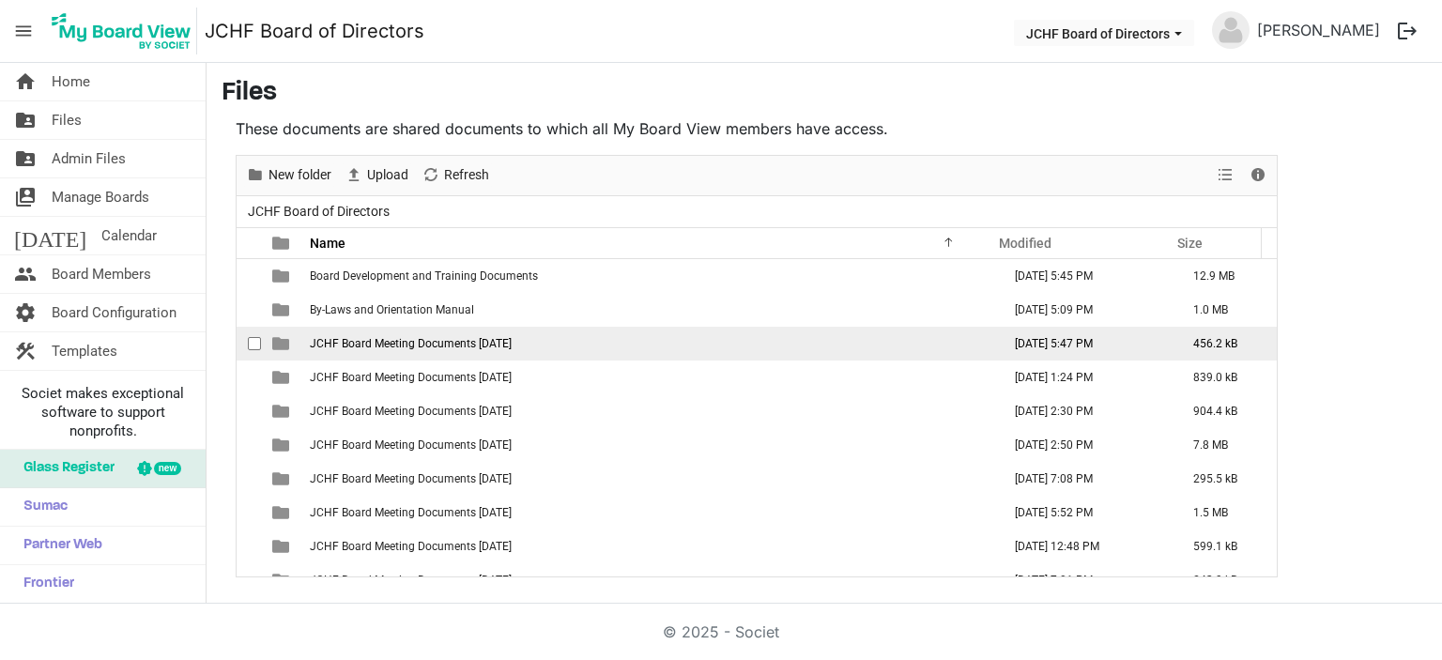
click at [480, 343] on span "JCHF Board Meeting Documents [DATE]" at bounding box center [411, 343] width 202 height 13
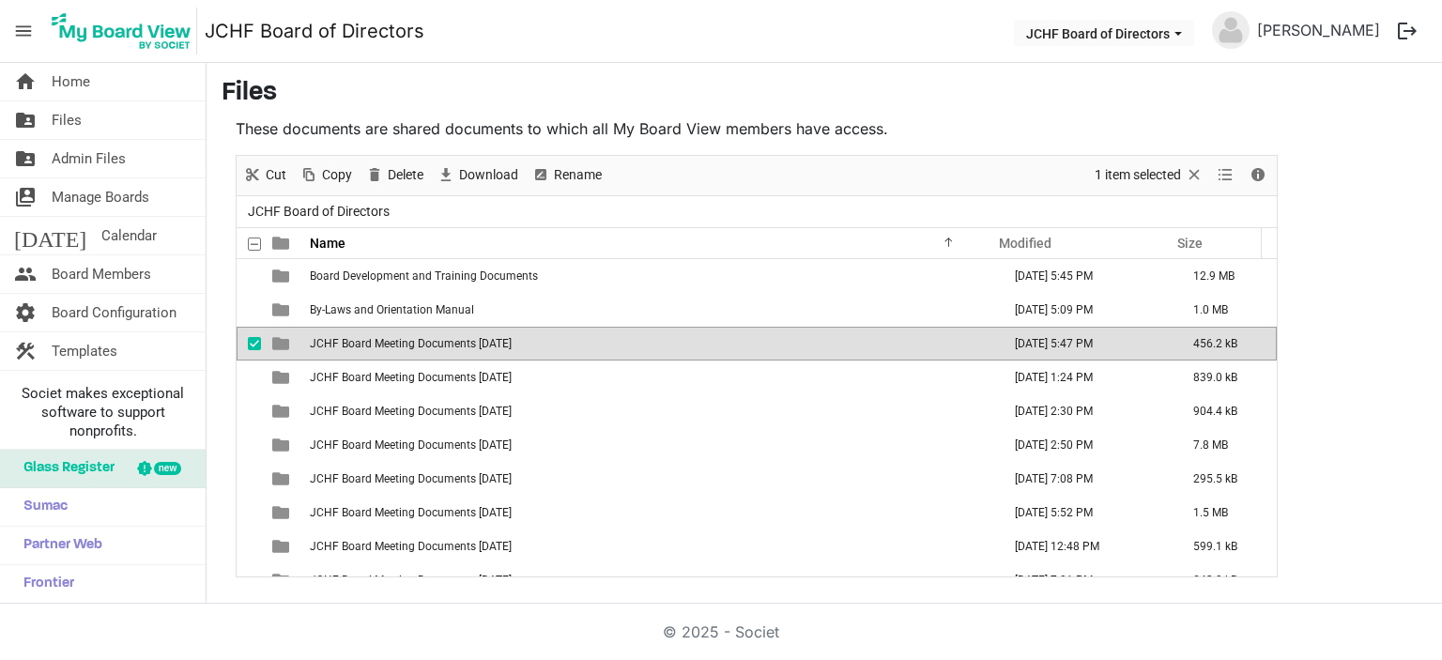
click at [480, 343] on span "JCHF Board Meeting Documents [DATE]" at bounding box center [411, 343] width 202 height 13
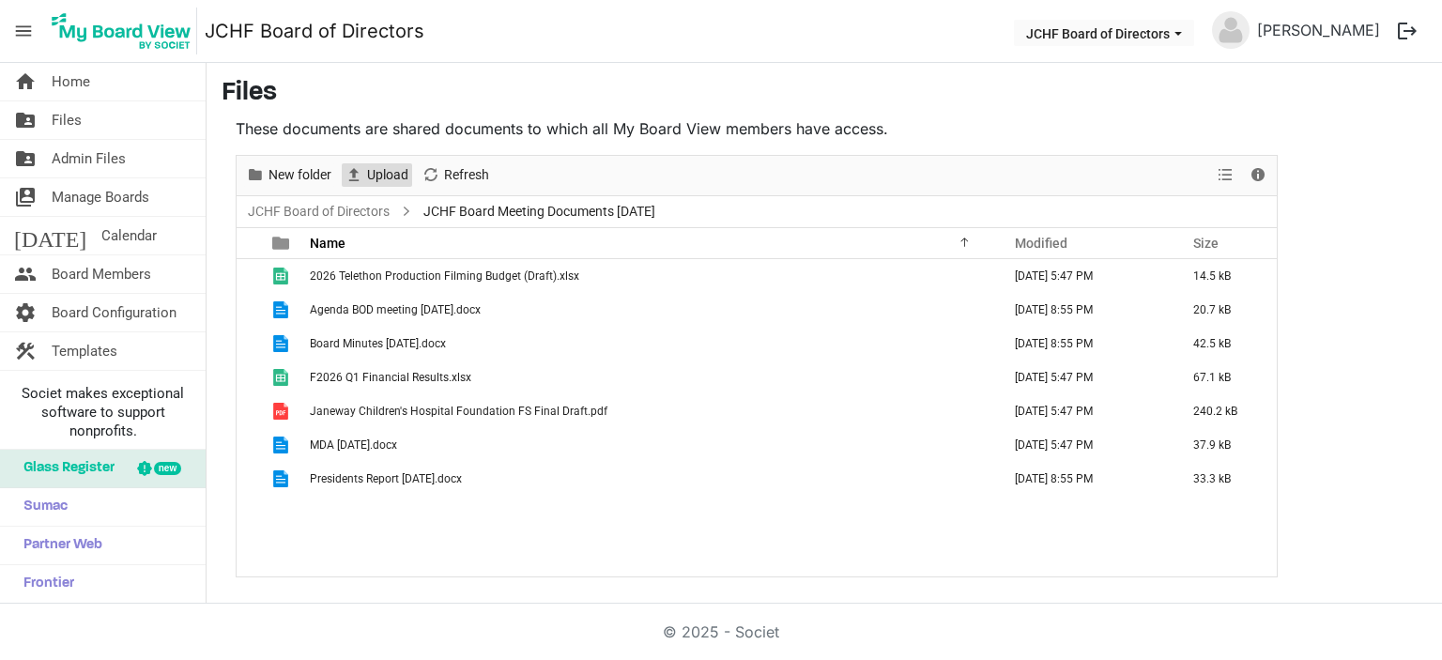
click at [363, 172] on span "Upload" at bounding box center [354, 174] width 23 height 23
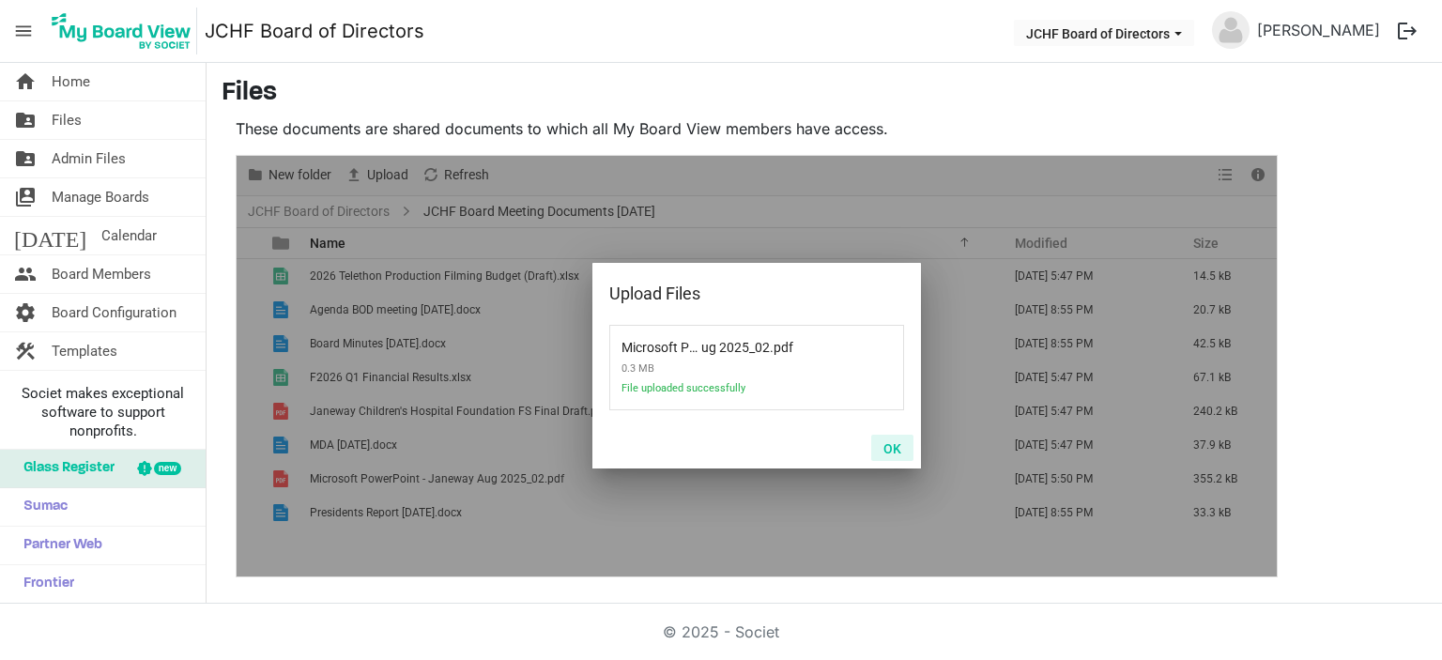
click at [898, 448] on button "OK" at bounding box center [892, 448] width 42 height 26
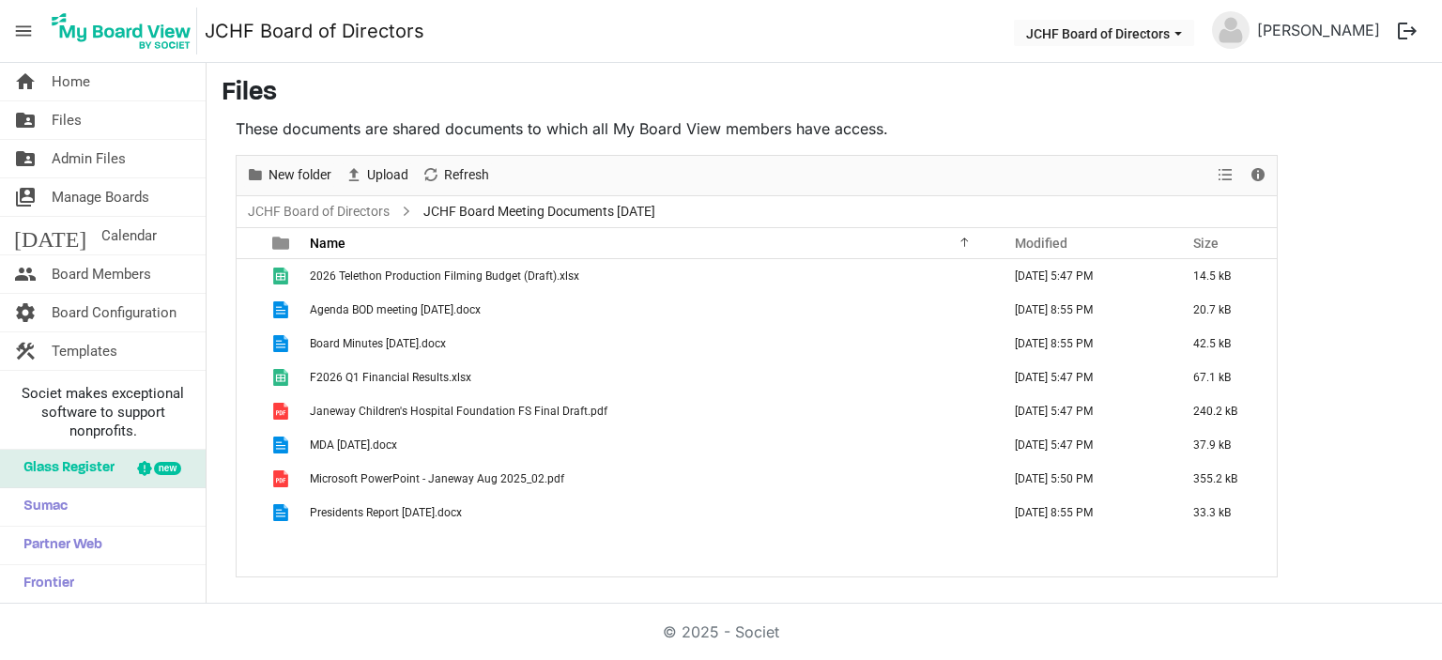
click at [1398, 267] on main "Files These documents are shared documents to which all My Board View members h…" at bounding box center [823, 327] width 1235 height 529
click at [964, 108] on h3 "Files" at bounding box center [823, 94] width 1205 height 32
click at [88, 93] on span "Home" at bounding box center [71, 82] width 38 height 38
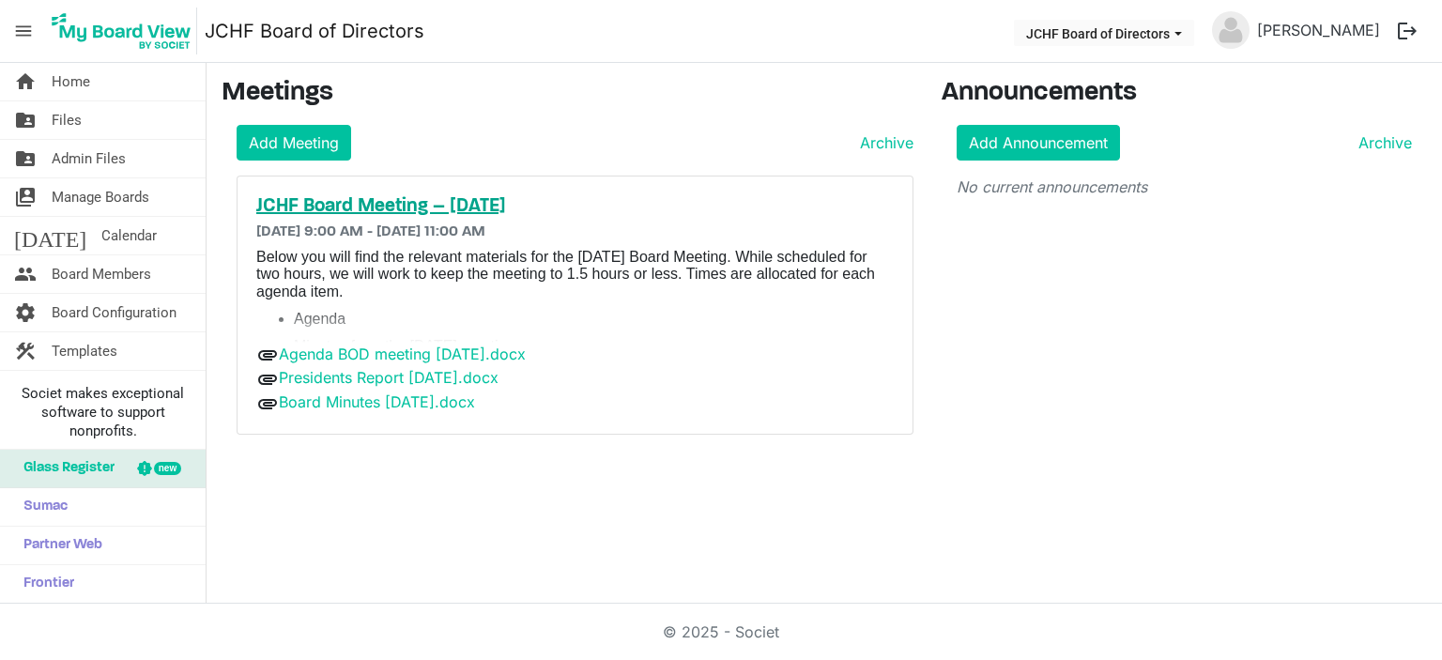
click at [323, 202] on h5 "JCHF Board Meeting – [DATE]" at bounding box center [574, 206] width 637 height 23
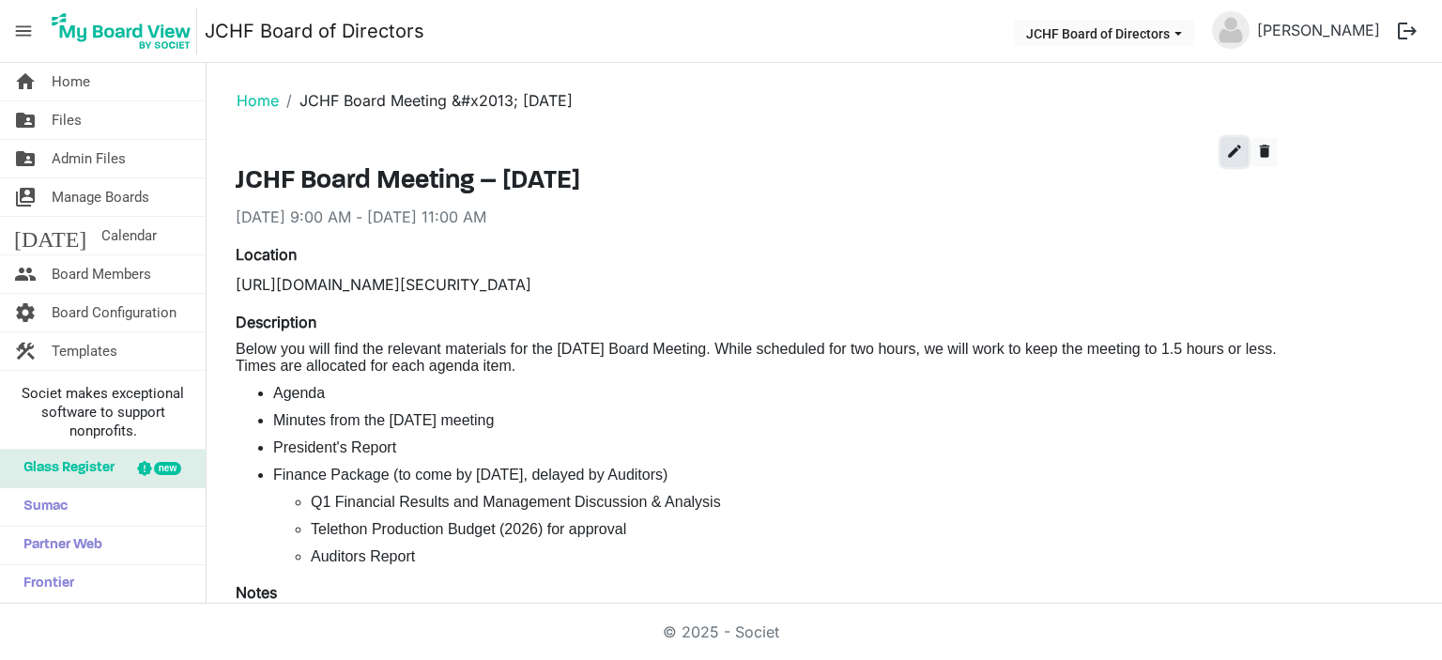
click at [1233, 150] on span "edit" at bounding box center [1234, 151] width 17 height 17
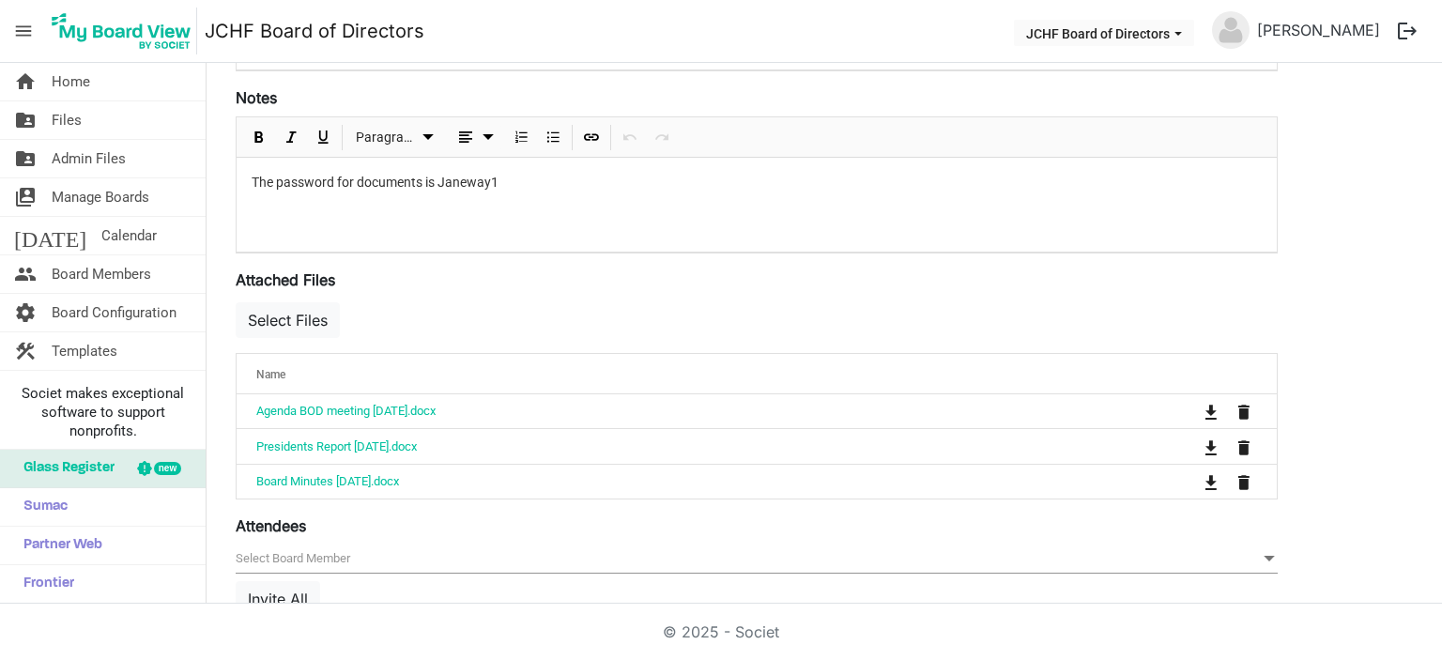
scroll to position [845, 0]
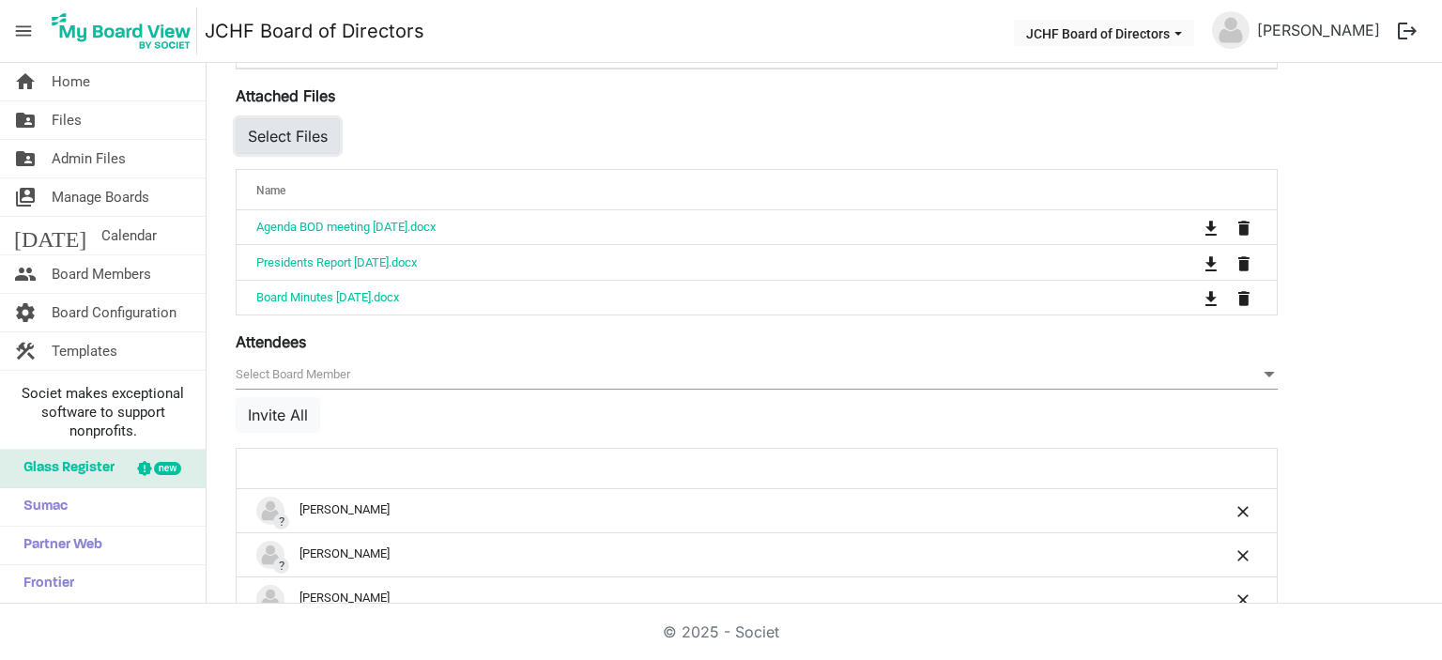
click at [324, 130] on button "Select Files" at bounding box center [288, 136] width 104 height 36
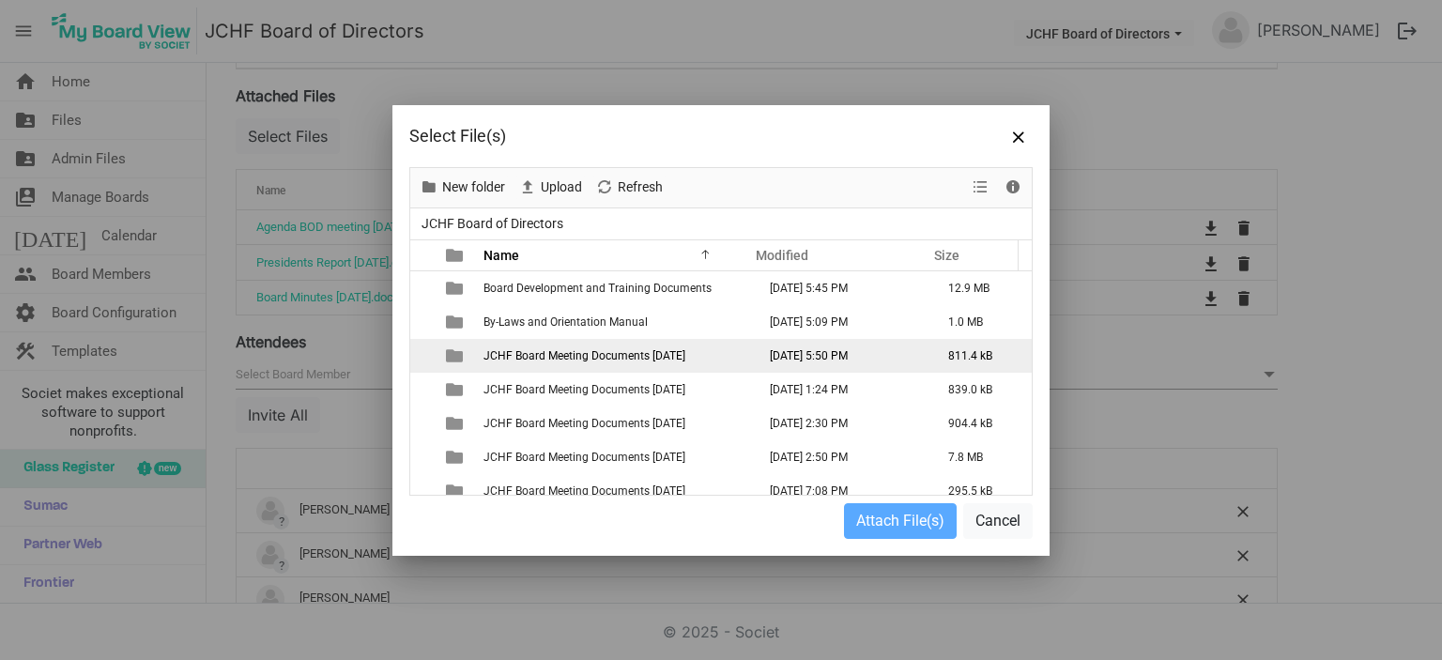
click at [639, 359] on span "JCHF Board Meeting Documents August 25, 2025" at bounding box center [584, 355] width 202 height 13
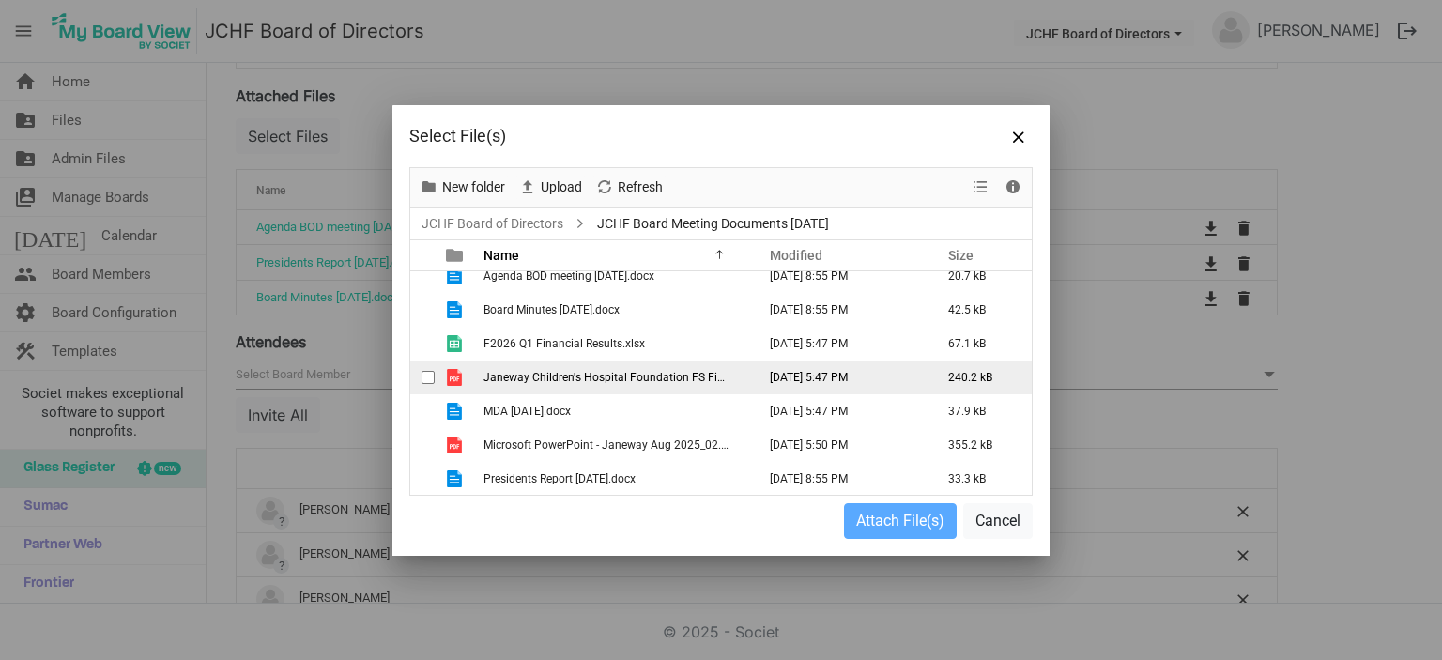
scroll to position [0, 0]
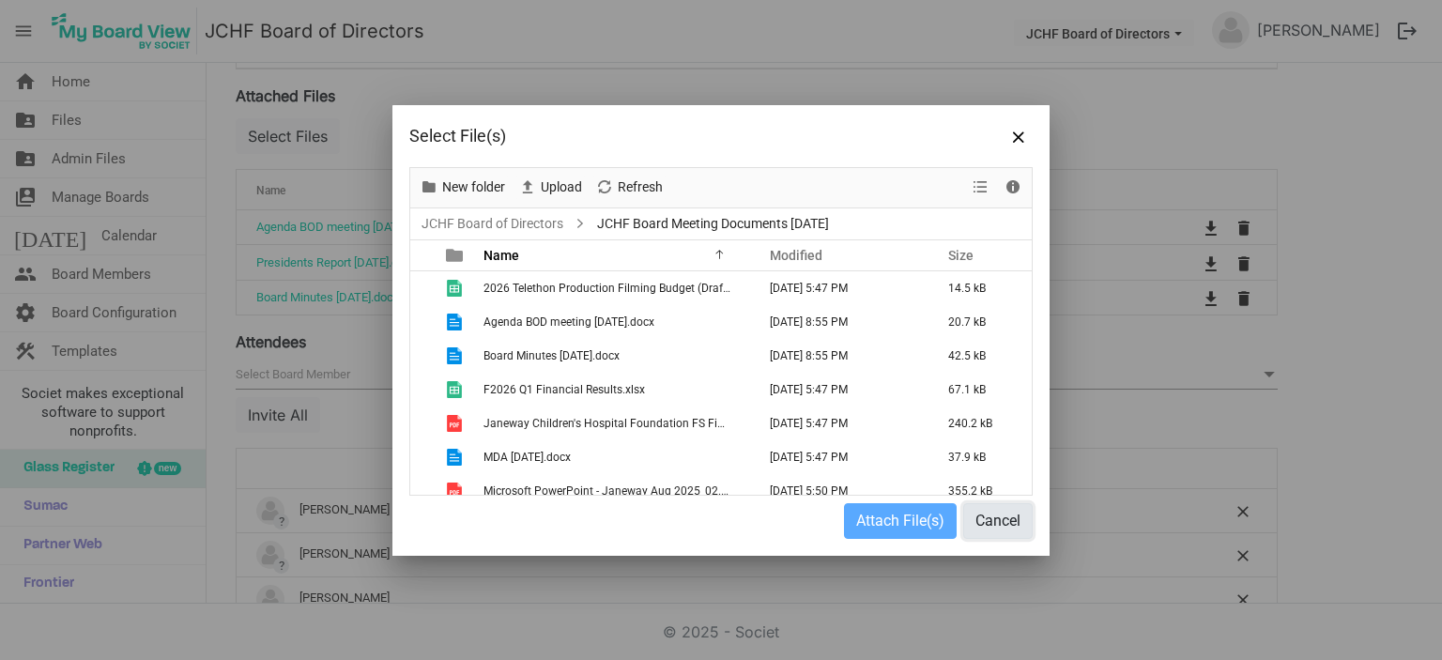
click at [1018, 528] on button "Cancel" at bounding box center [997, 521] width 69 height 36
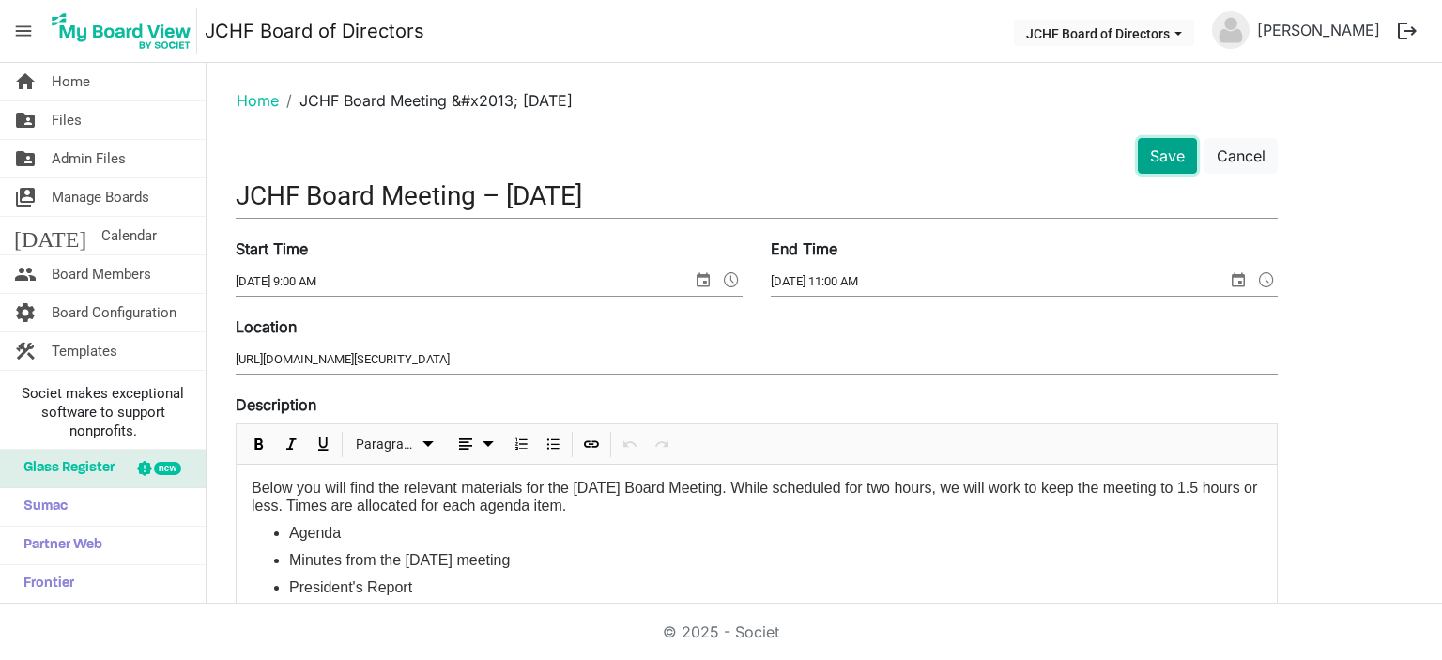
click at [1154, 157] on button "Save" at bounding box center [1166, 156] width 59 height 36
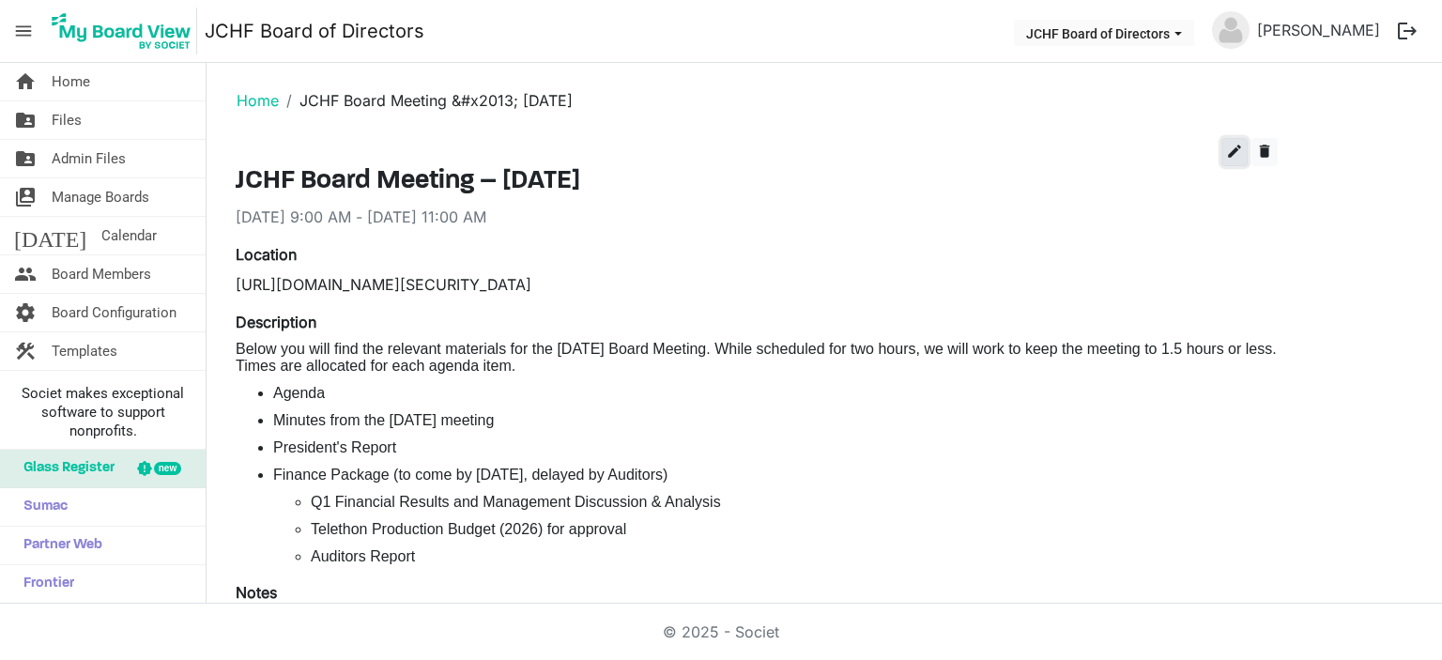
click at [1233, 153] on span "edit" at bounding box center [1234, 151] width 17 height 17
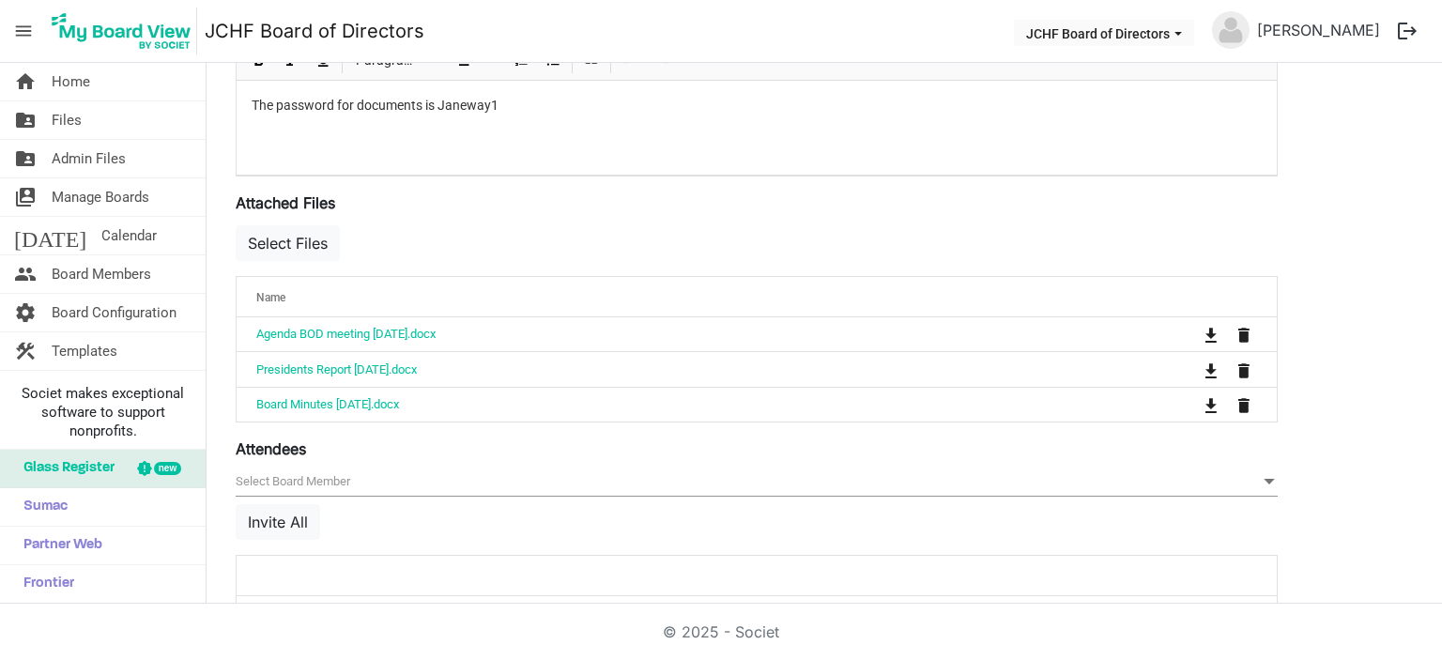
scroll to position [845, 0]
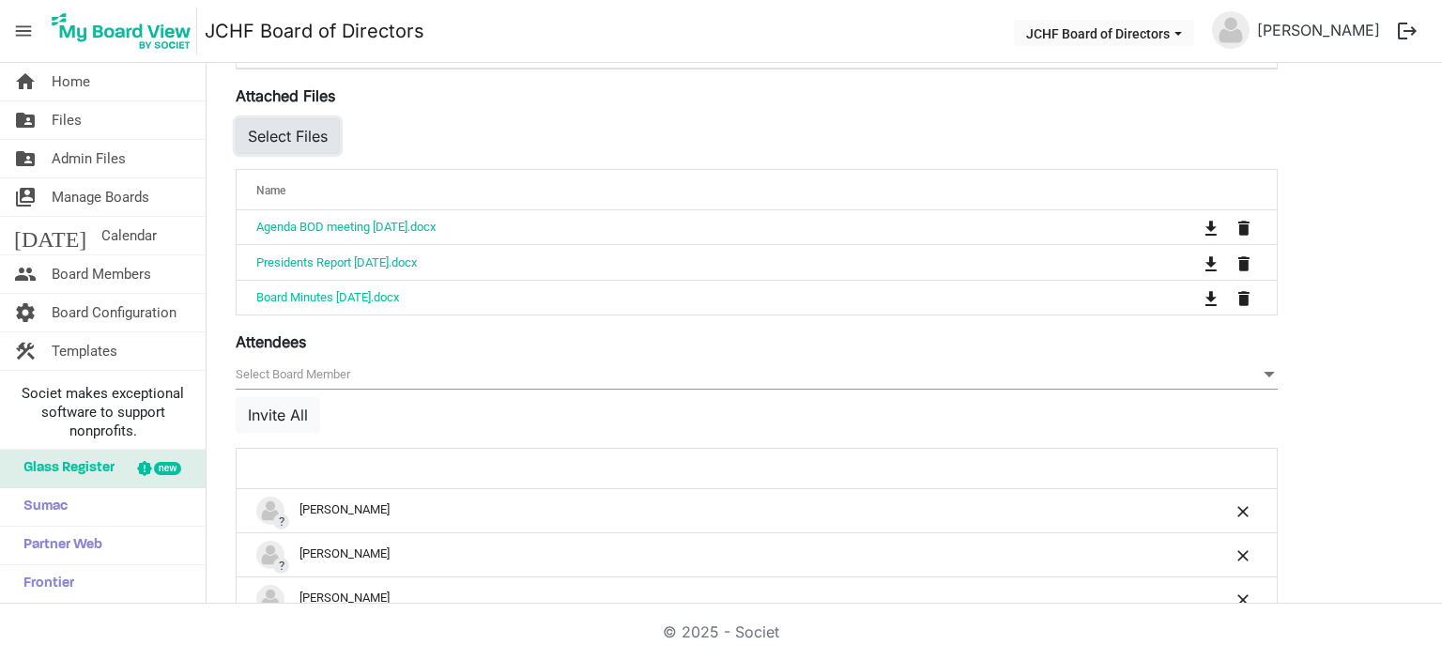
click at [285, 131] on button "Select Files" at bounding box center [288, 136] width 104 height 36
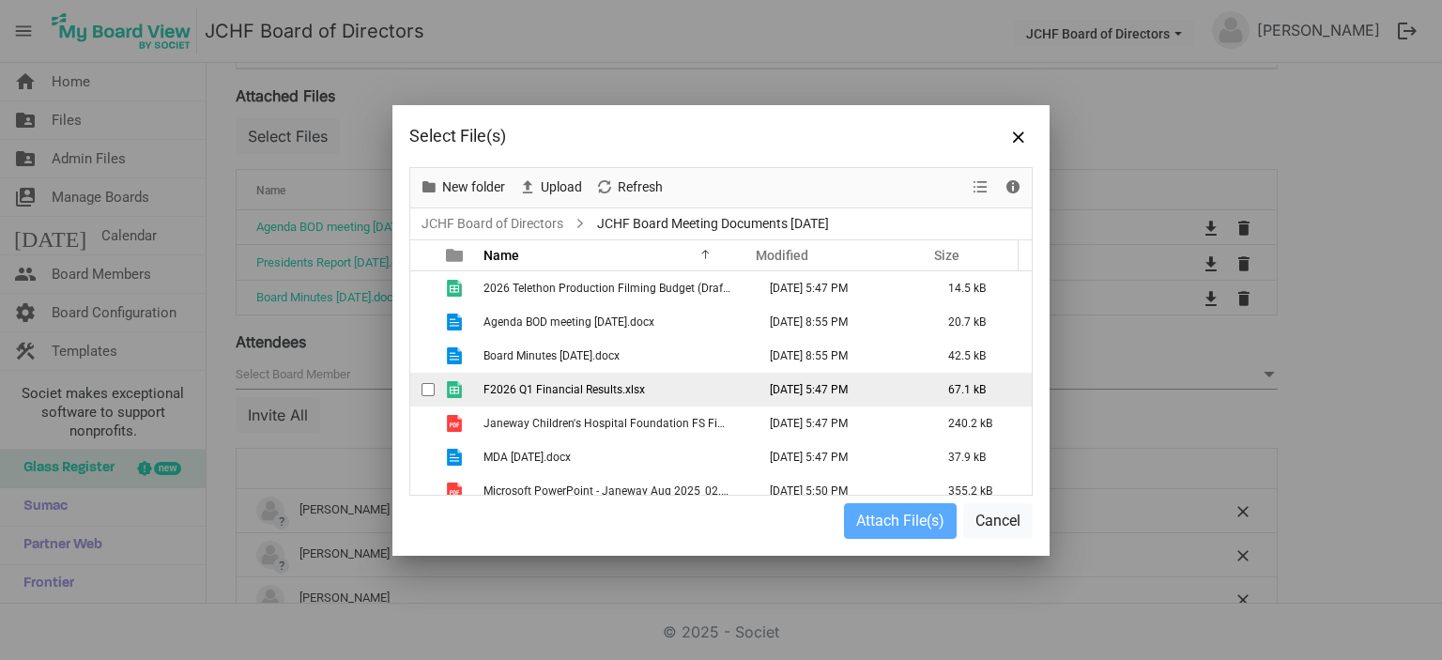
click at [639, 388] on span "F2026 Q1 Financial Results.xlsx" at bounding box center [563, 389] width 161 height 13
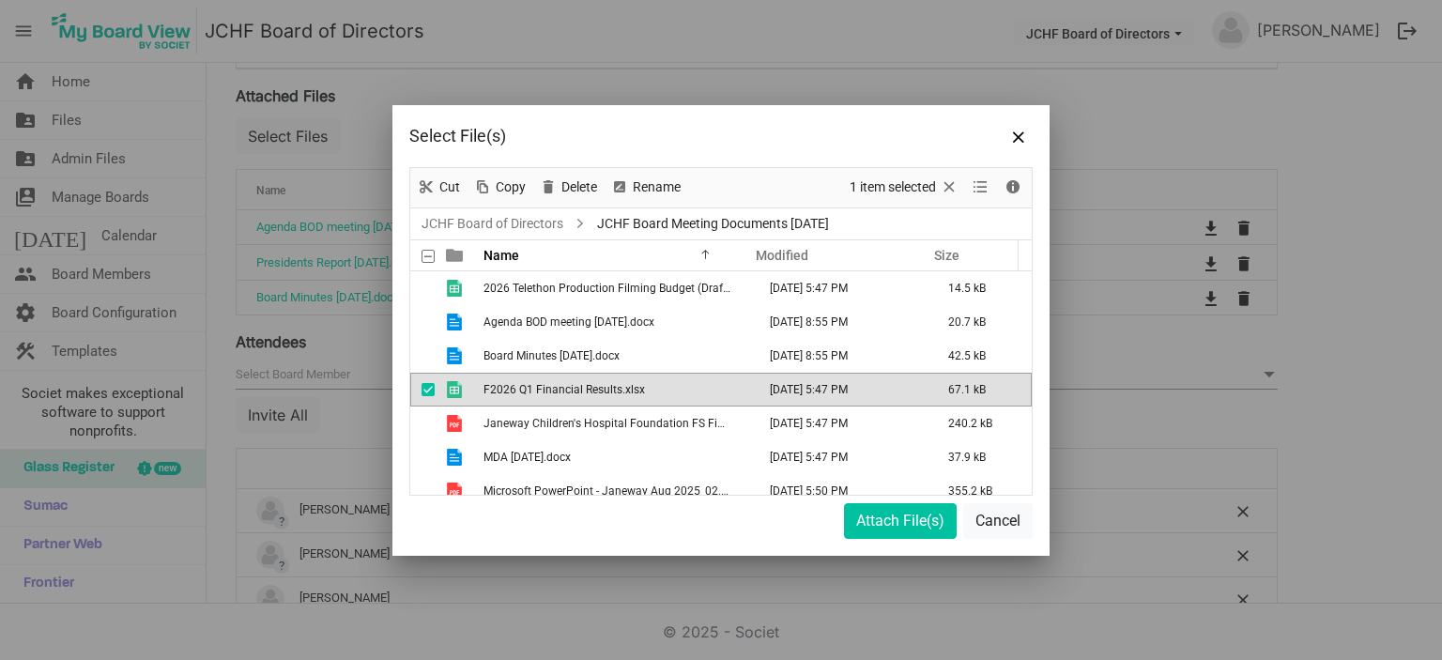
scroll to position [46, 0]
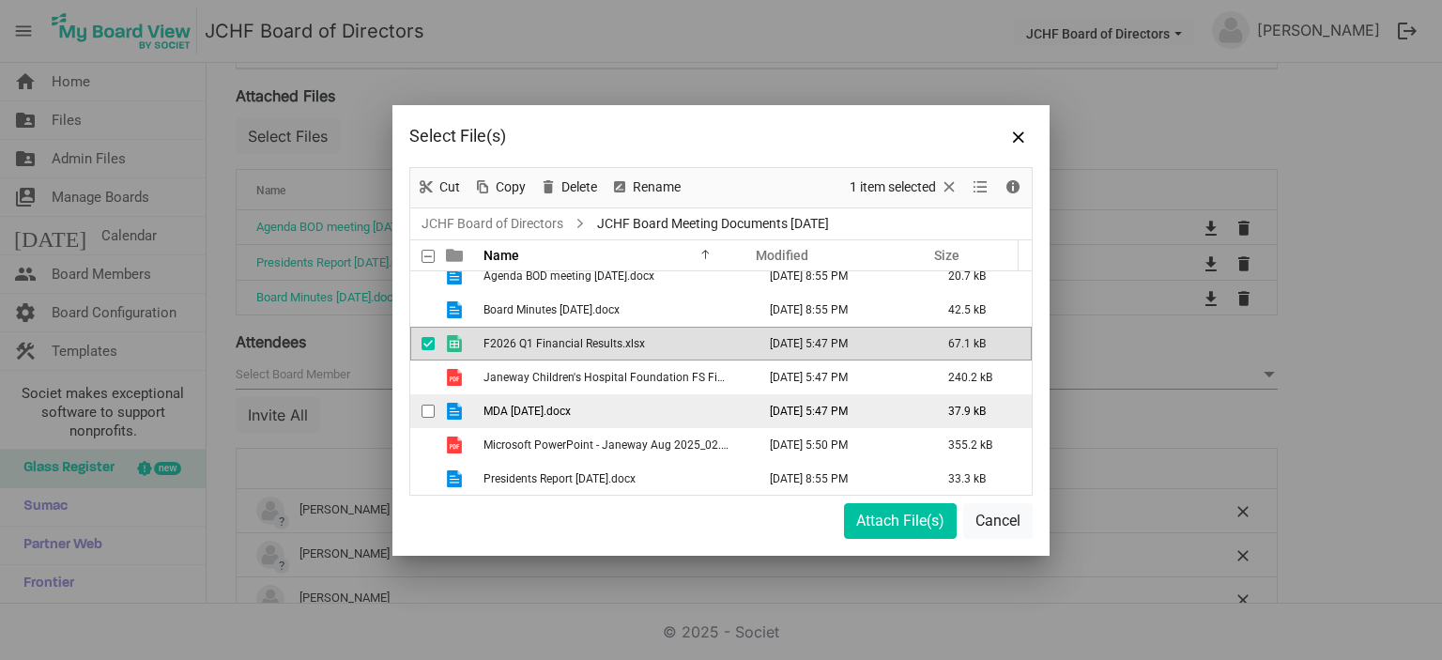
click at [562, 409] on span "MDA June 30, 2025.docx" at bounding box center [526, 411] width 87 height 13
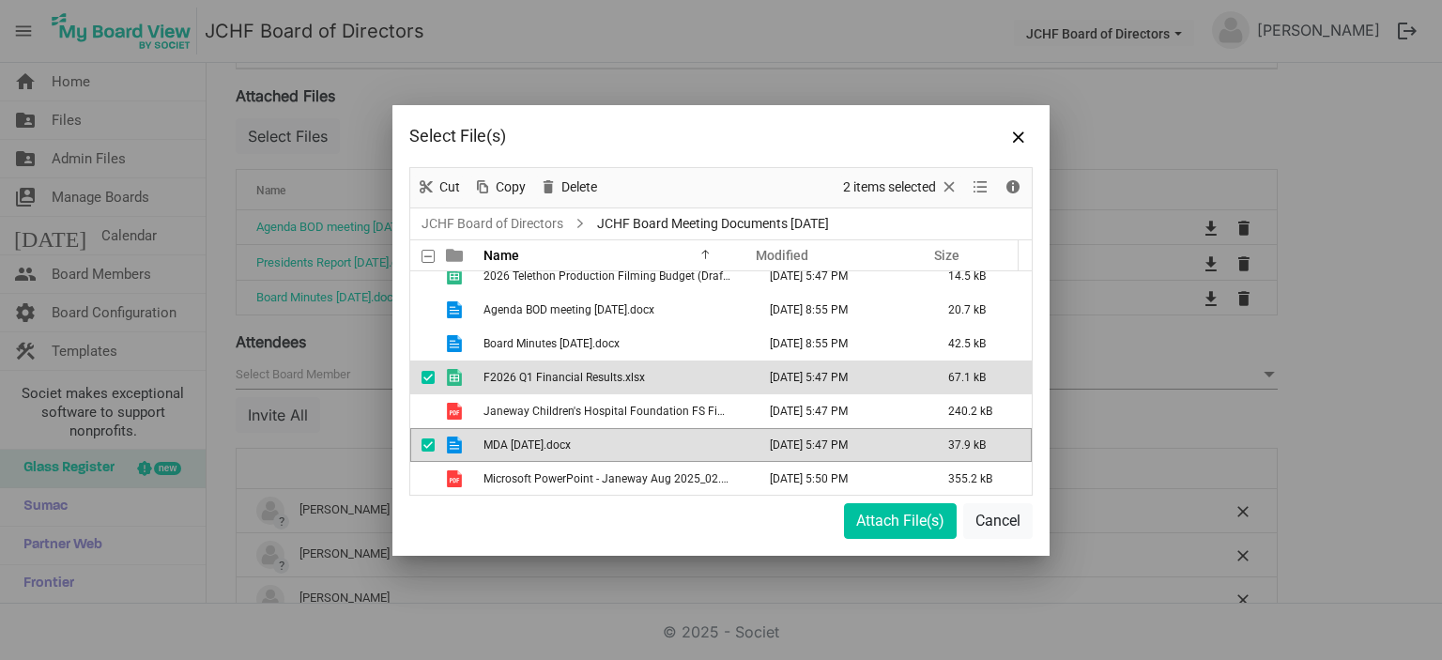
scroll to position [0, 0]
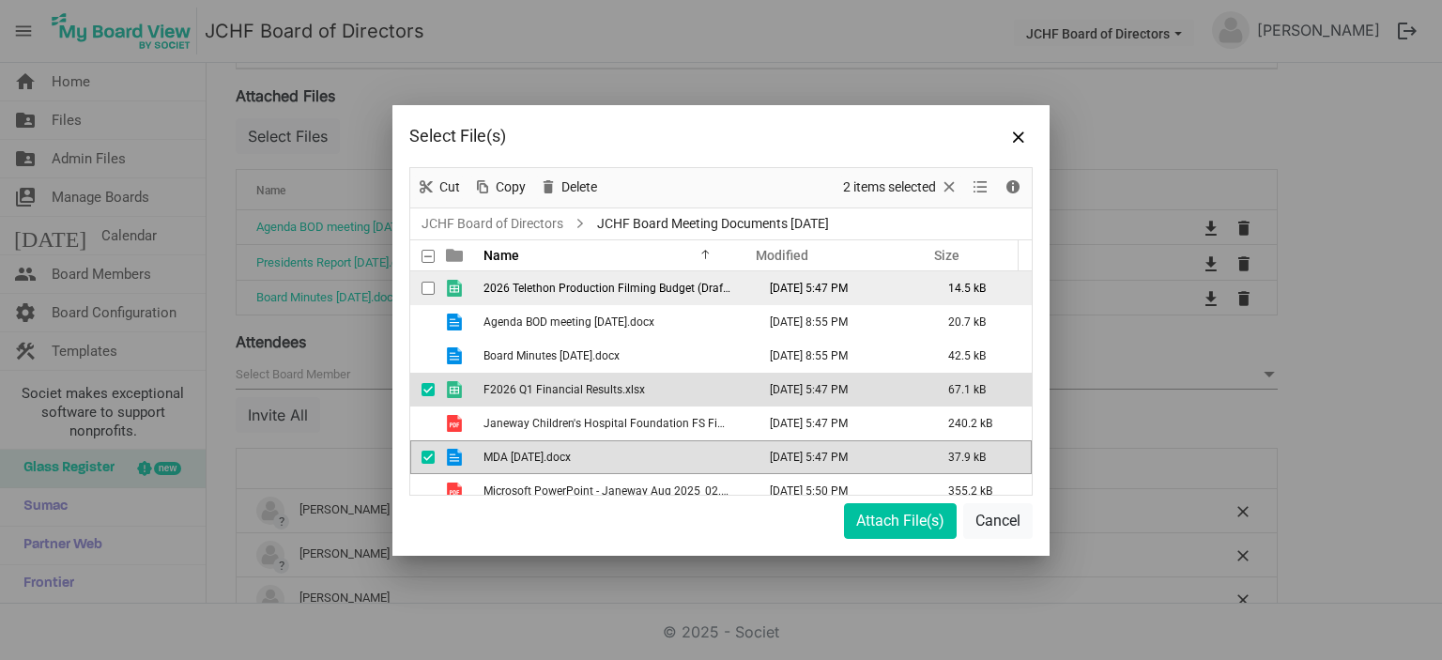
click at [568, 285] on span "2026 Telethon Production Filming Budget (Draft).xlsx" at bounding box center [617, 288] width 269 height 13
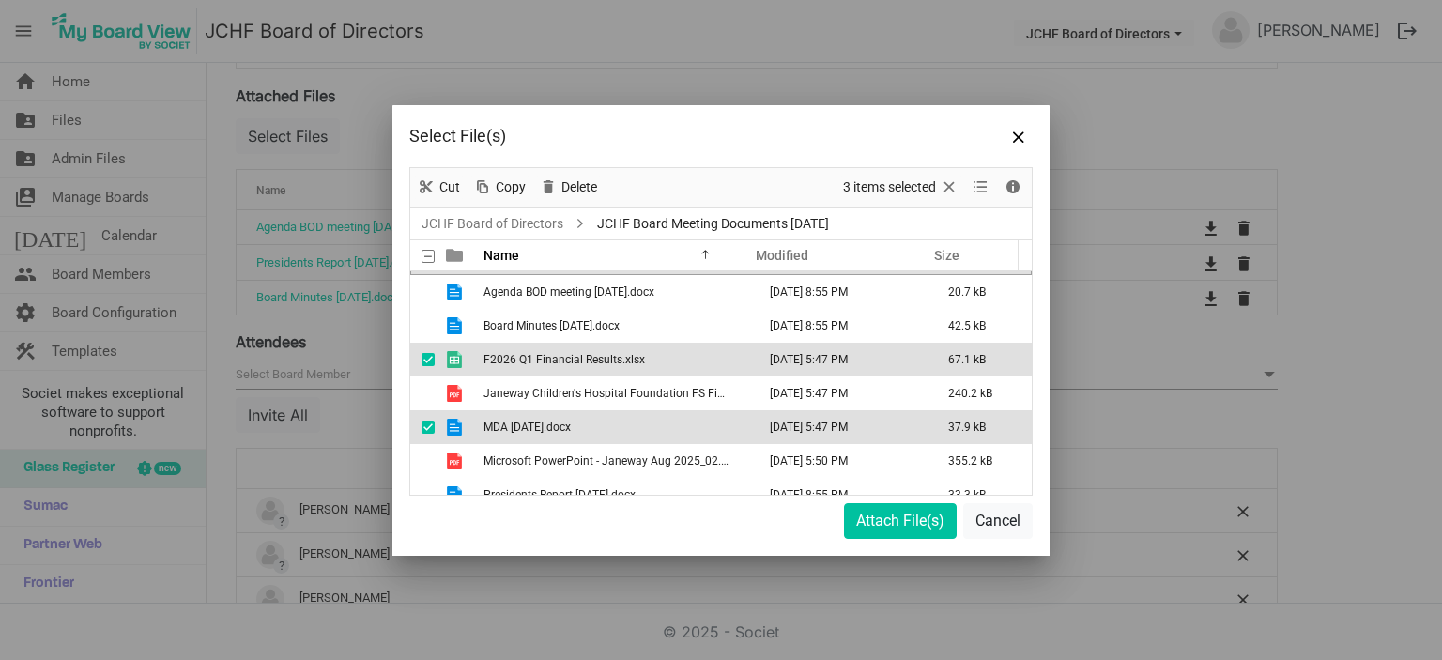
scroll to position [46, 0]
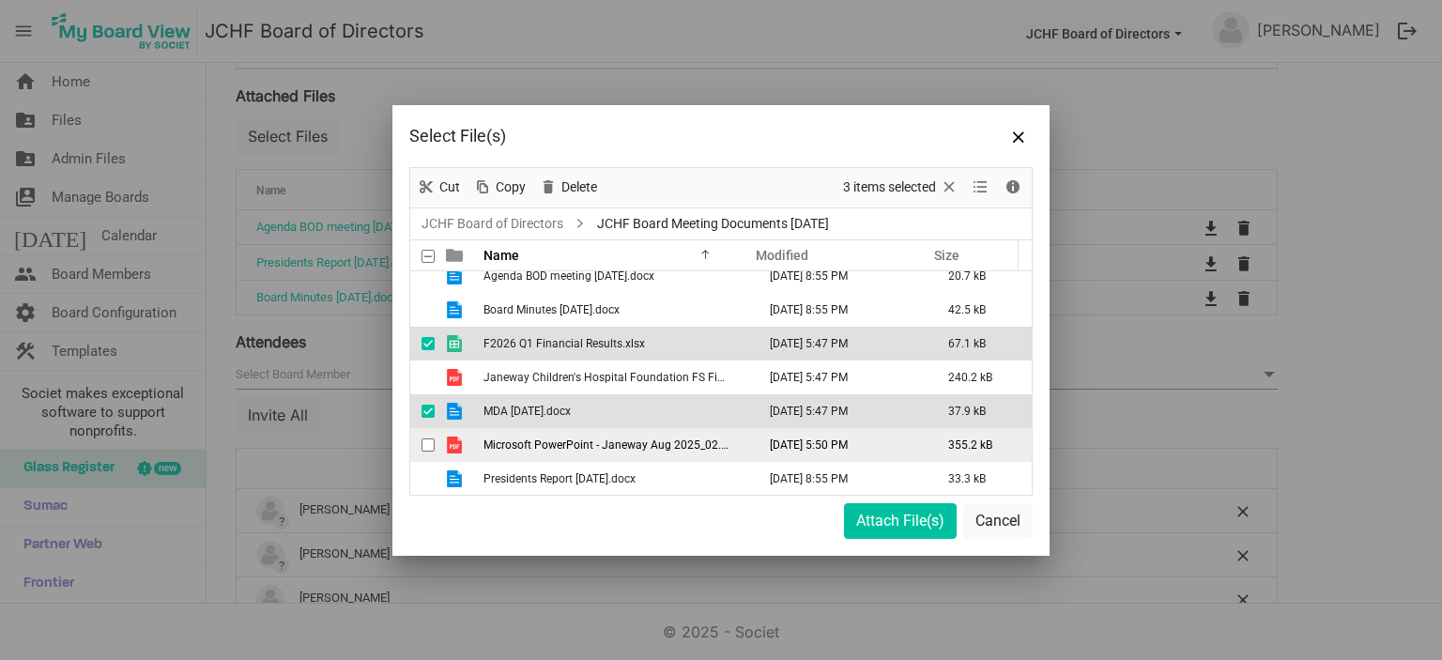
click at [543, 447] on span "Microsoft PowerPoint - Janeway Aug 2025_02.pdf" at bounding box center [610, 444] width 254 height 13
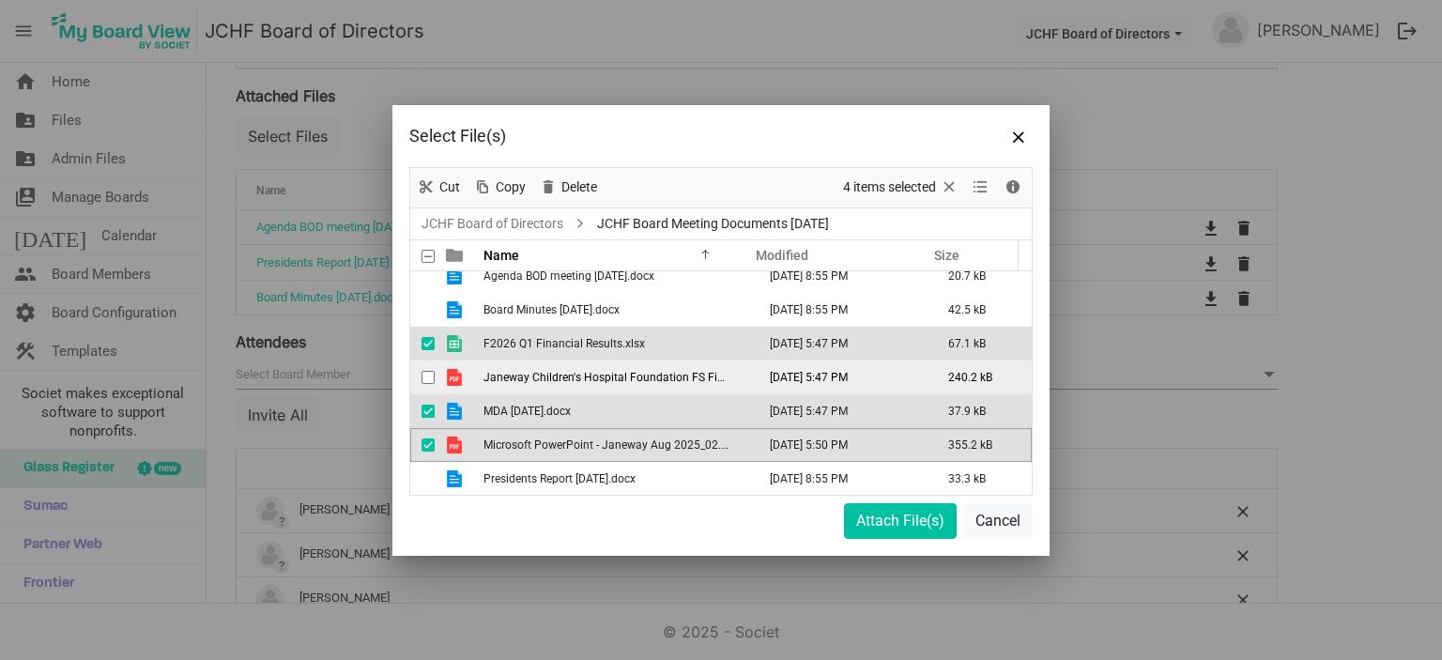
click at [559, 374] on span "Janeway Children's Hospital Foundation FS Final Draft.pdf" at bounding box center [632, 377] width 298 height 13
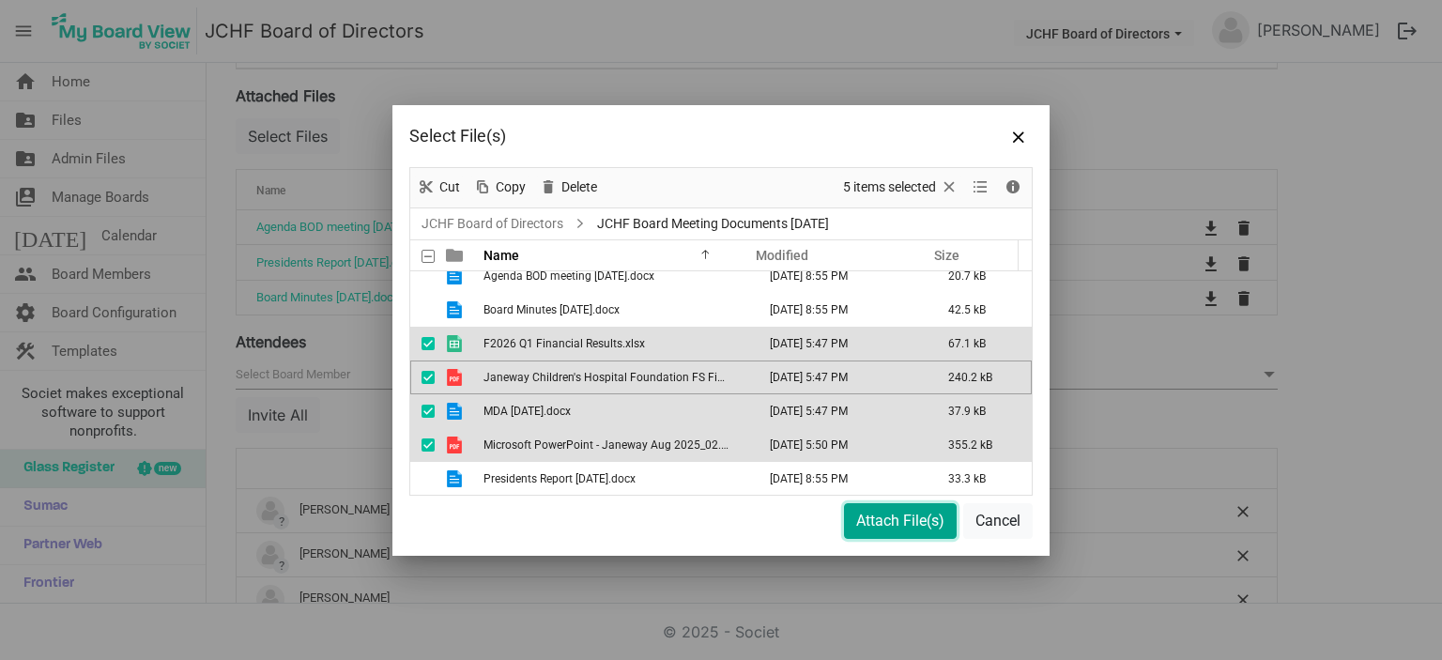
click at [886, 521] on button "Attach File(s)" at bounding box center [900, 521] width 113 height 36
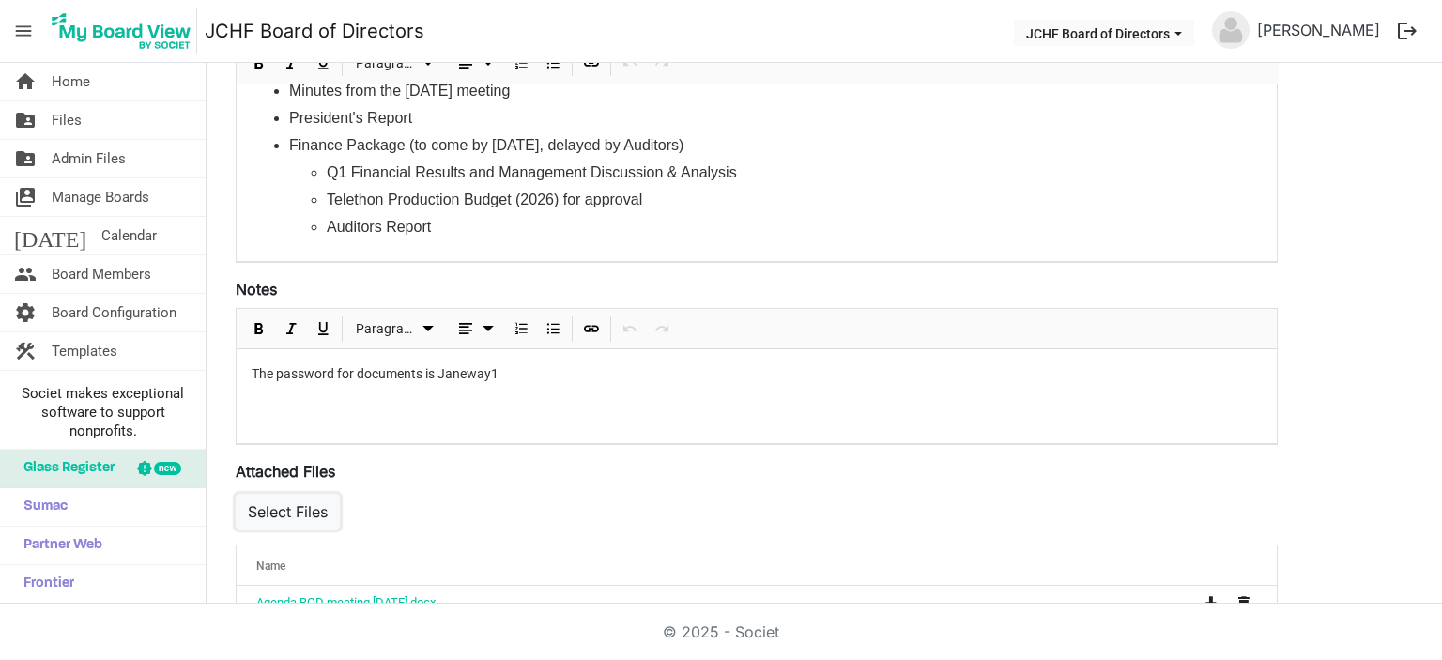
scroll to position [0, 0]
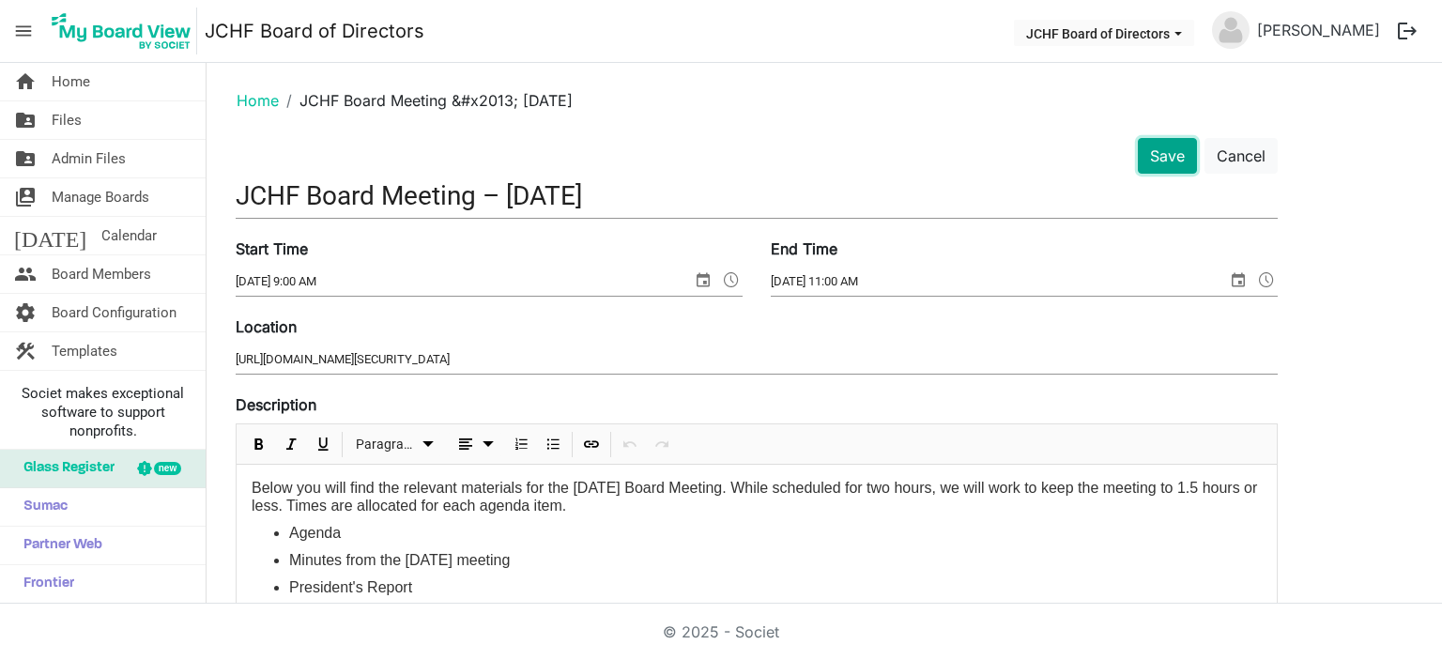
click at [1170, 157] on button "Save" at bounding box center [1166, 156] width 59 height 36
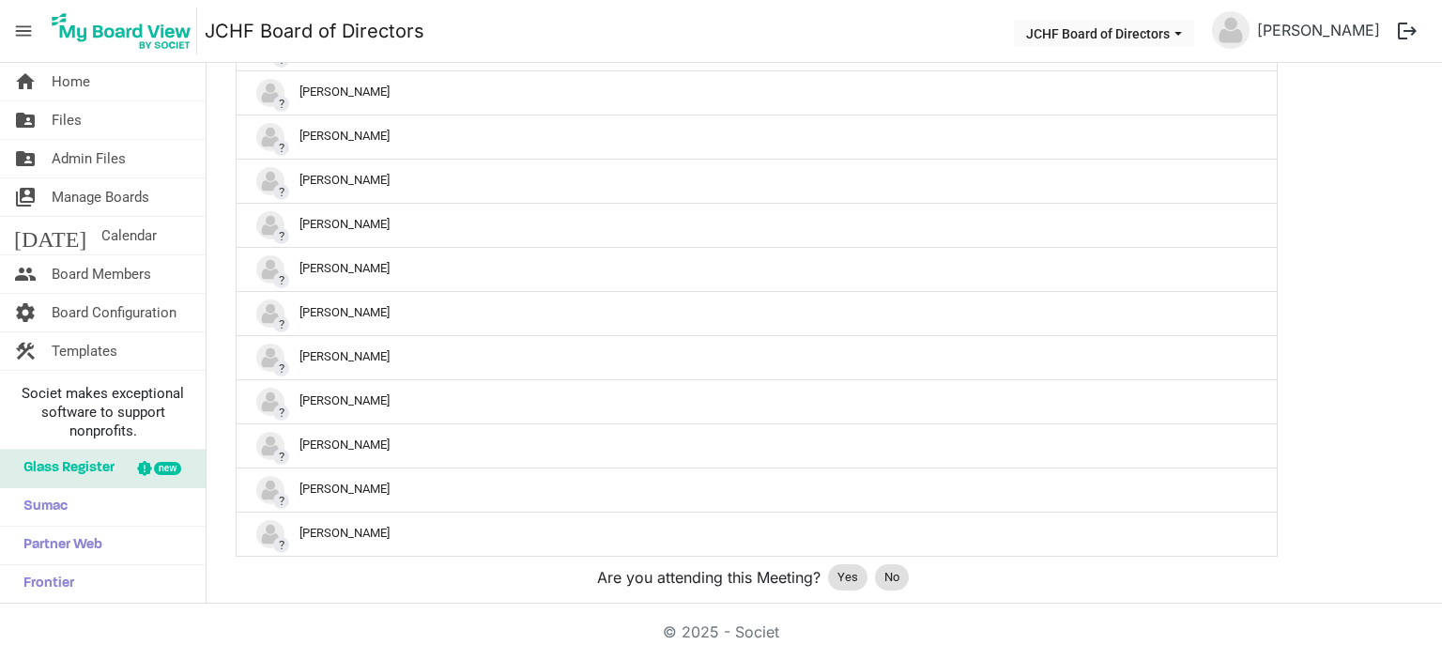
scroll to position [1209, 0]
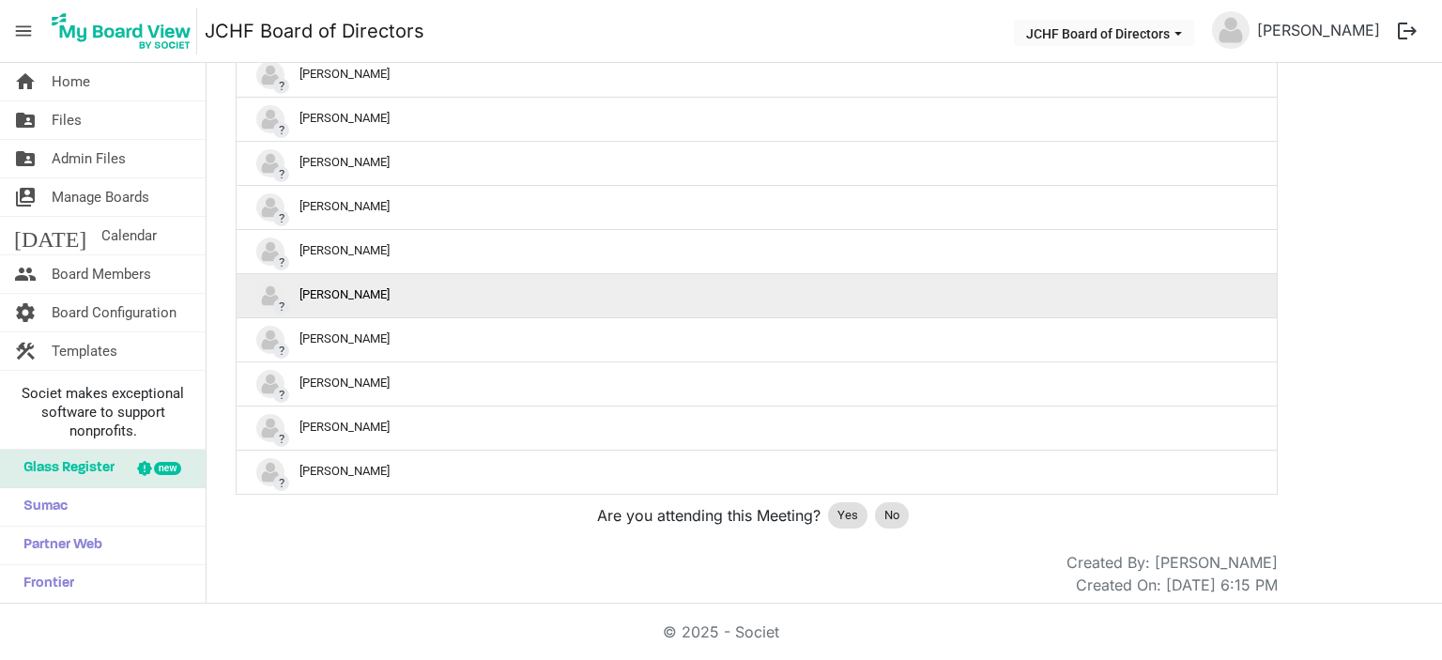
click at [365, 284] on div "? MIke Wesolowski" at bounding box center [756, 296] width 1000 height 28
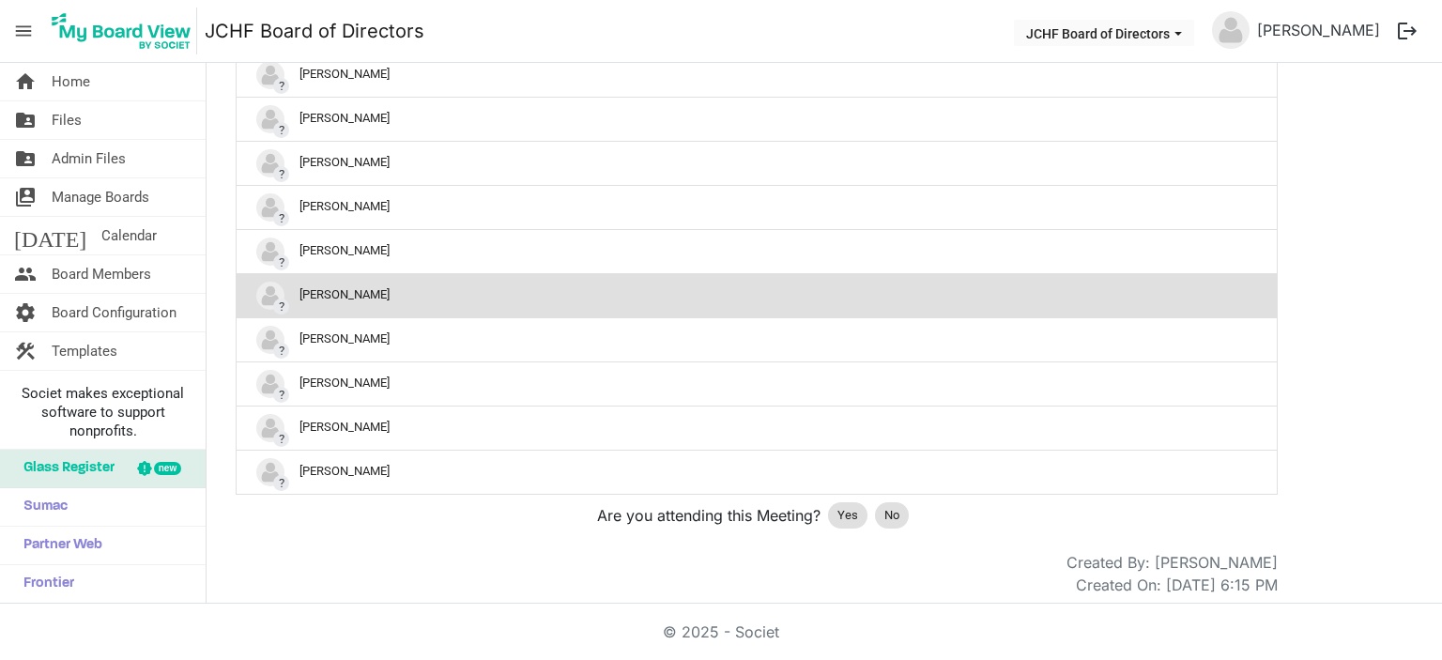
click at [365, 284] on div "? MIke Wesolowski" at bounding box center [756, 296] width 1000 height 28
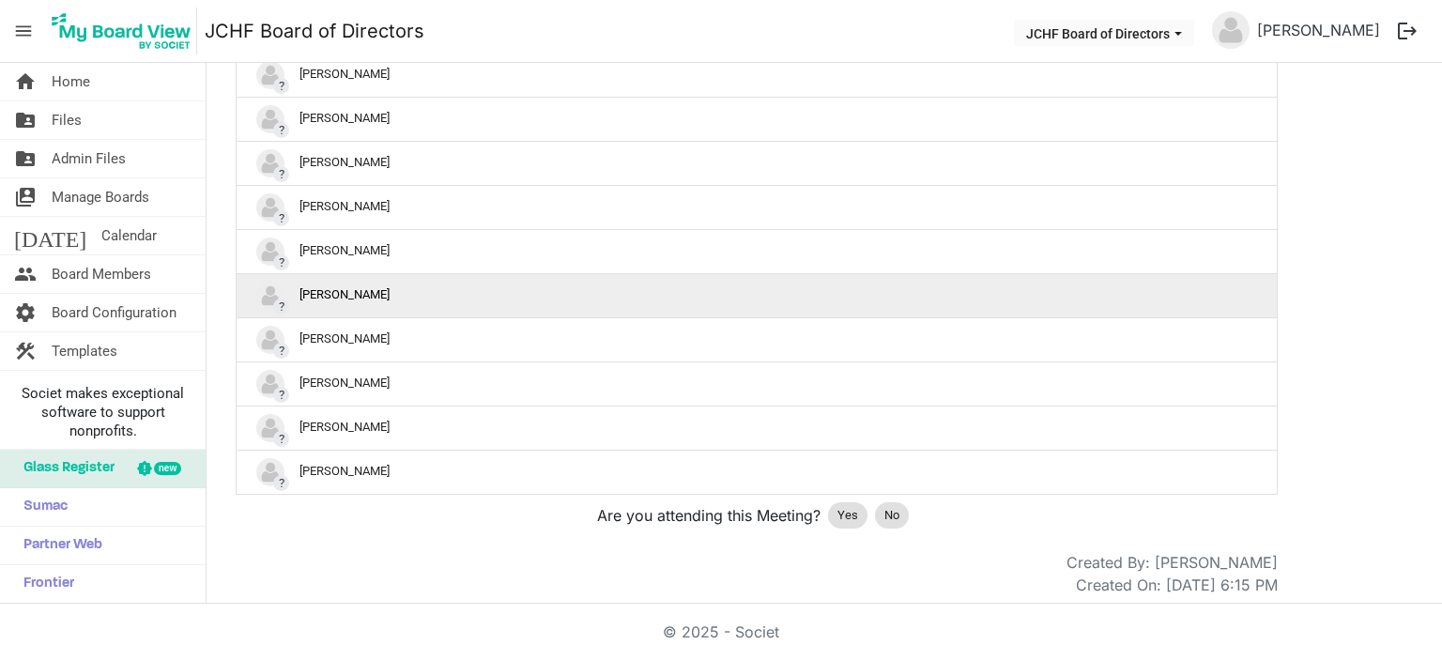
click at [365, 284] on div "? MIke Wesolowski" at bounding box center [756, 296] width 1000 height 28
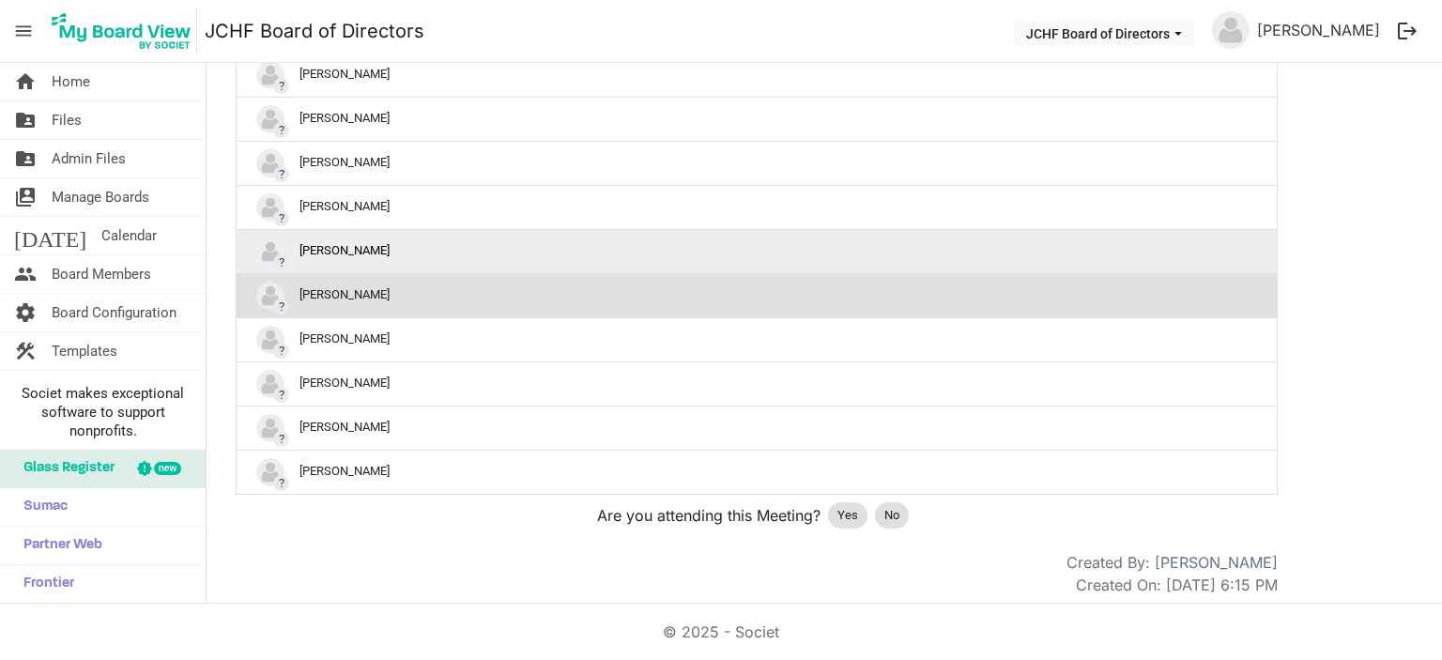
click at [392, 239] on div "? Marilyn Pardy" at bounding box center [756, 251] width 1000 height 28
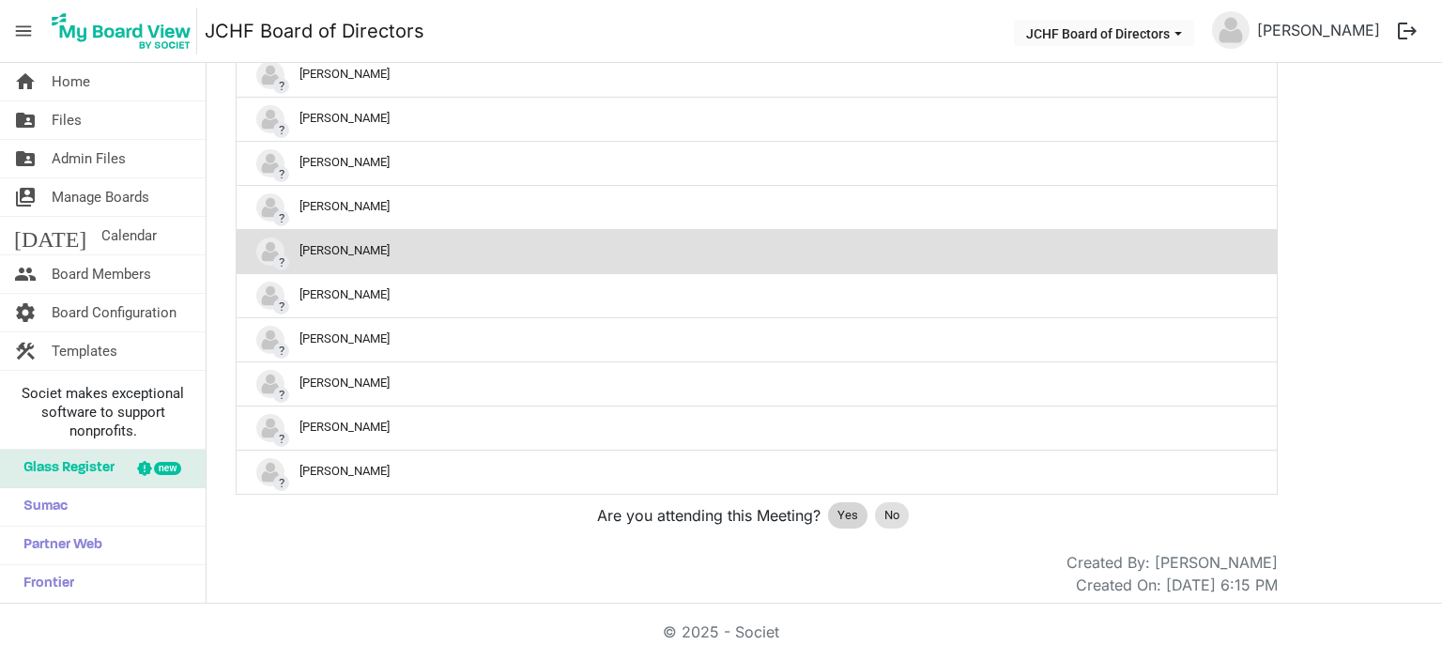
click at [845, 506] on span "Yes" at bounding box center [847, 515] width 21 height 19
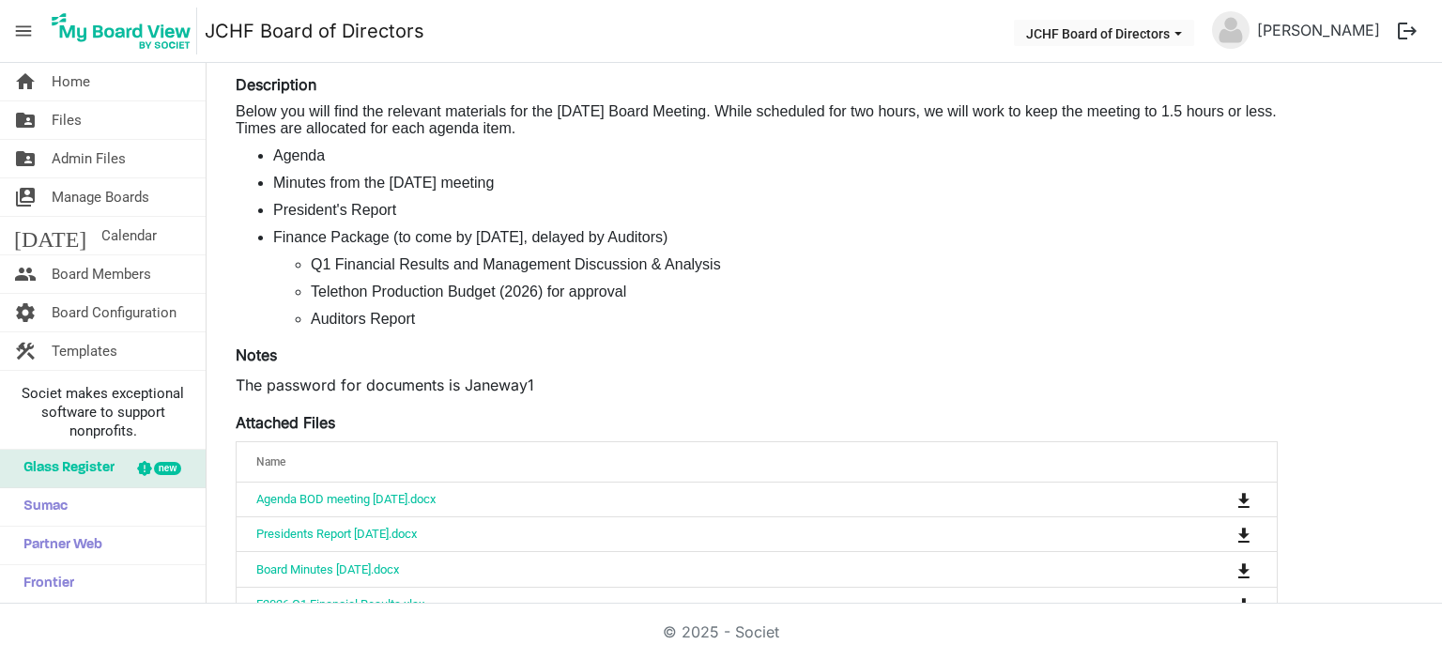
scroll to position [0, 0]
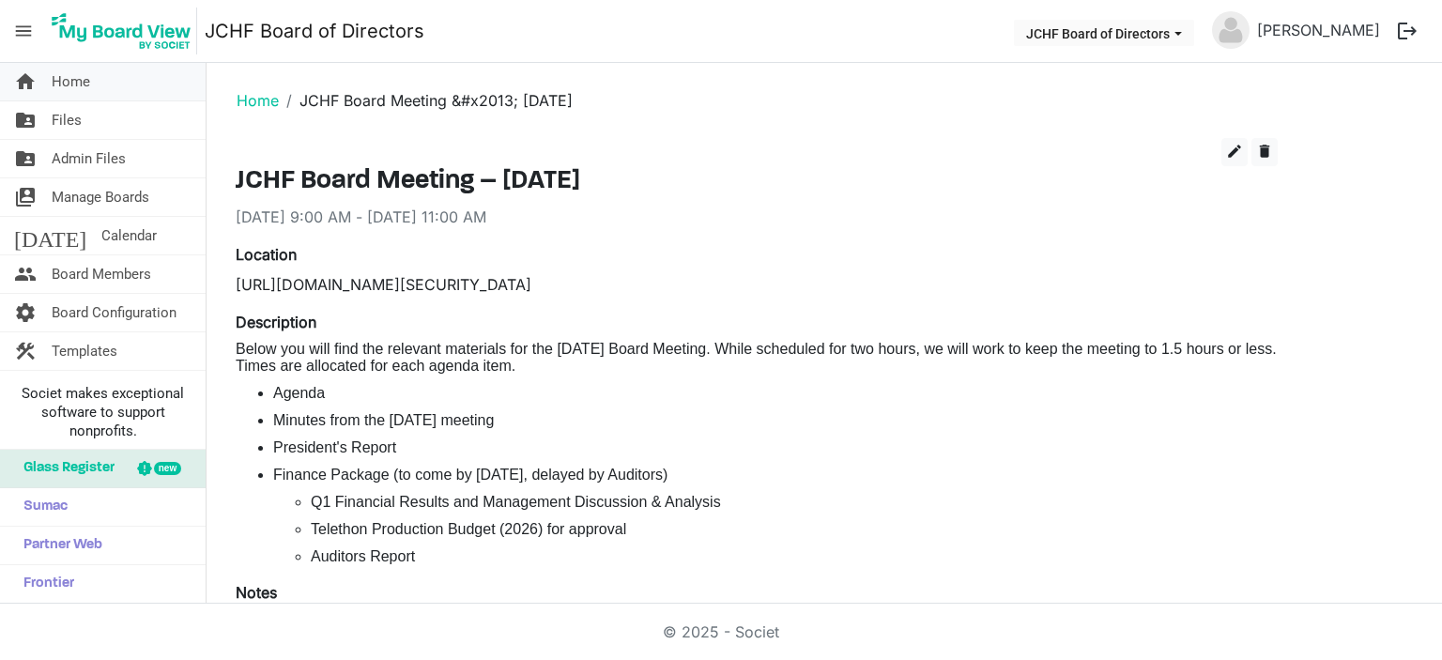
click at [84, 81] on span "Home" at bounding box center [71, 82] width 38 height 38
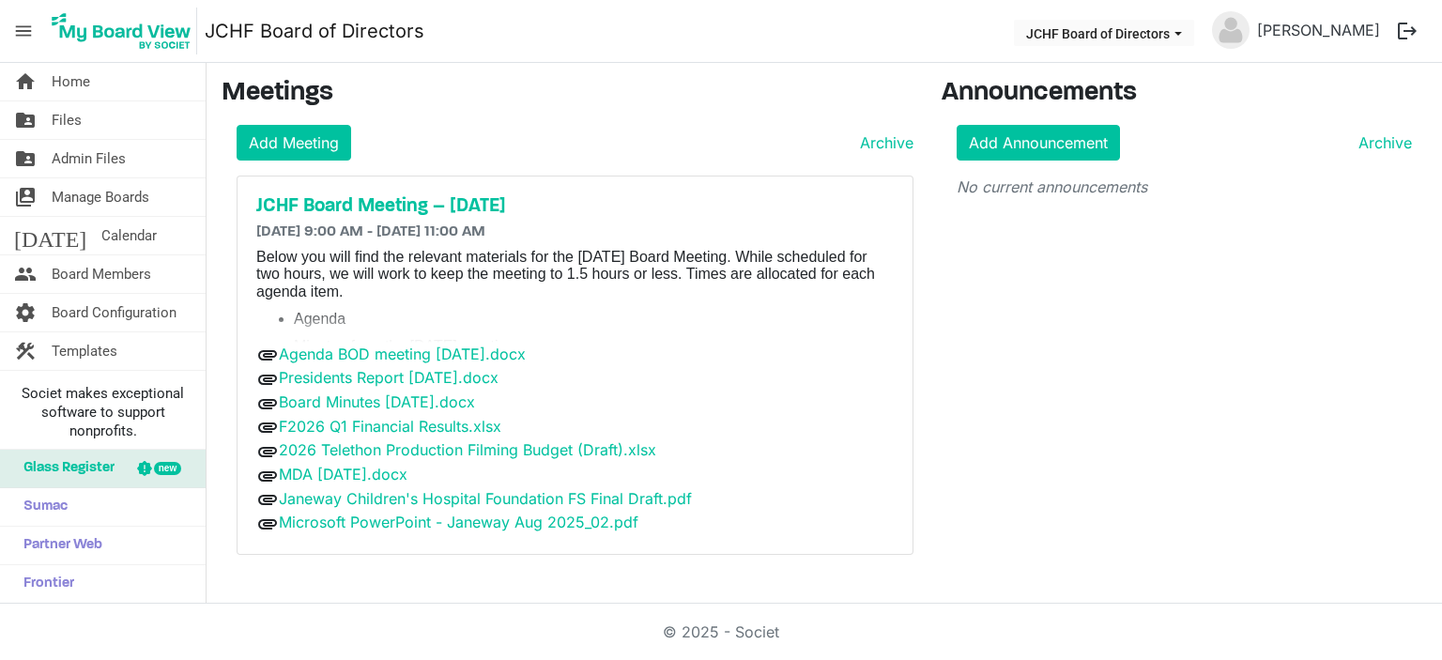
click at [1092, 342] on div "Announcements Add Announcement Archive No current announcements" at bounding box center [1184, 324] width 514 height 492
click at [1404, 29] on button "logout" at bounding box center [1406, 30] width 39 height 39
